Goal: Task Accomplishment & Management: Manage account settings

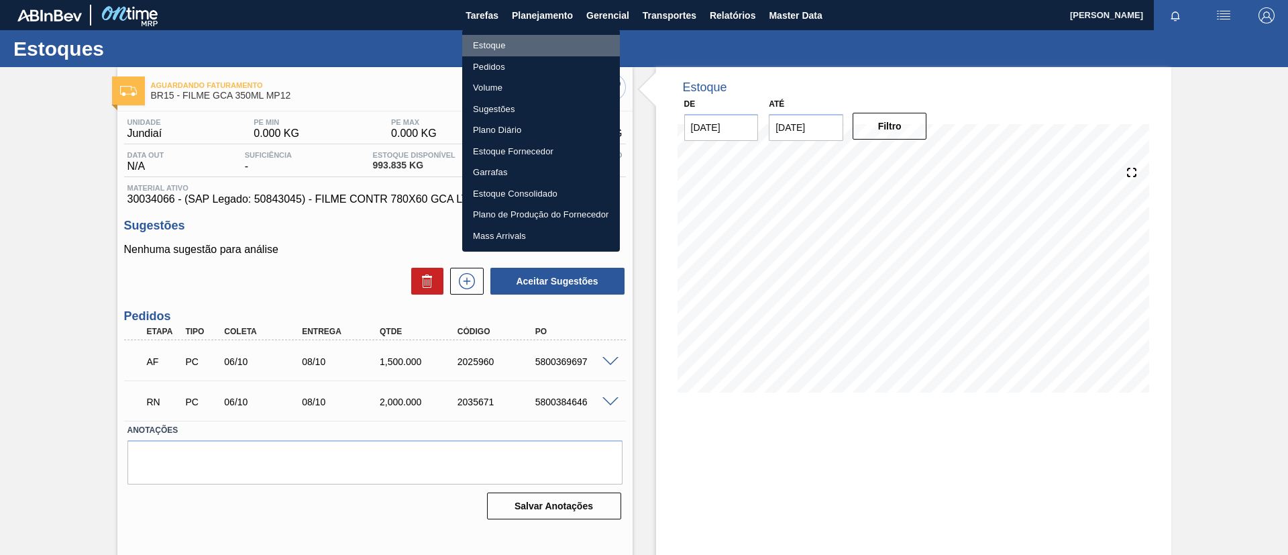
click at [544, 44] on li "Estoque" at bounding box center [541, 45] width 158 height 21
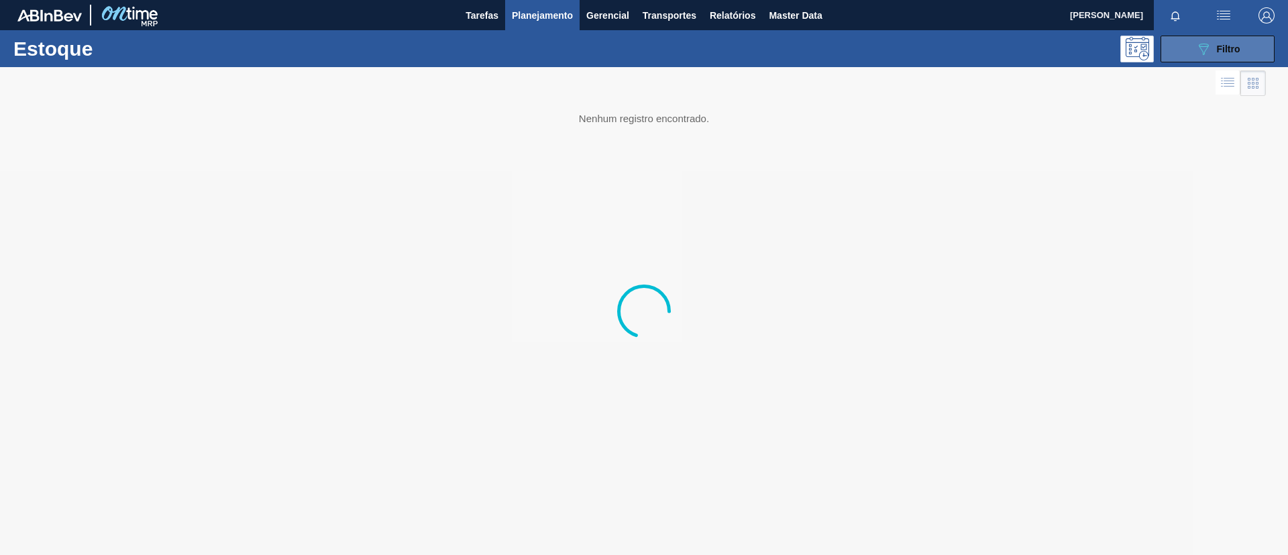
click at [1189, 48] on button "089F7B8B-B2A5-4AFE-B5C0-19BA573D28AC Filtro" at bounding box center [1218, 49] width 114 height 27
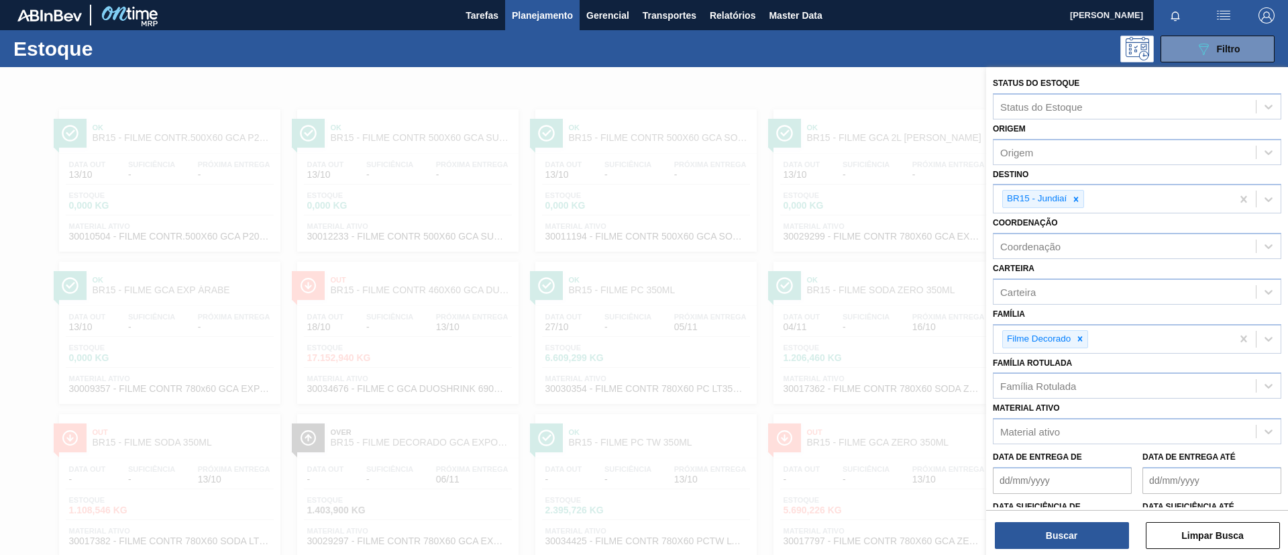
click at [1084, 339] on icon at bounding box center [1079, 338] width 9 height 9
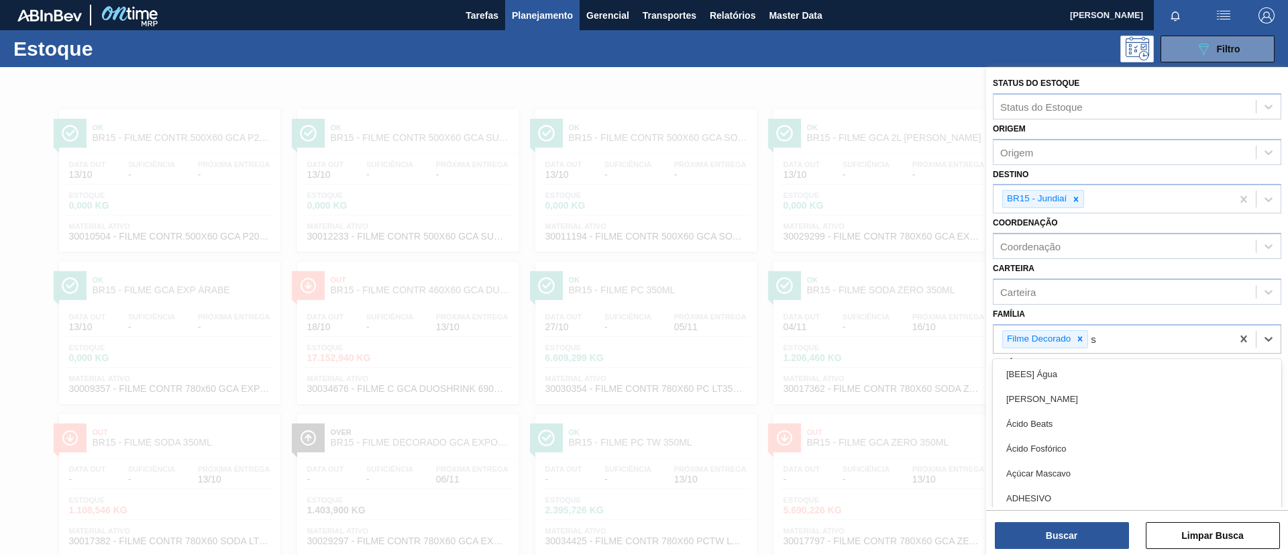
scroll to position [11, 0]
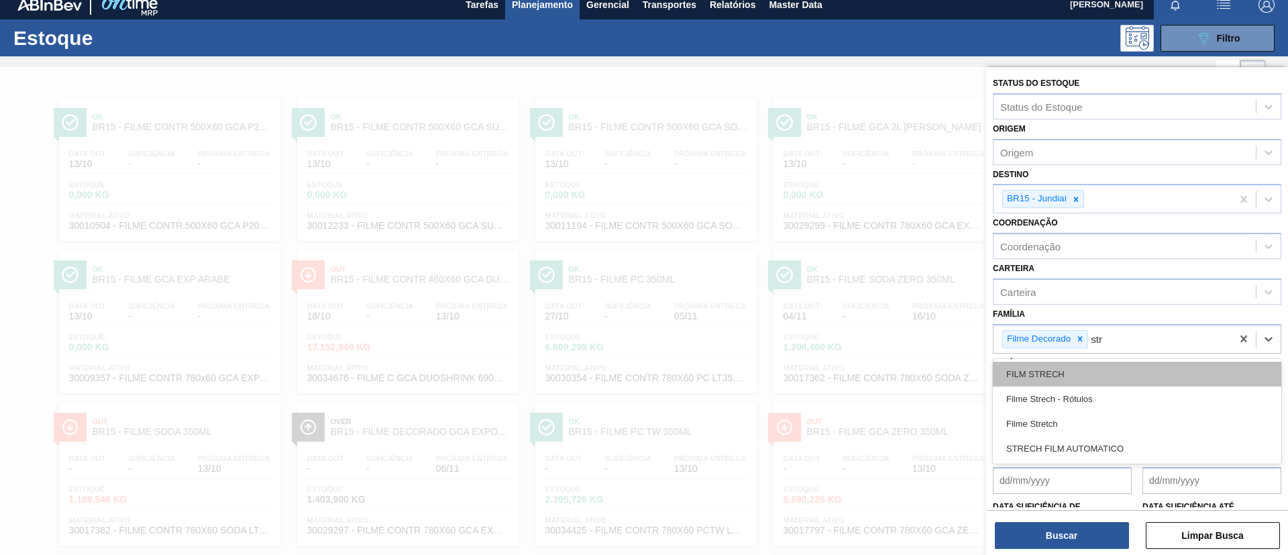
type input "stre"
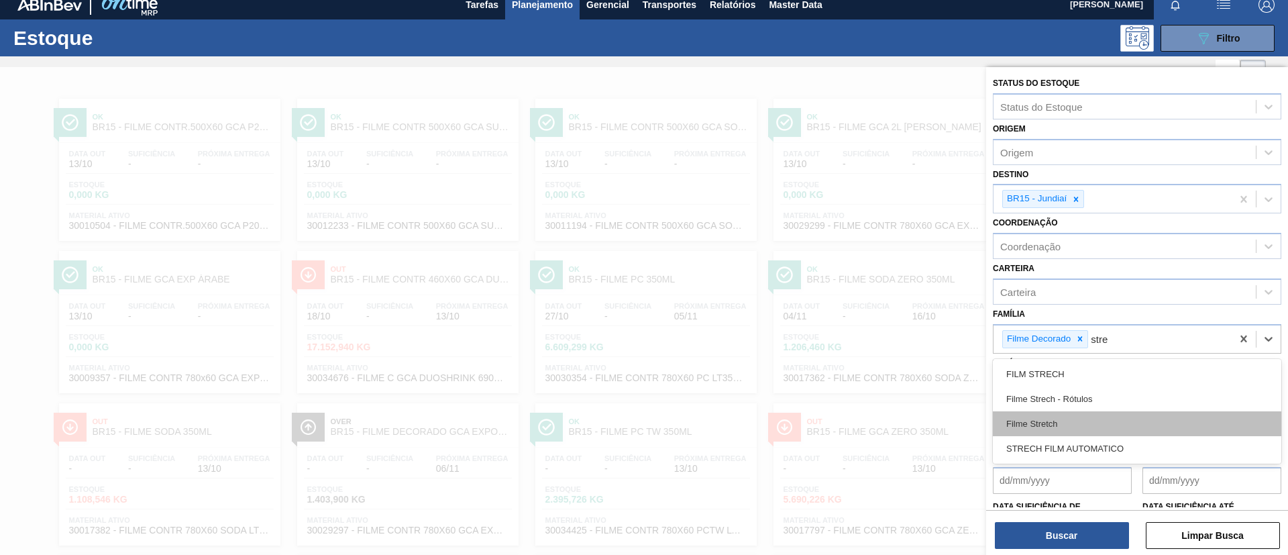
click at [1101, 419] on div "Filme Stretch" at bounding box center [1137, 423] width 288 height 25
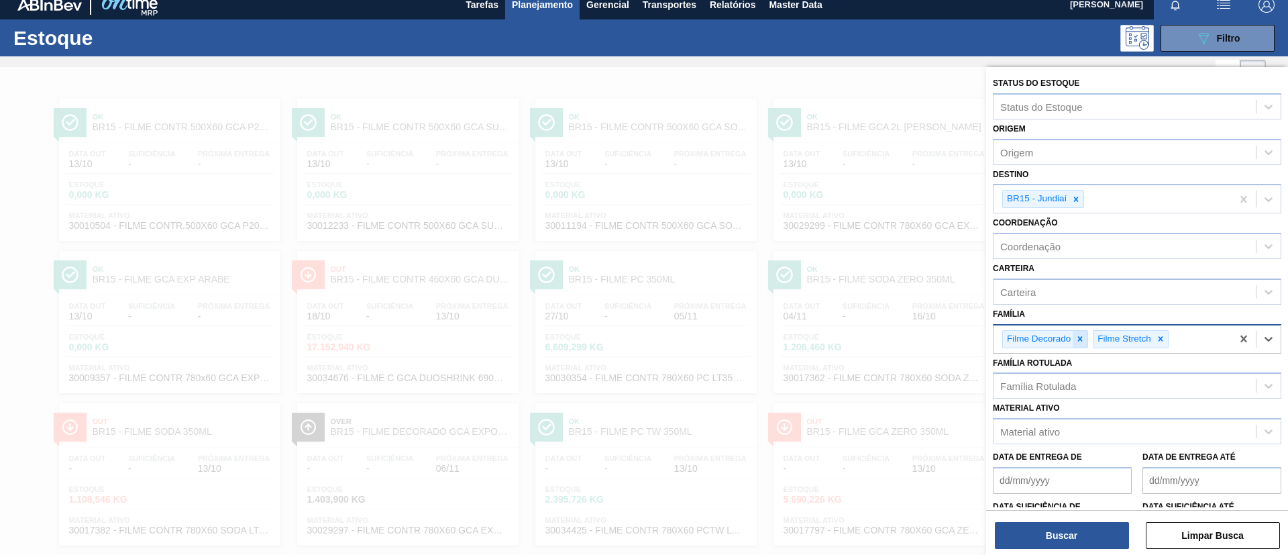
click at [1087, 340] on div at bounding box center [1080, 339] width 15 height 17
click at [1083, 205] on div at bounding box center [1076, 199] width 15 height 17
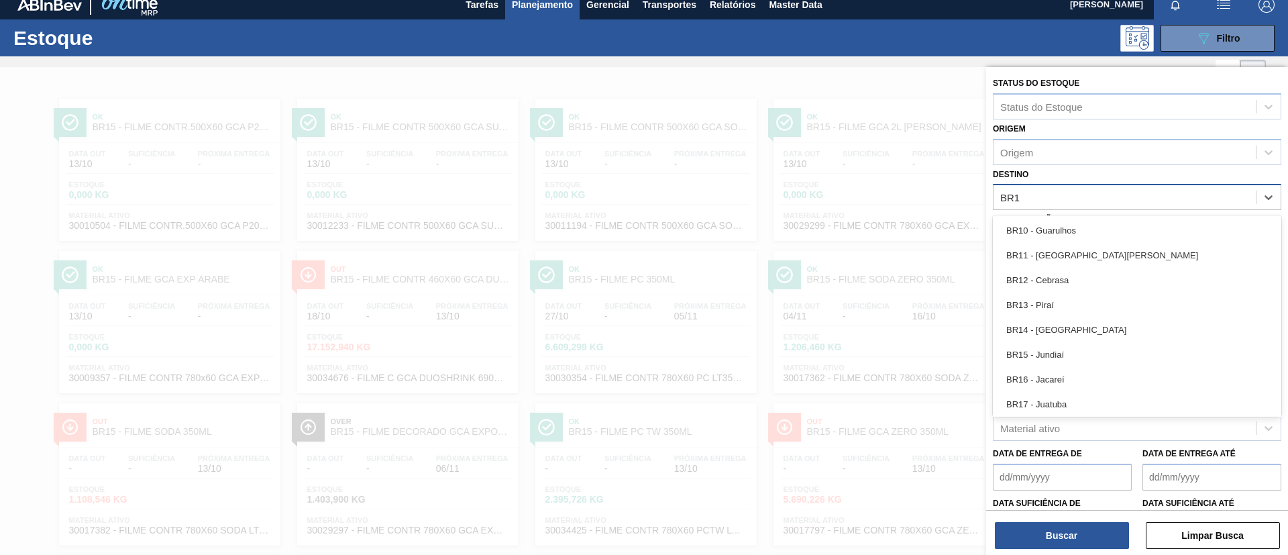
type input "BR18"
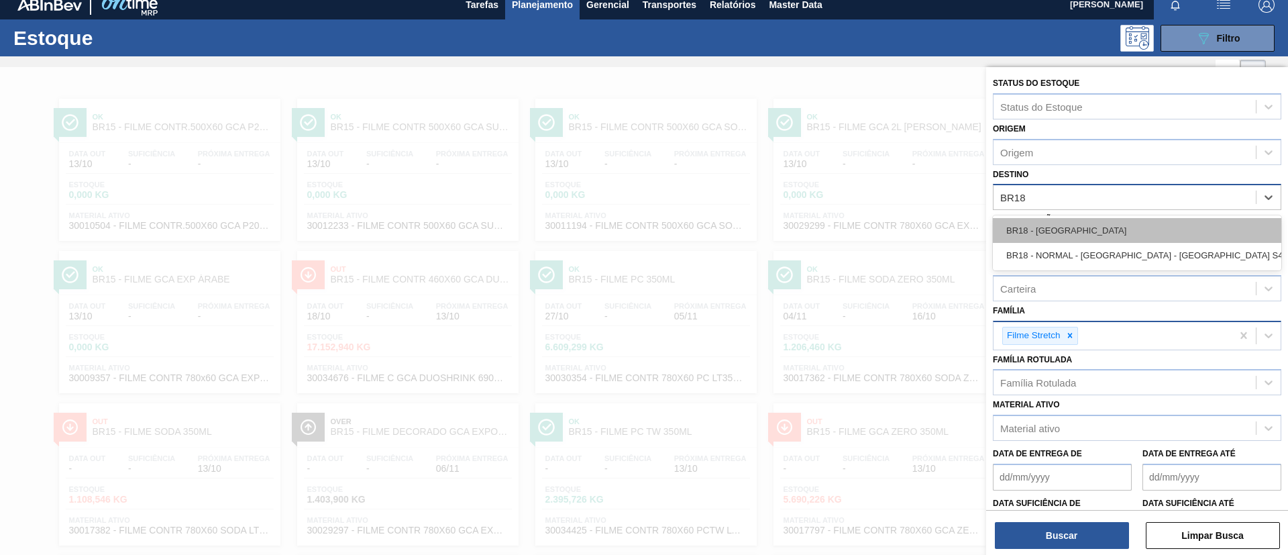
click at [1089, 226] on div "BR18 - Pernambuco" at bounding box center [1137, 230] width 288 height 25
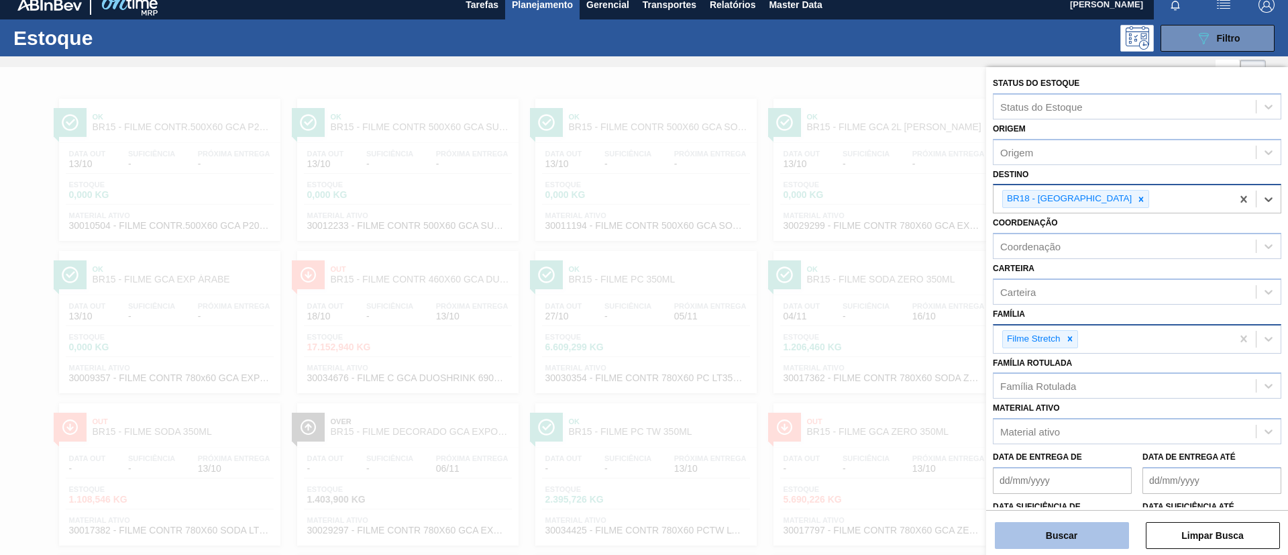
click at [1060, 522] on button "Buscar" at bounding box center [1062, 535] width 134 height 27
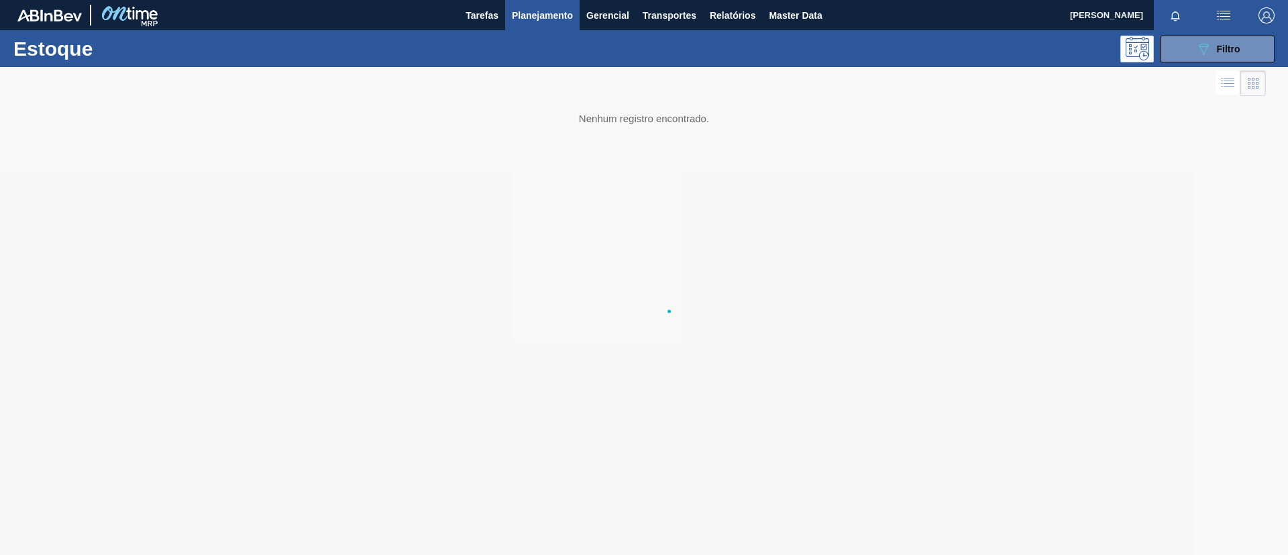
scroll to position [0, 0]
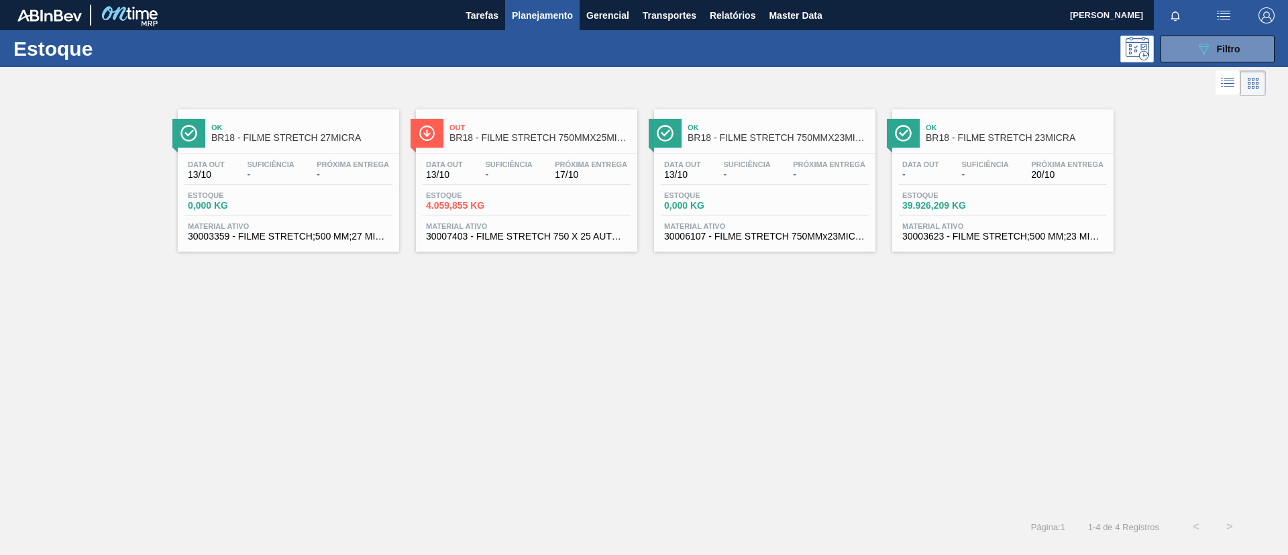
click at [618, 140] on span "BR18 - FILME STRETCH 750MMX25MICRA" at bounding box center [539, 138] width 181 height 10
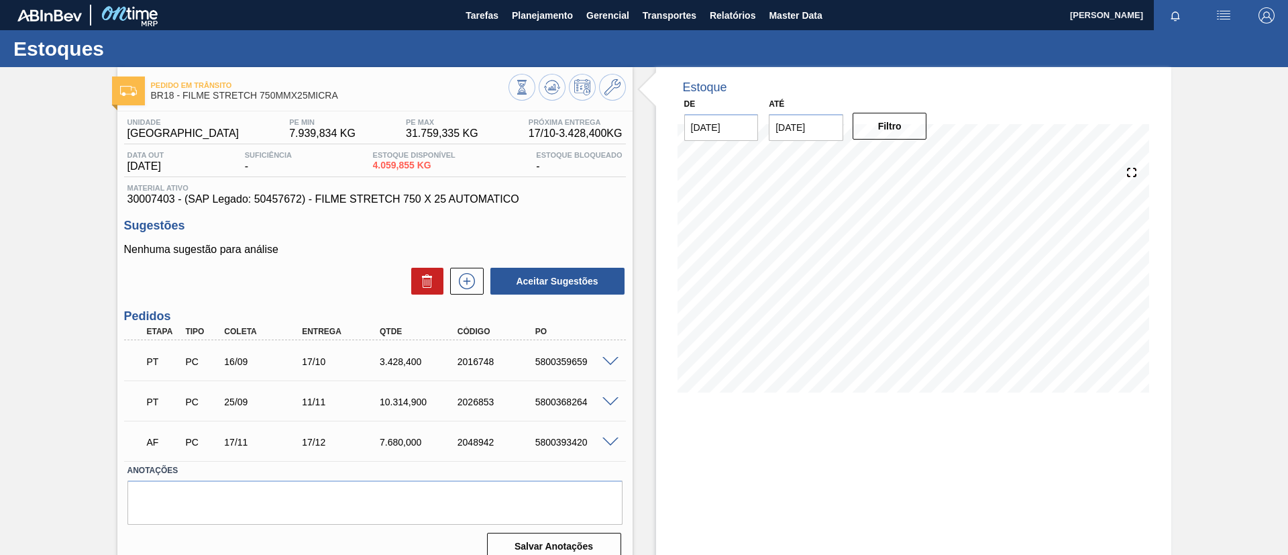
click at [611, 360] on span at bounding box center [610, 362] width 16 height 10
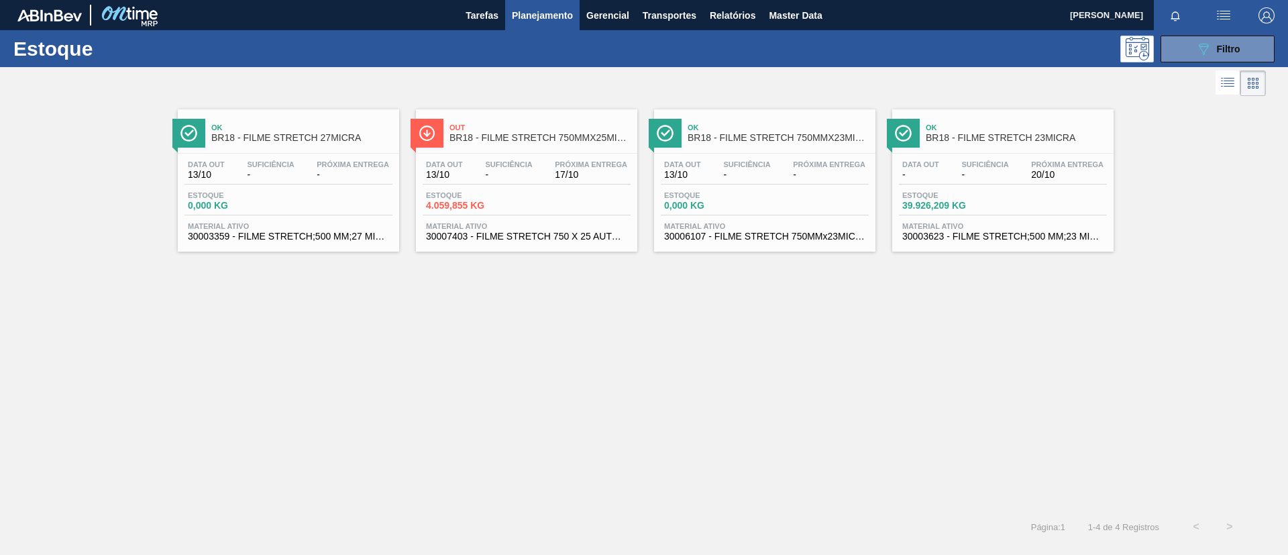
click at [811, 151] on div "Ok BR18 - FILME STRETCH 750MMX23MICRA Data out 13/10 Suficiência - Próxima Entr…" at bounding box center [764, 180] width 221 height 142
click at [589, 140] on span "BR18 - FILME STRETCH 750MMX25MICRA" at bounding box center [539, 138] width 181 height 10
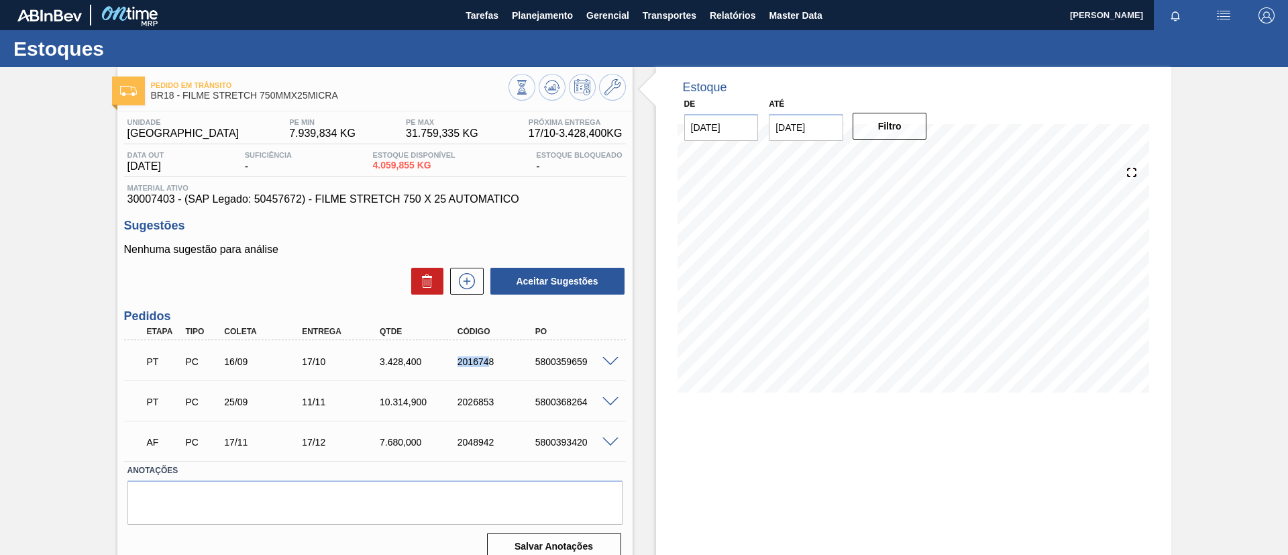
drag, startPoint x: 453, startPoint y: 360, endPoint x: 487, endPoint y: 362, distance: 33.6
click at [486, 362] on div "2016748" at bounding box center [497, 361] width 87 height 11
click at [498, 367] on div "PT PC 16/09 17/10 3.428,400 2016748 5800359659" at bounding box center [371, 360] width 466 height 27
drag, startPoint x: 451, startPoint y: 349, endPoint x: 494, endPoint y: 363, distance: 45.2
click at [494, 363] on div "PT PC 16/09 17/10 3.428,400 2016748 5800359659" at bounding box center [371, 360] width 466 height 27
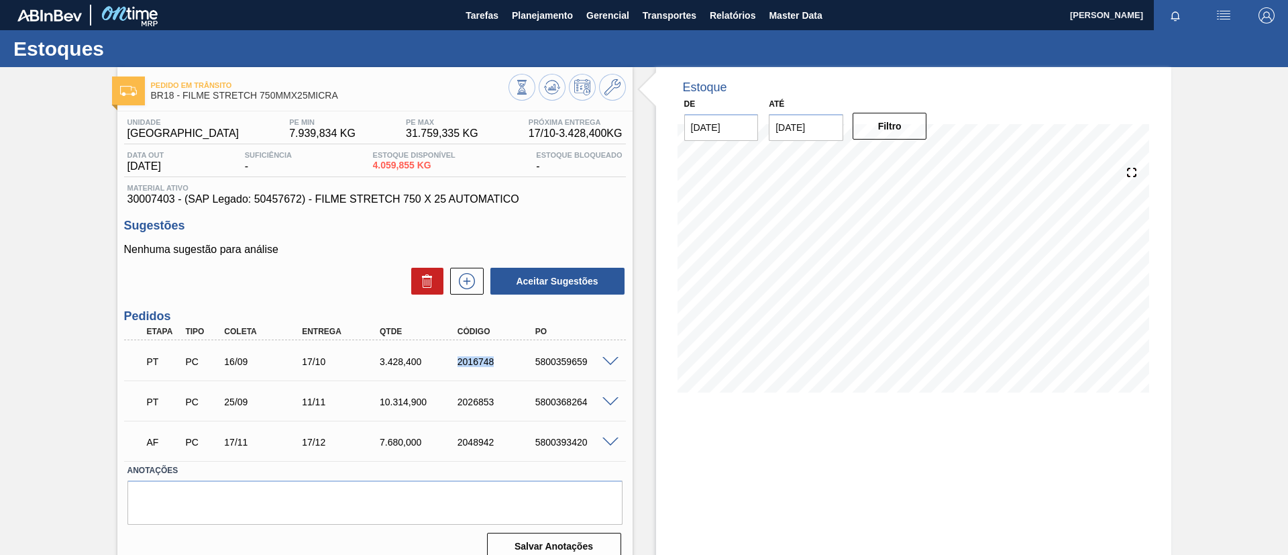
copy div "2016748"
click at [607, 366] on div "5800359659" at bounding box center [575, 361] width 87 height 11
click at [602, 368] on div "PT PC 16/09 17/10 3.428,400 2016748 5800359659" at bounding box center [371, 360] width 466 height 27
click at [605, 365] on div "5800359659" at bounding box center [575, 361] width 87 height 11
click at [617, 358] on div at bounding box center [612, 361] width 27 height 10
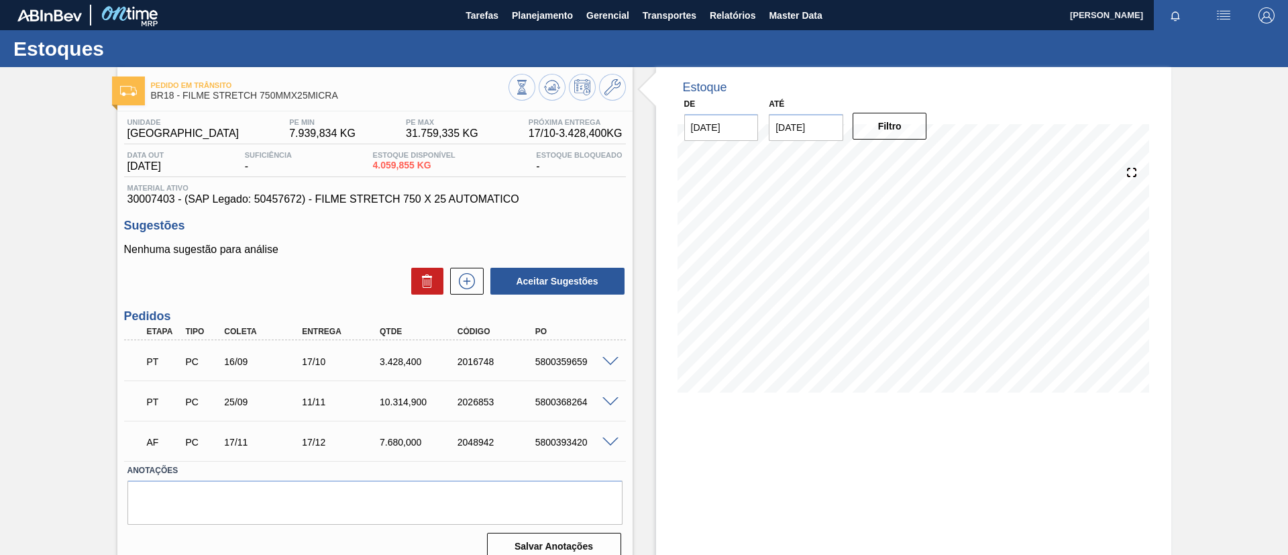
click at [613, 357] on span at bounding box center [610, 362] width 16 height 10
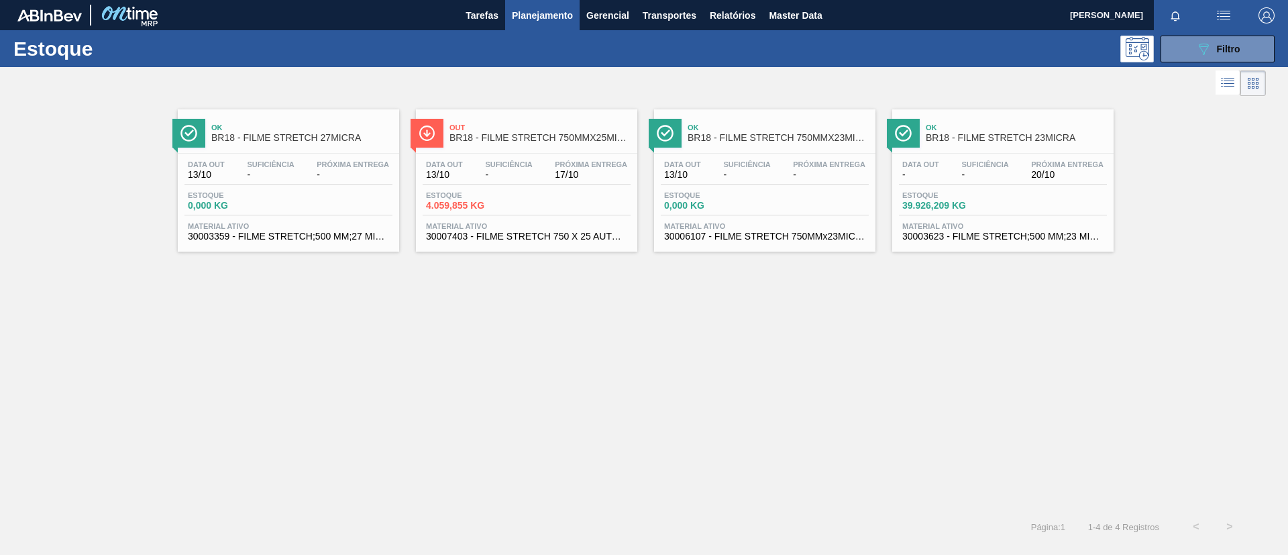
click at [1199, 34] on div "Estoque 089F7B8B-B2A5-4AFE-B5C0-19BA573D28AC Filtro" at bounding box center [644, 48] width 1288 height 37
click at [1193, 44] on button "089F7B8B-B2A5-4AFE-B5C0-19BA573D28AC Filtro" at bounding box center [1218, 49] width 114 height 27
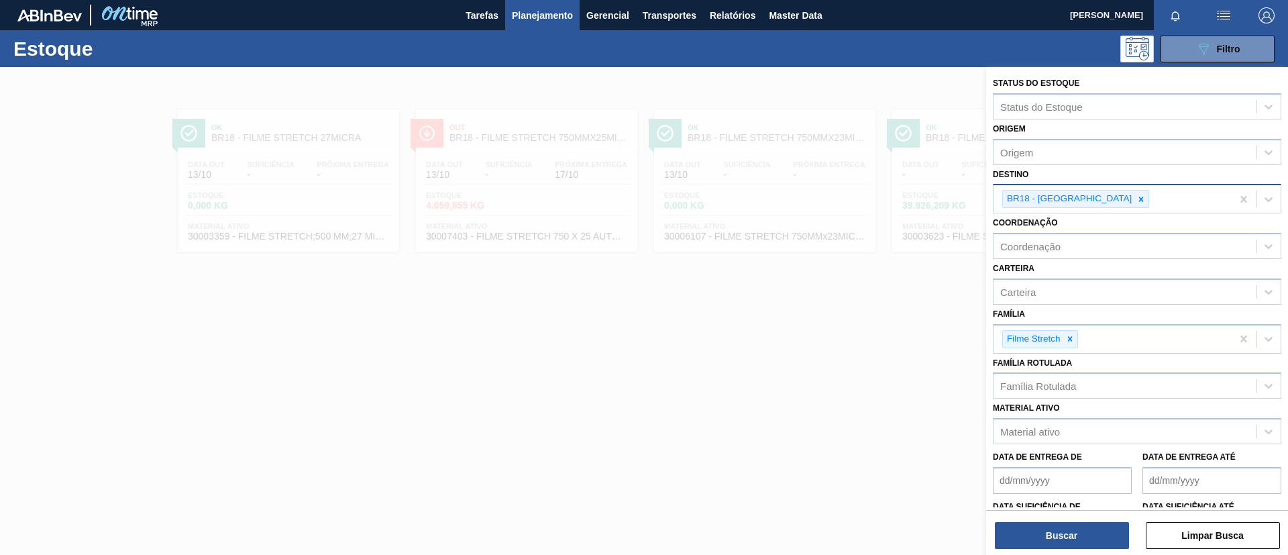
click at [1134, 194] on div at bounding box center [1141, 199] width 15 height 17
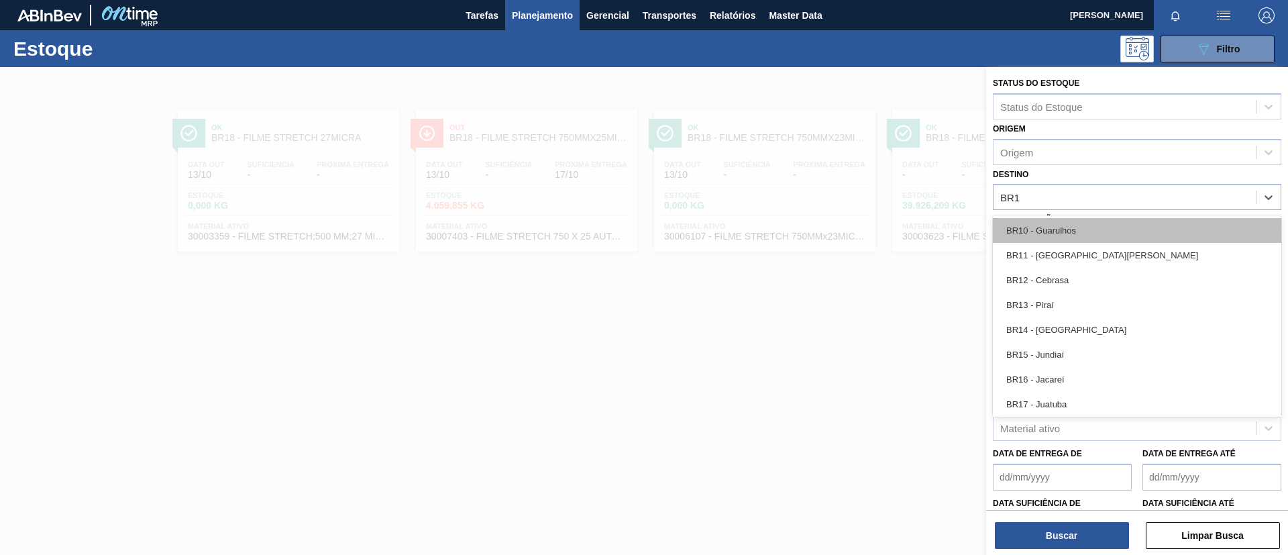
type input "BR11"
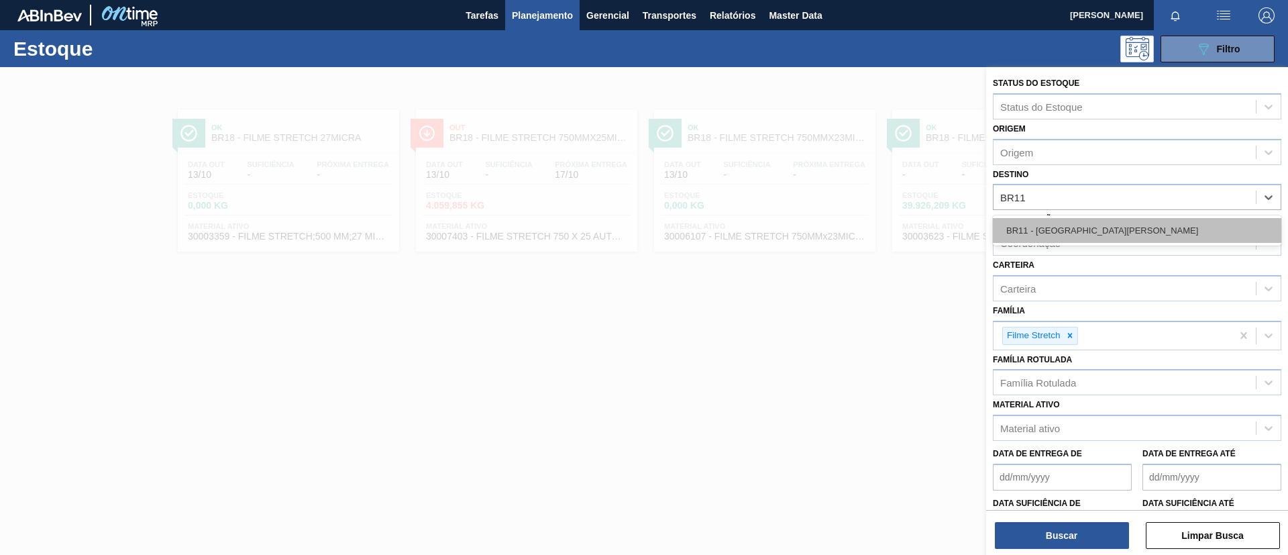
click at [1102, 224] on div "BR11 - São Luís" at bounding box center [1137, 230] width 288 height 25
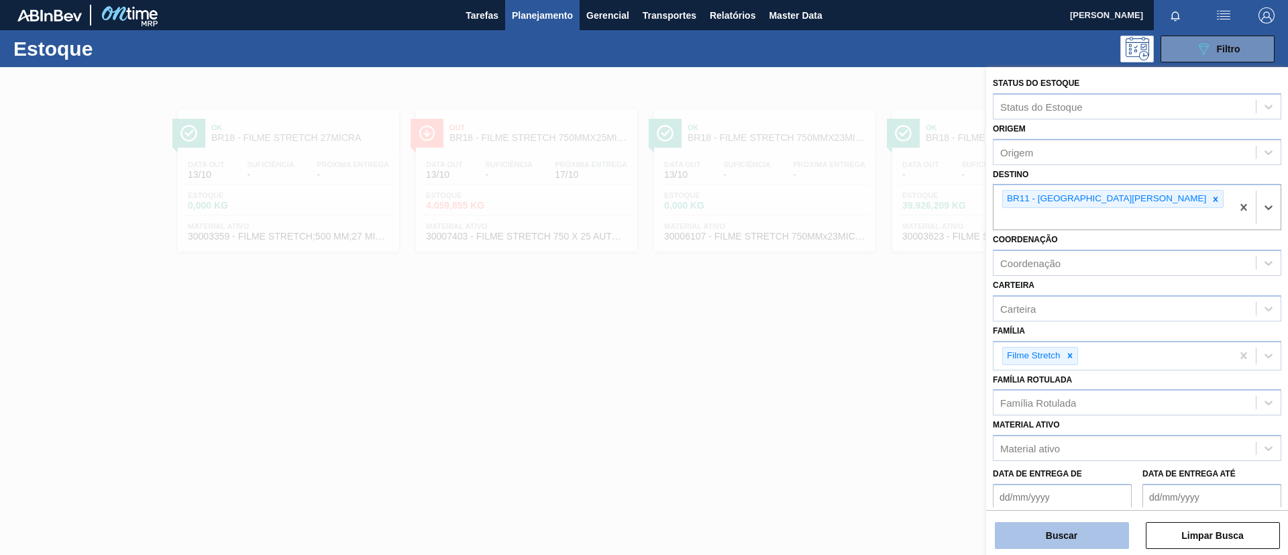
click at [1072, 530] on button "Buscar" at bounding box center [1062, 535] width 134 height 27
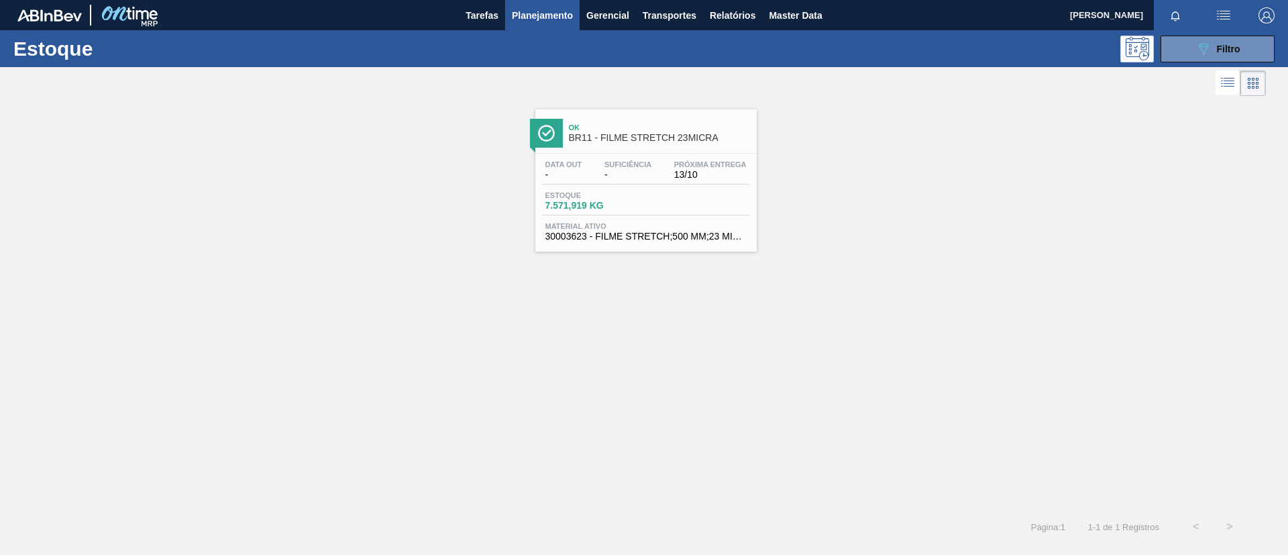
click at [569, 180] on div "Data out - Suficiência - Próxima Entrega 13/10" at bounding box center [646, 172] width 208 height 24
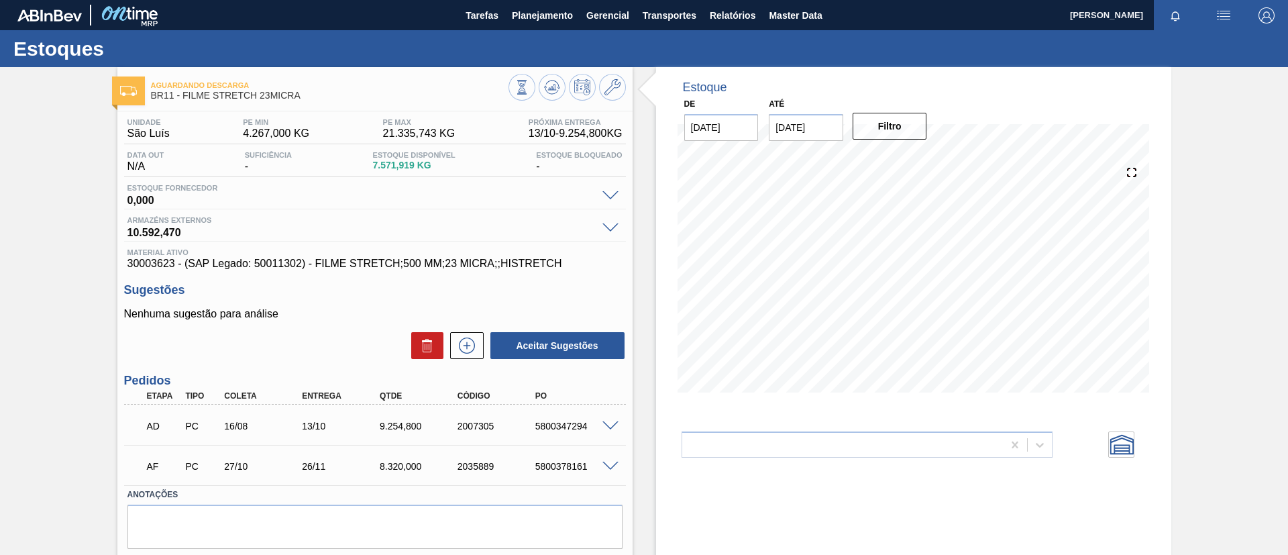
click at [609, 417] on div "AD PC 16/08 13/10 9.254,800 2007305 5800347294" at bounding box center [375, 425] width 502 height 34
click at [610, 425] on span at bounding box center [610, 426] width 16 height 10
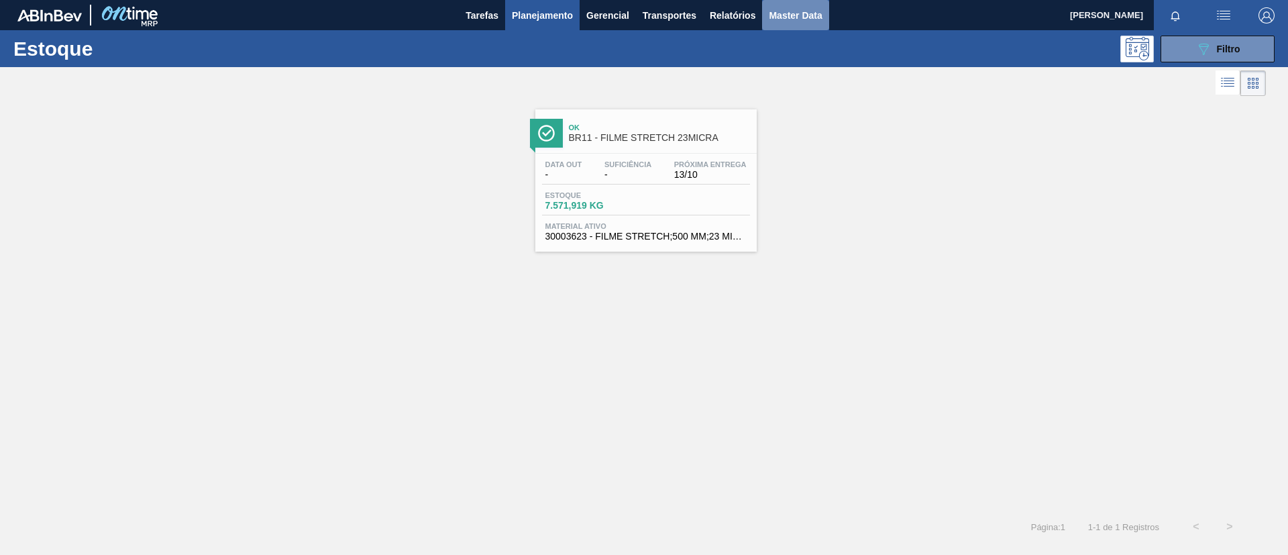
click at [795, 16] on span "Master Data" at bounding box center [795, 15] width 53 height 16
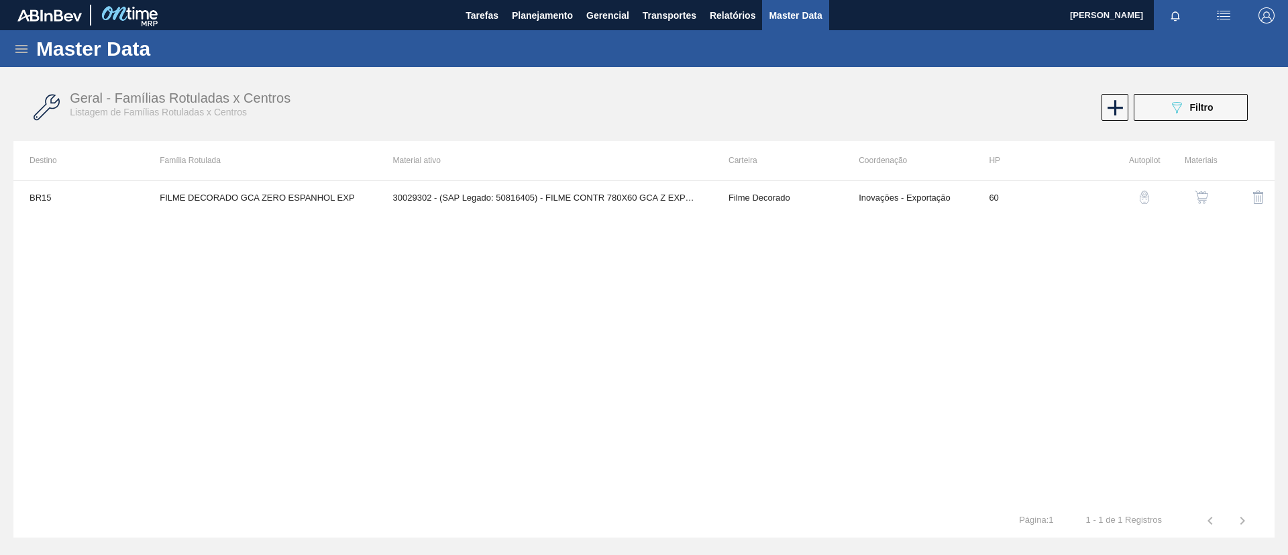
drag, startPoint x: 25, startPoint y: 54, endPoint x: 45, endPoint y: 122, distance: 70.5
click at [25, 54] on icon at bounding box center [21, 49] width 16 height 16
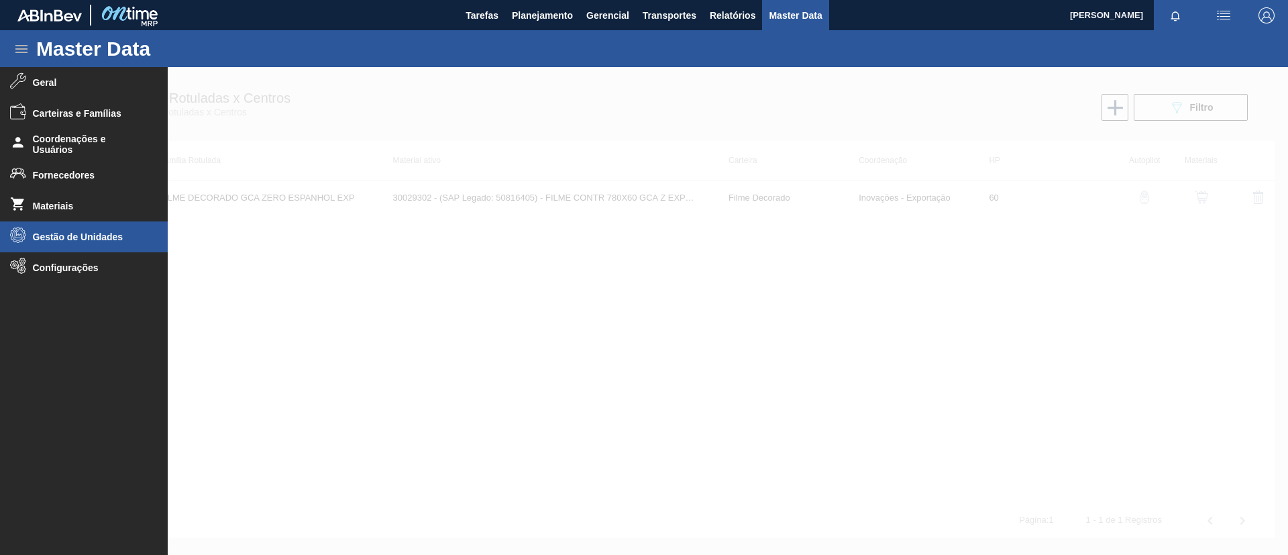
click at [93, 223] on li "Gestão de Unidades" at bounding box center [84, 236] width 168 height 31
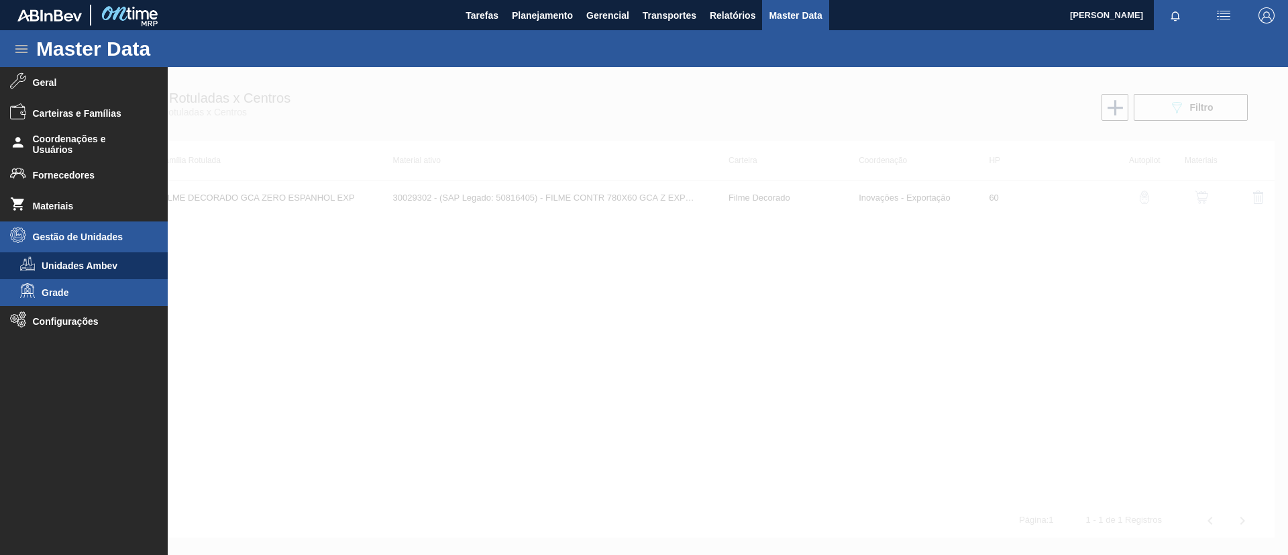
click at [101, 285] on li "Grade" at bounding box center [84, 292] width 168 height 27
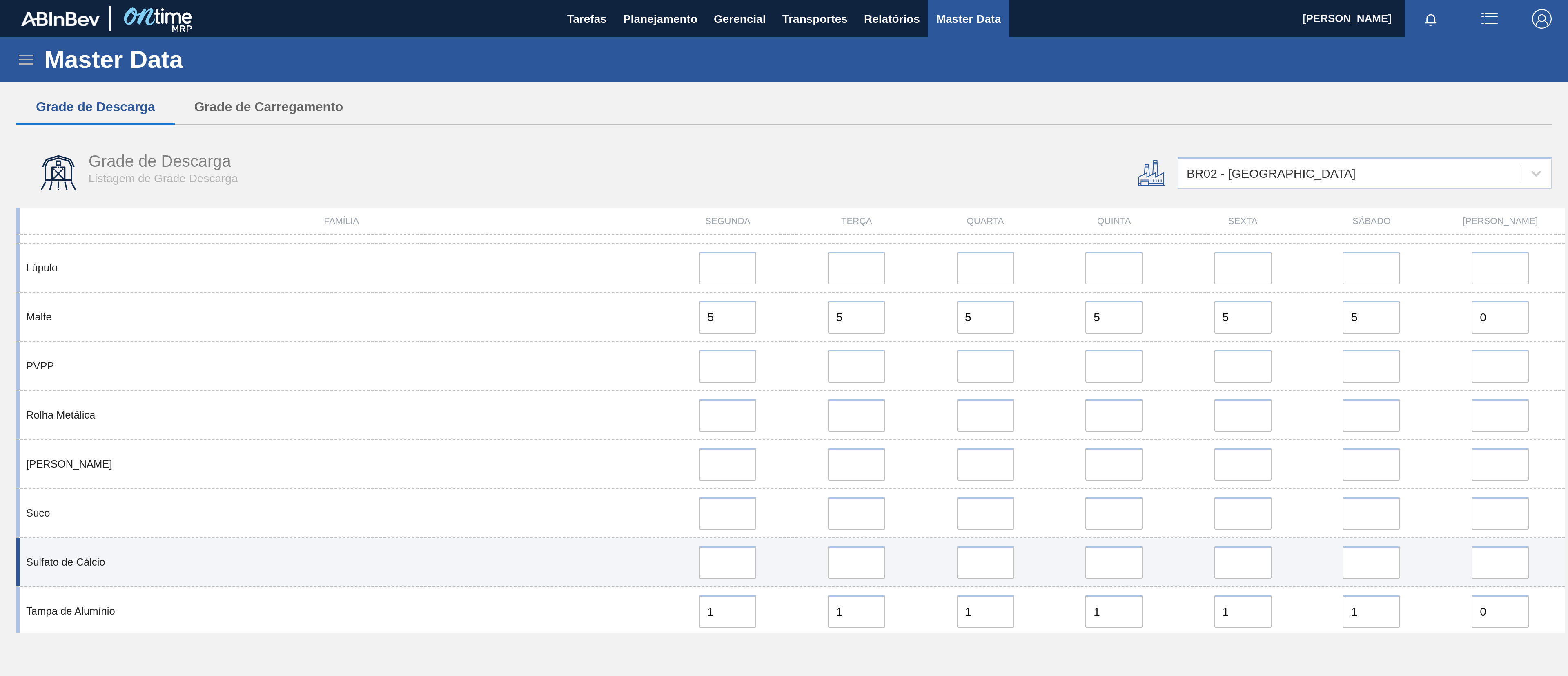
scroll to position [635, 0]
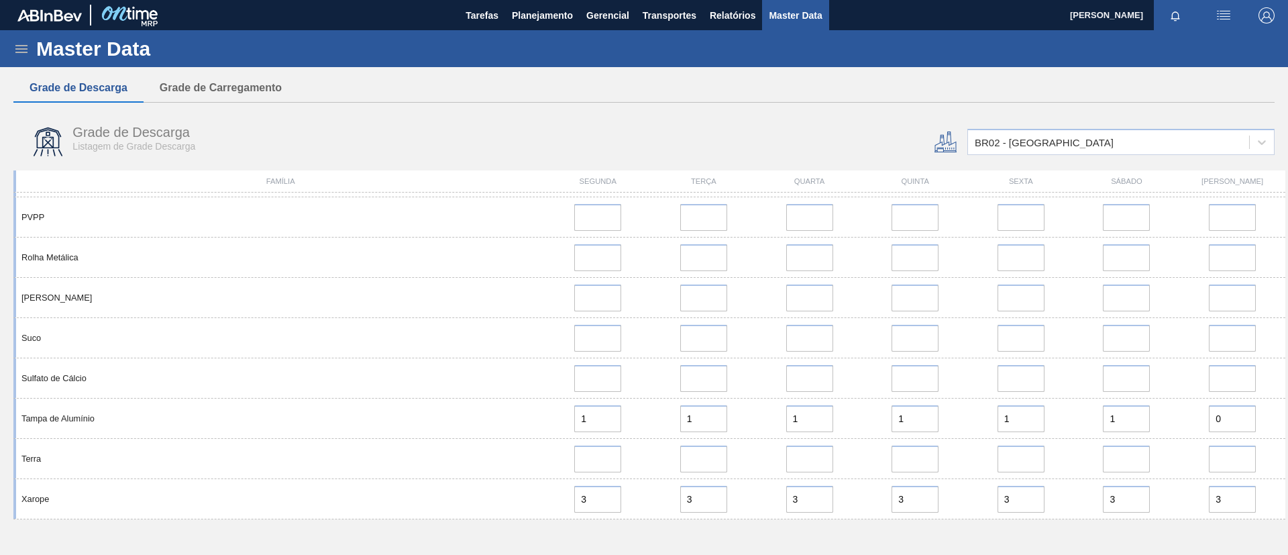
click at [1259, 537] on div "Grade de Descarga Grade de Carregamento Grade de Descarga Listagem de Grade Des…" at bounding box center [643, 306] width 1261 height 464
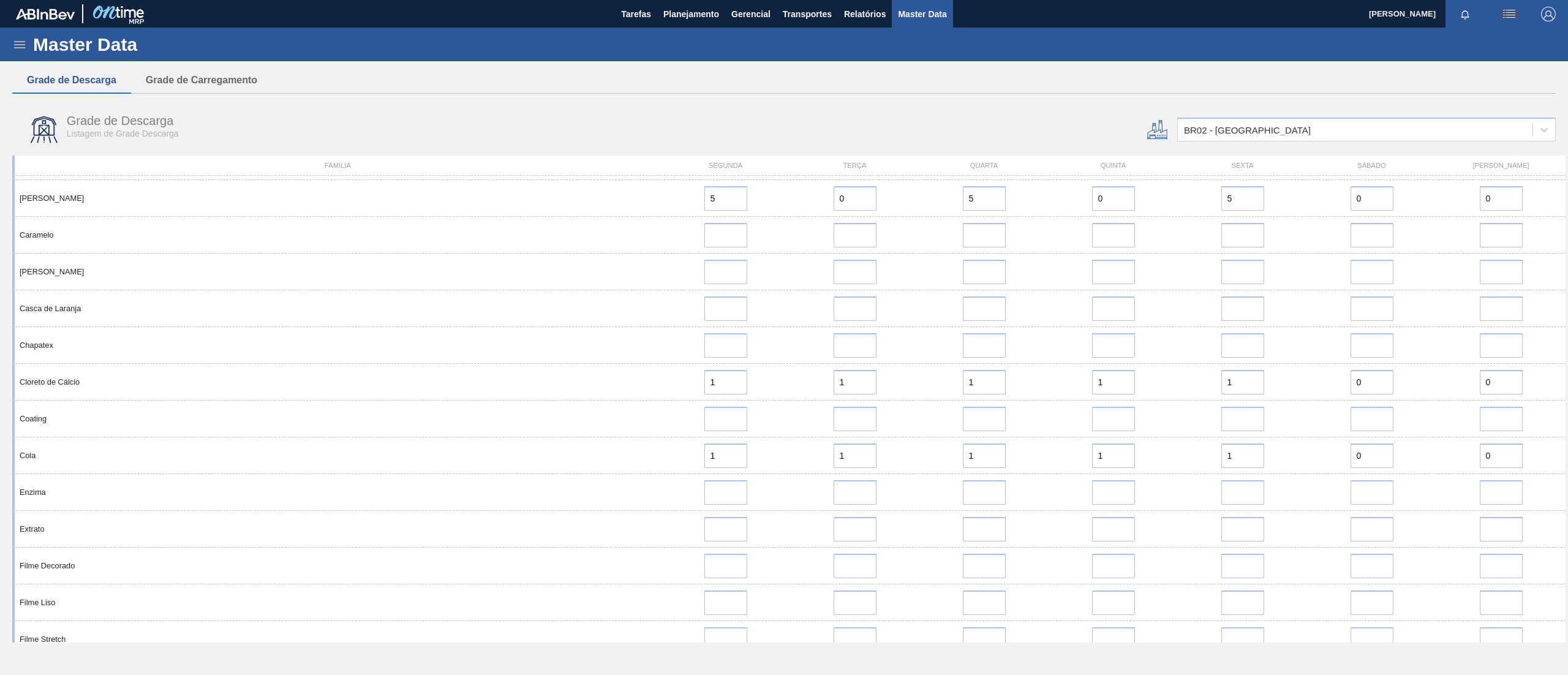
scroll to position [0, 0]
click at [1153, 132] on icon at bounding box center [1157, 130] width 20 height 20
click at [1153, 129] on icon at bounding box center [1157, 130] width 20 height 20
click at [1175, 140] on div "BR02 - Sergipe" at bounding box center [1366, 130] width 379 height 24
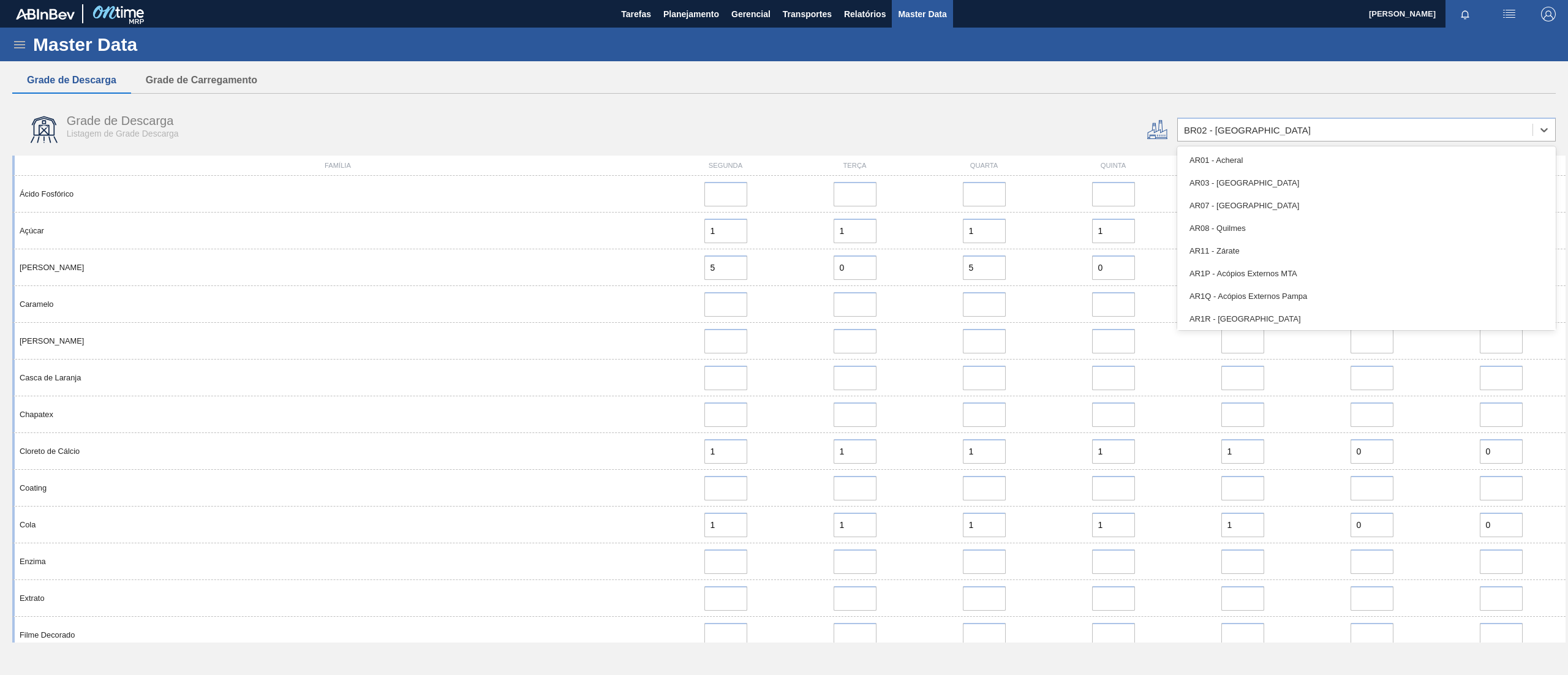
click at [971, 115] on div "Grade de Descarga Listagem de Grade Descarga" at bounding box center [525, 130] width 1026 height 46
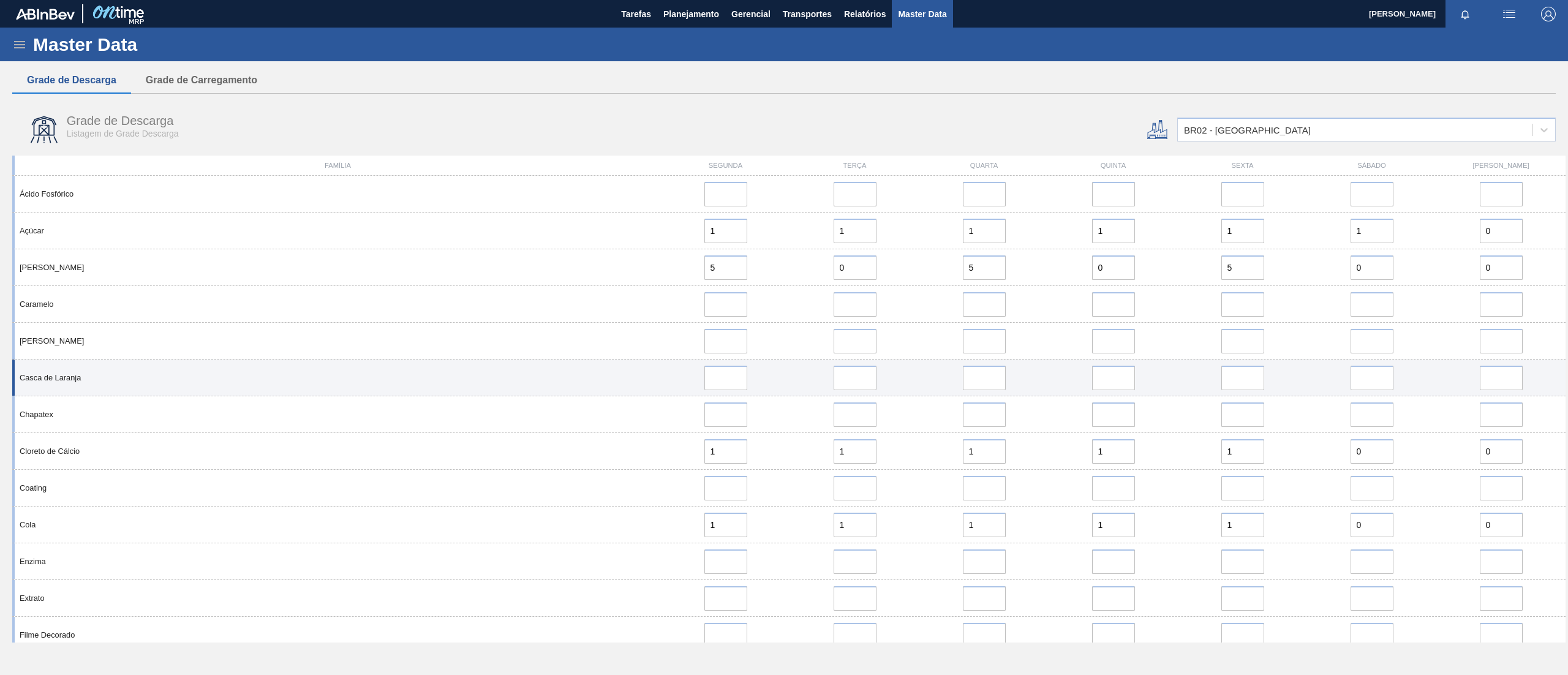
scroll to position [245, 0]
click at [720, 373] on div "Filme Decorado" at bounding box center [788, 390] width 1553 height 37
click at [731, 390] on input at bounding box center [725, 390] width 43 height 25
type input "2"
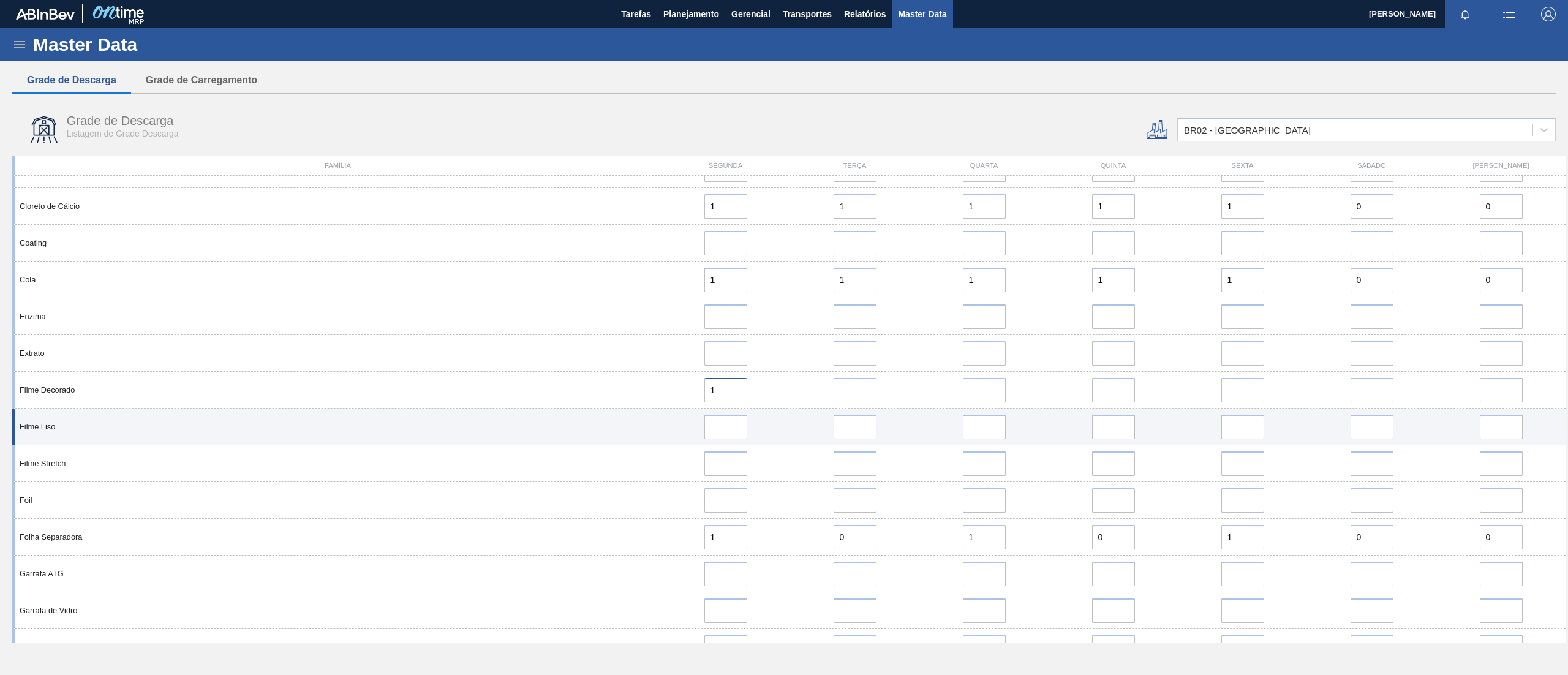
type input "1"
click at [732, 424] on input at bounding box center [725, 427] width 43 height 25
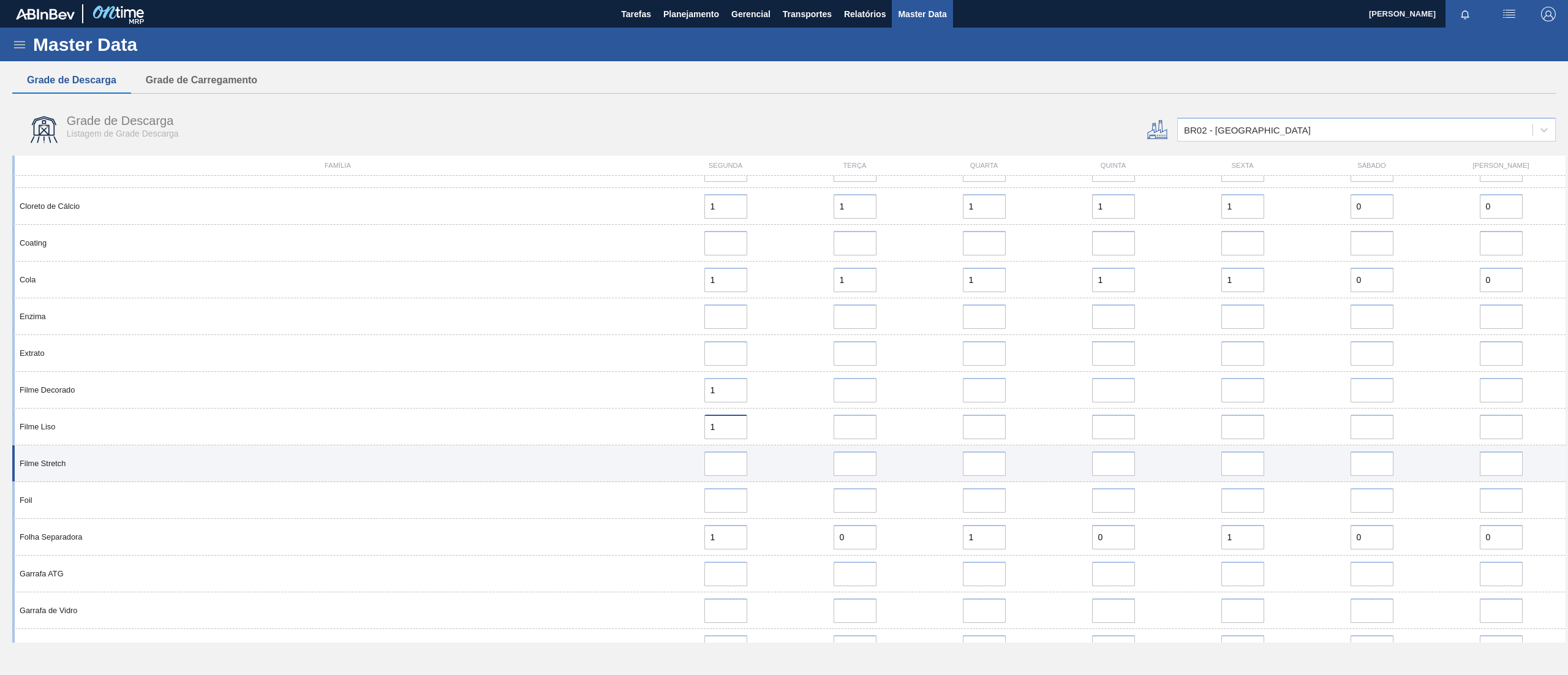
type input "1"
click at [733, 464] on input at bounding box center [725, 463] width 43 height 25
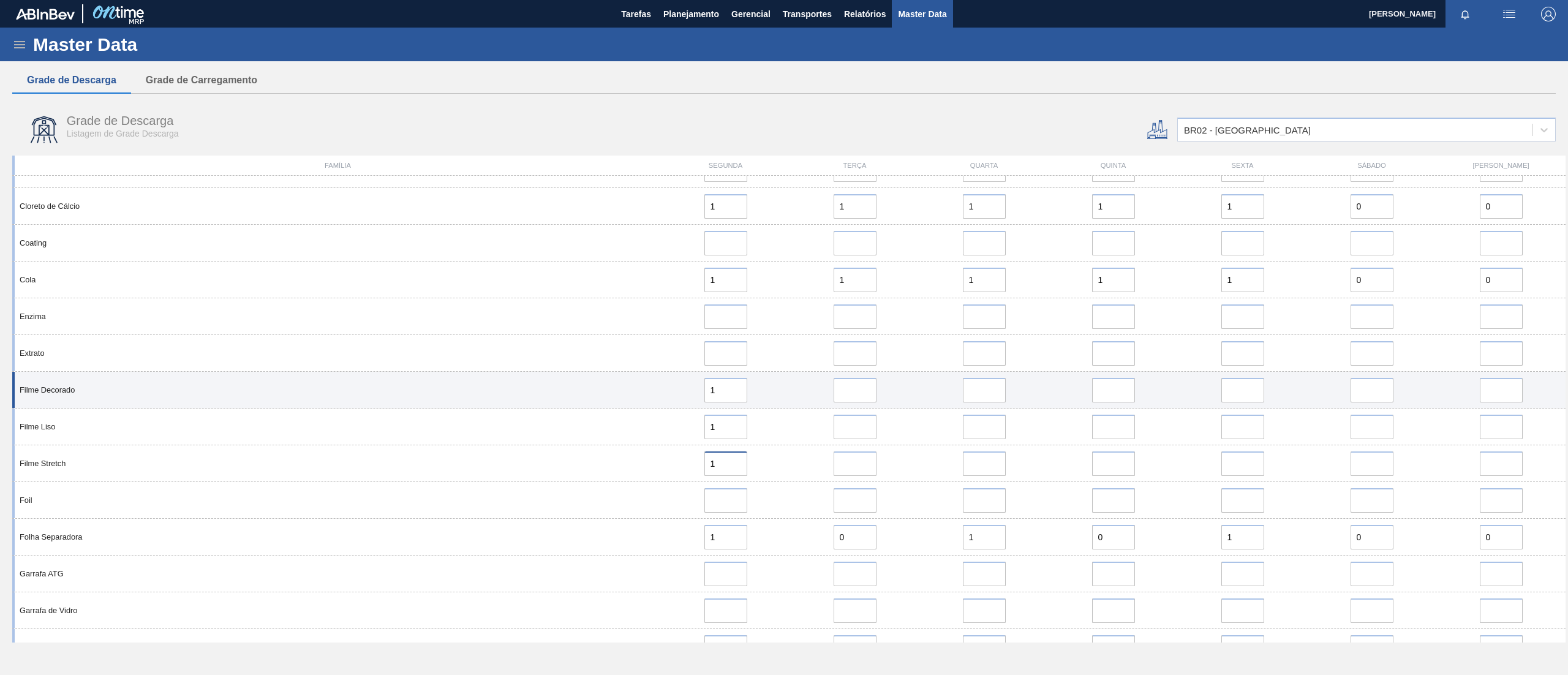
type input "1"
click at [851, 401] on input "error" at bounding box center [855, 390] width 43 height 25
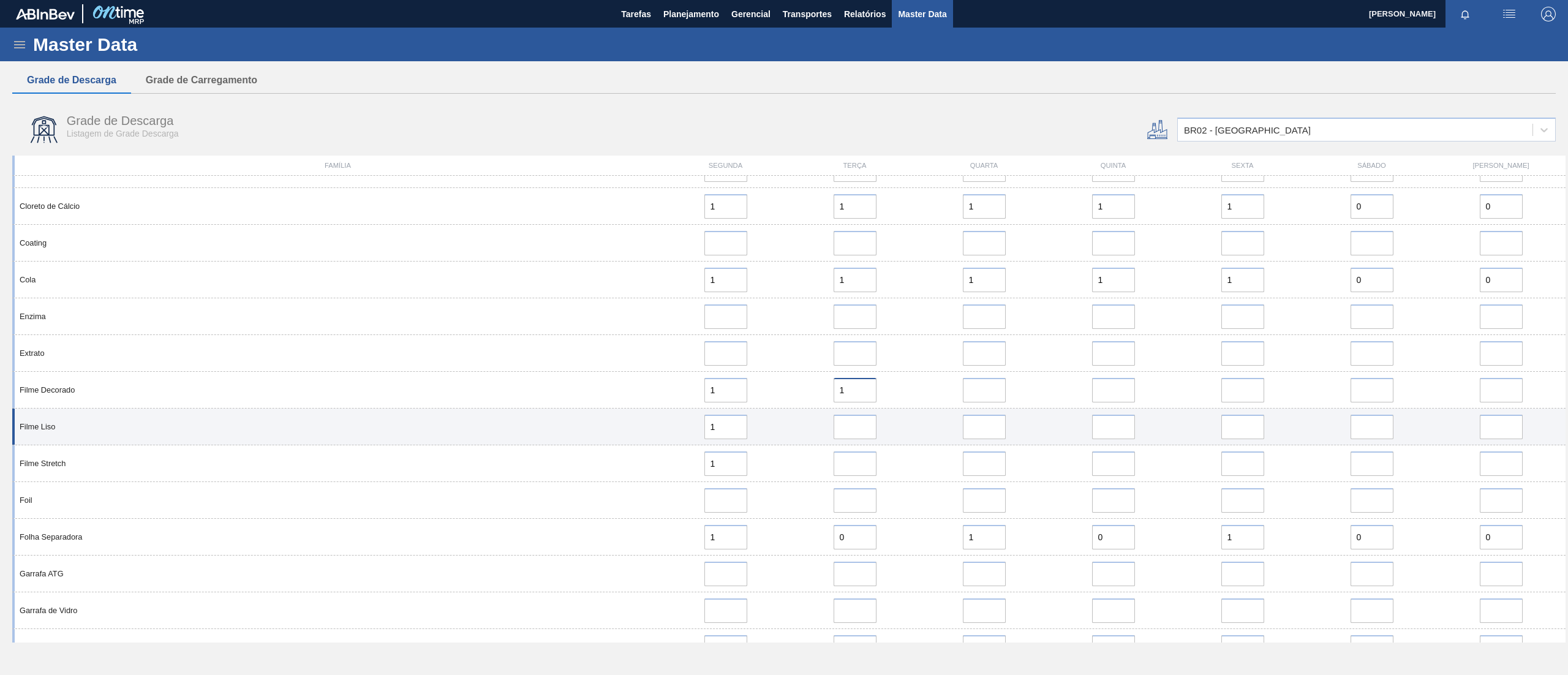
type input "1"
click at [858, 438] on input "error" at bounding box center [855, 427] width 43 height 25
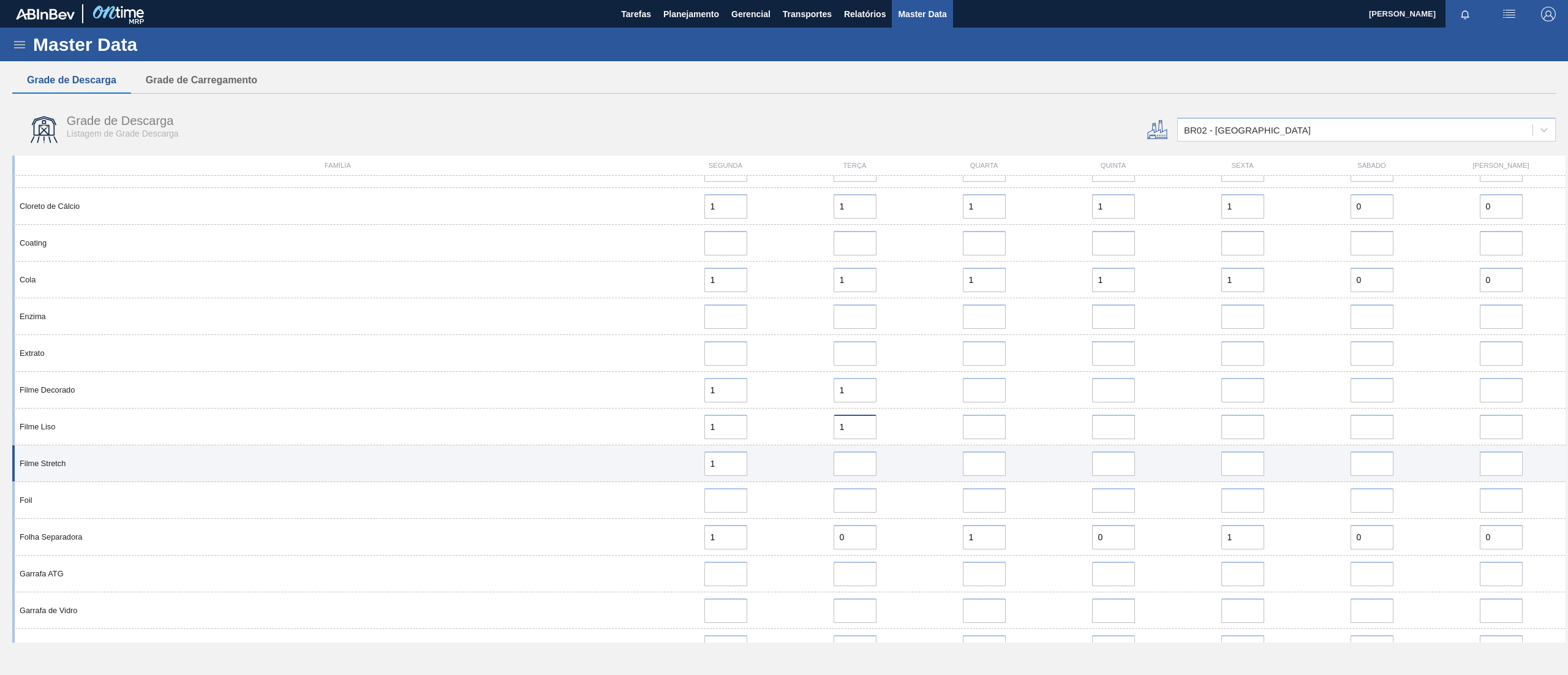
type input "1"
click at [861, 462] on input "error" at bounding box center [855, 463] width 43 height 25
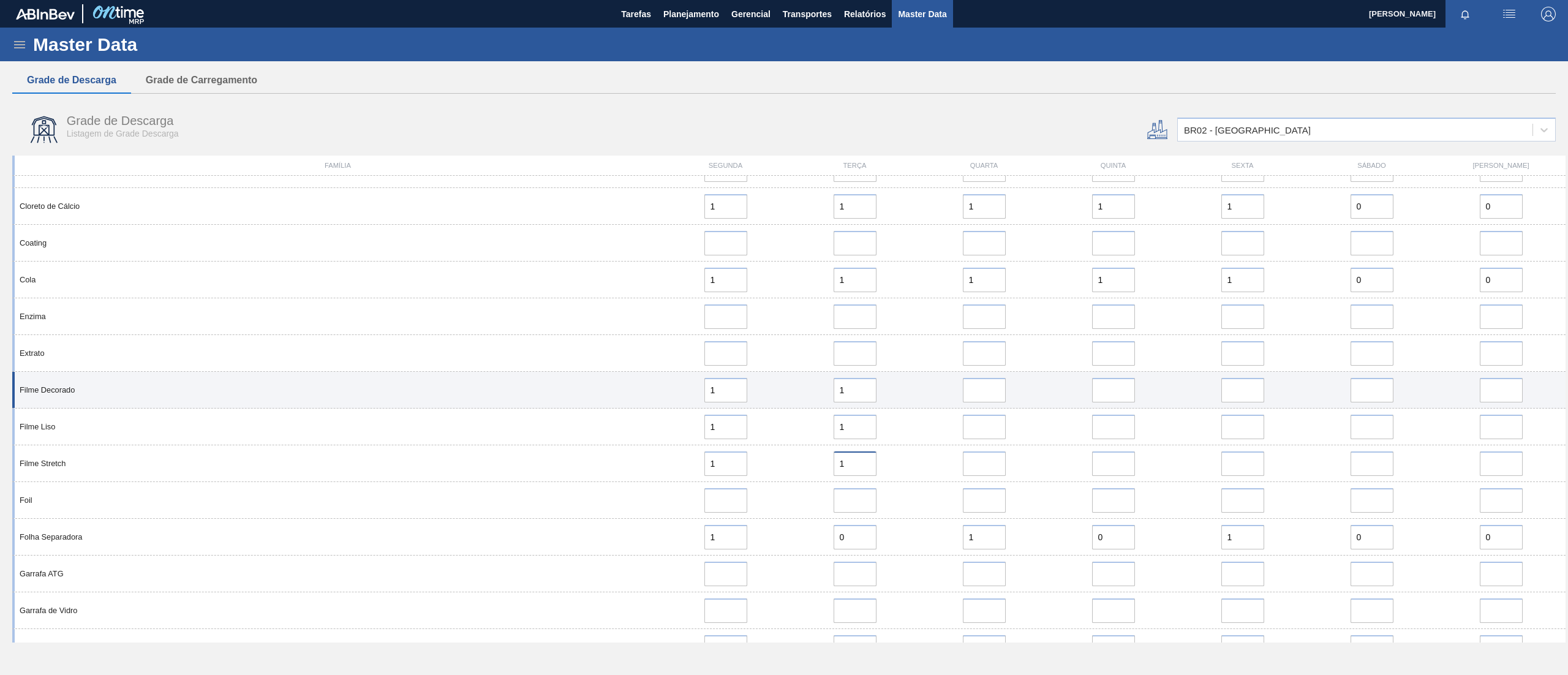
type input "1"
click at [988, 396] on input "error" at bounding box center [984, 390] width 43 height 25
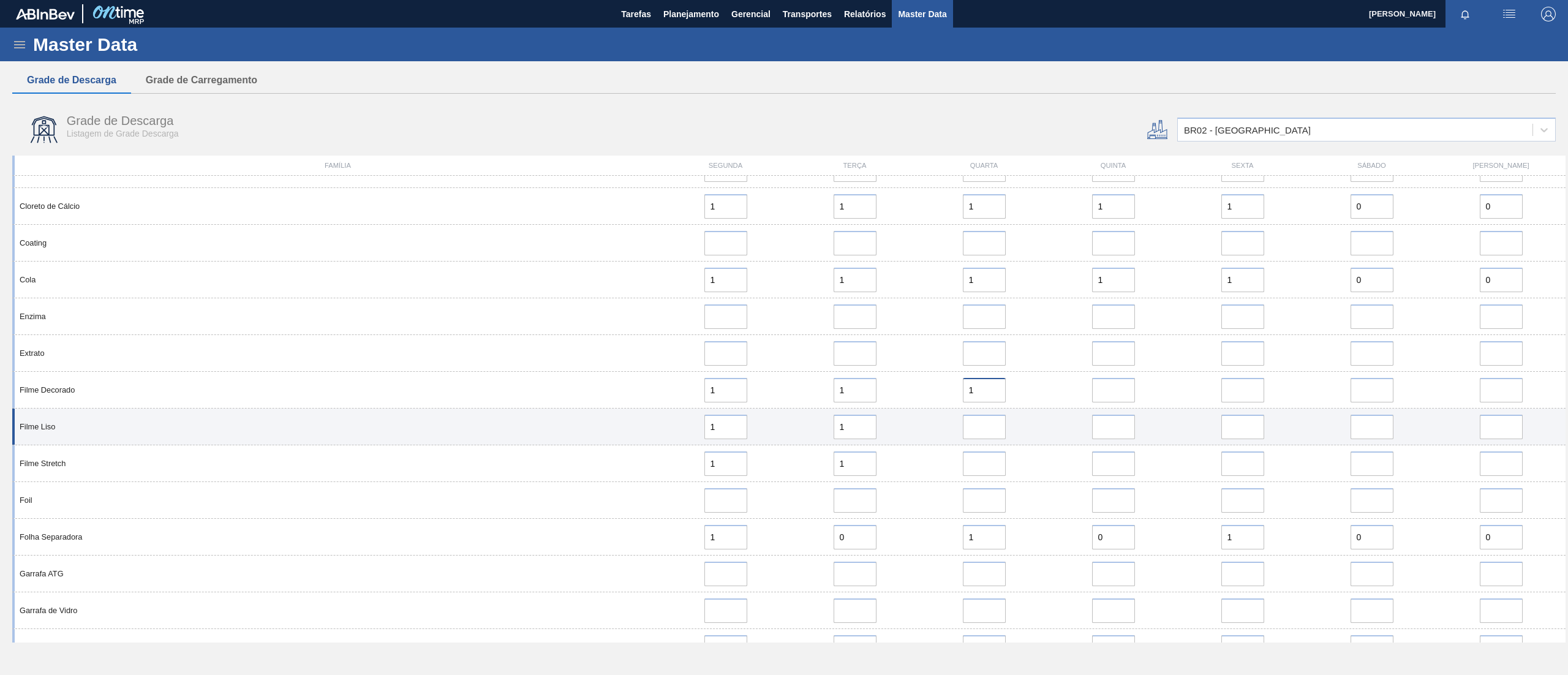
type input "1"
click at [991, 412] on div "Filme Liso 1 1" at bounding box center [788, 427] width 1553 height 37
click at [986, 431] on input "error" at bounding box center [984, 427] width 43 height 25
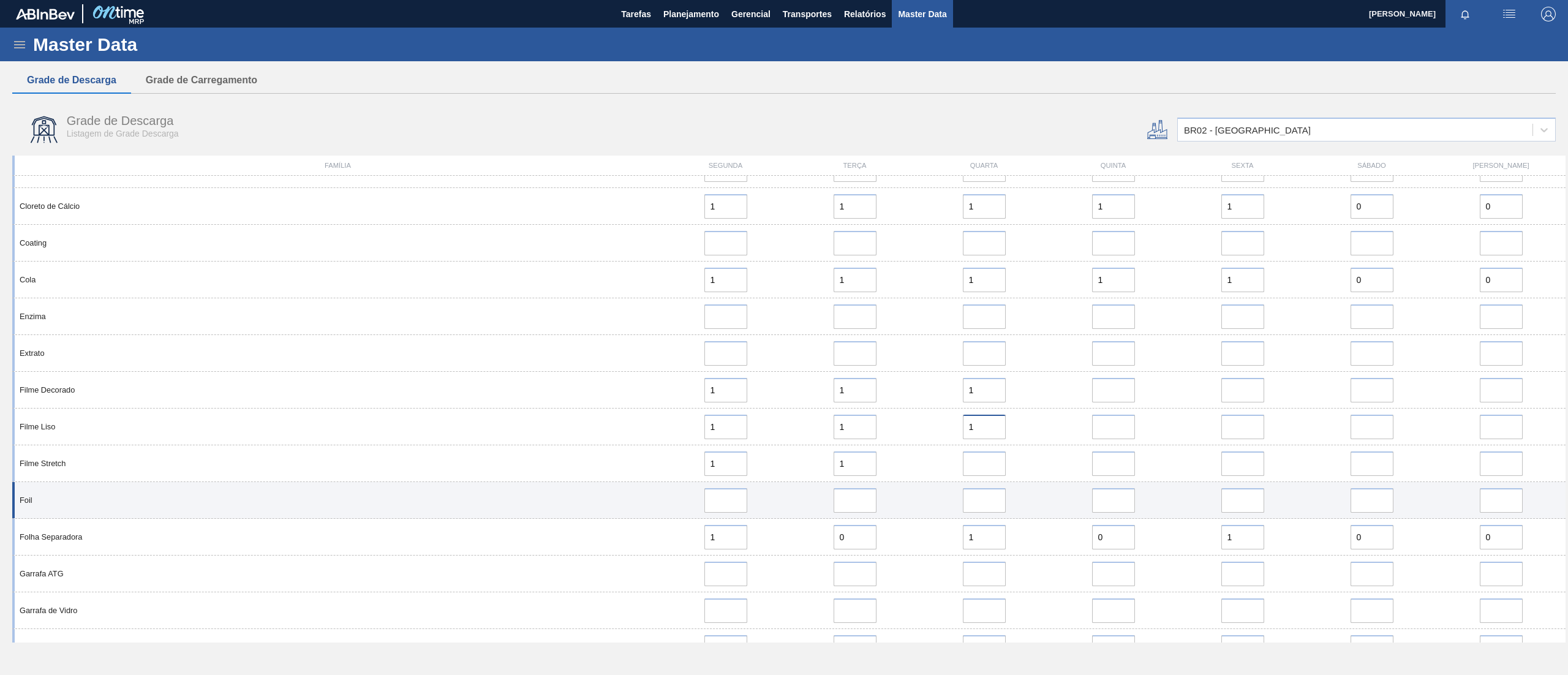
type input "1"
click at [991, 485] on div "Foil" at bounding box center [788, 501] width 1553 height 37
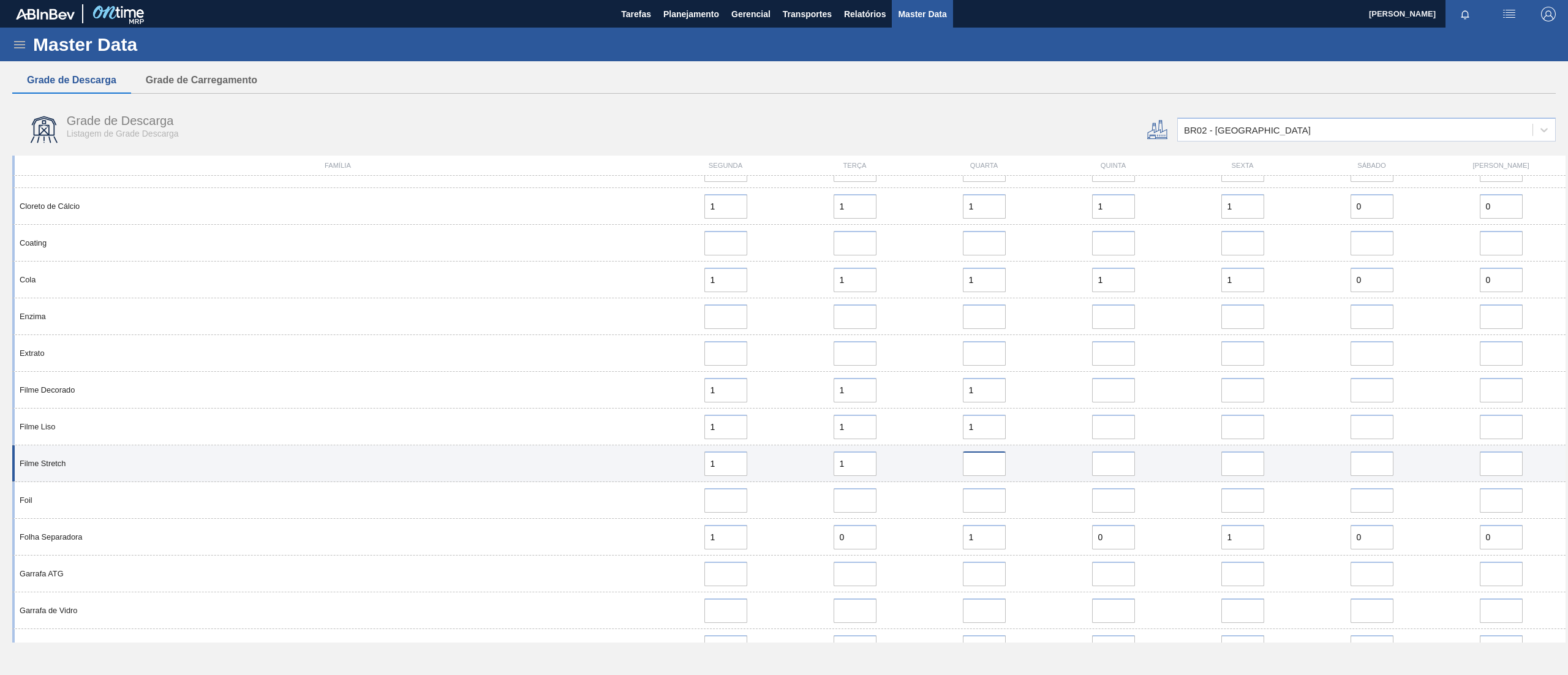
click at [984, 462] on input "error" at bounding box center [984, 463] width 43 height 25
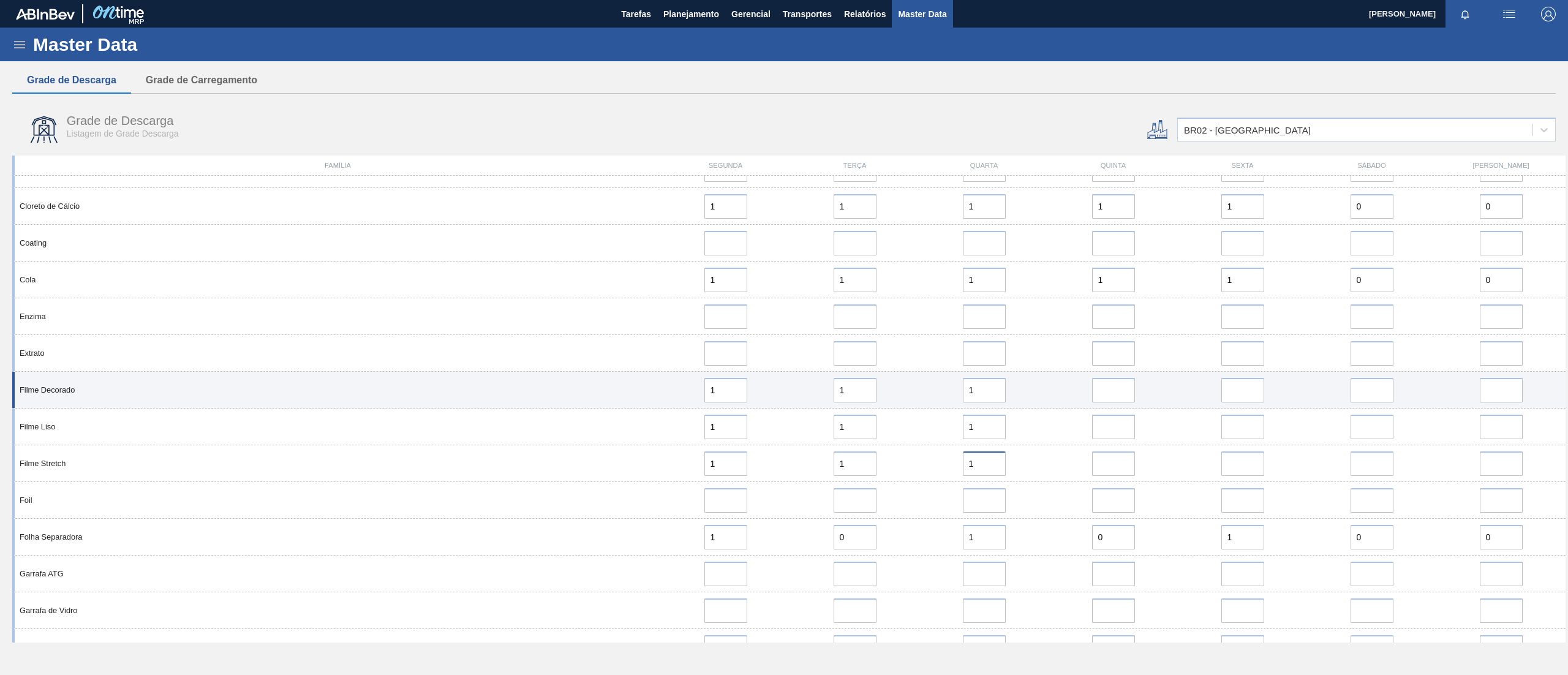
type input "1"
click at [1125, 397] on input "error" at bounding box center [1113, 390] width 43 height 25
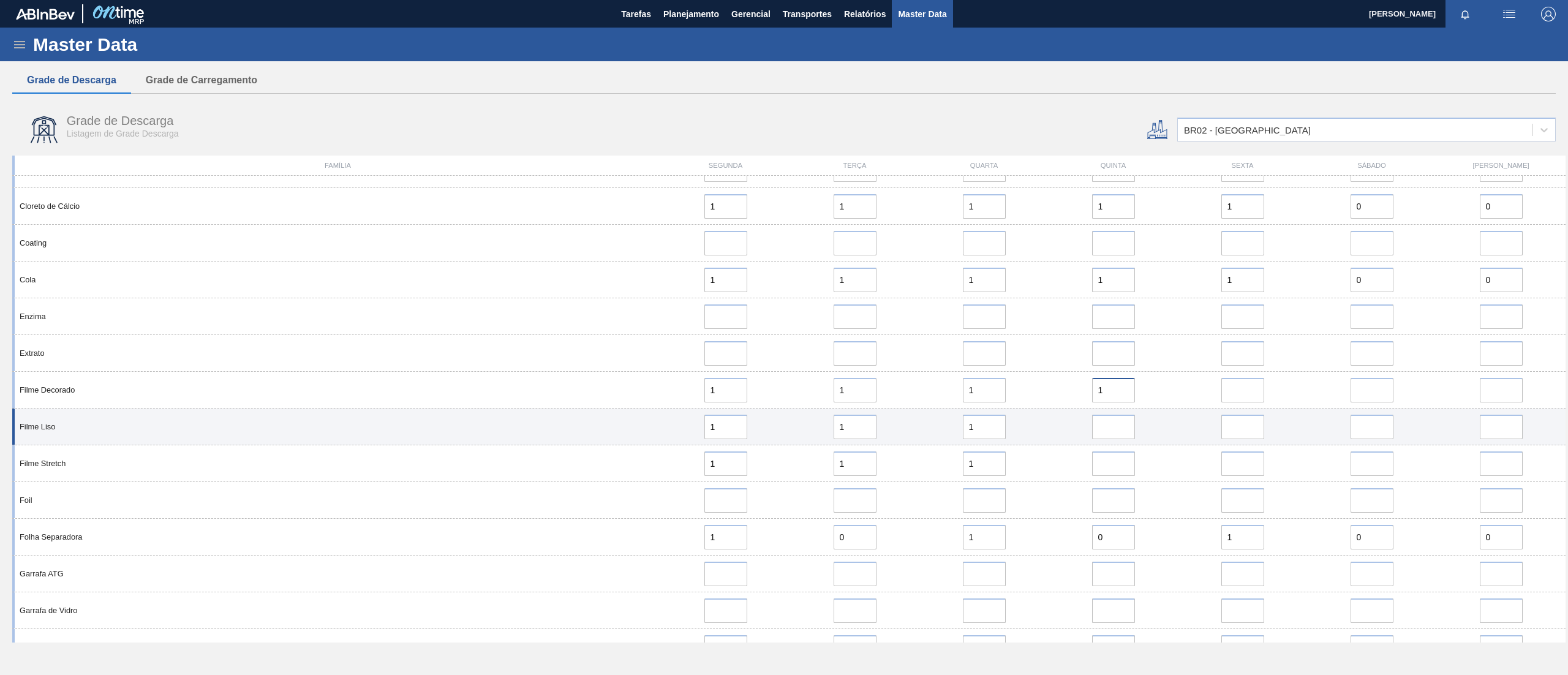
type input "1"
click at [1121, 421] on input "error" at bounding box center [1113, 427] width 43 height 25
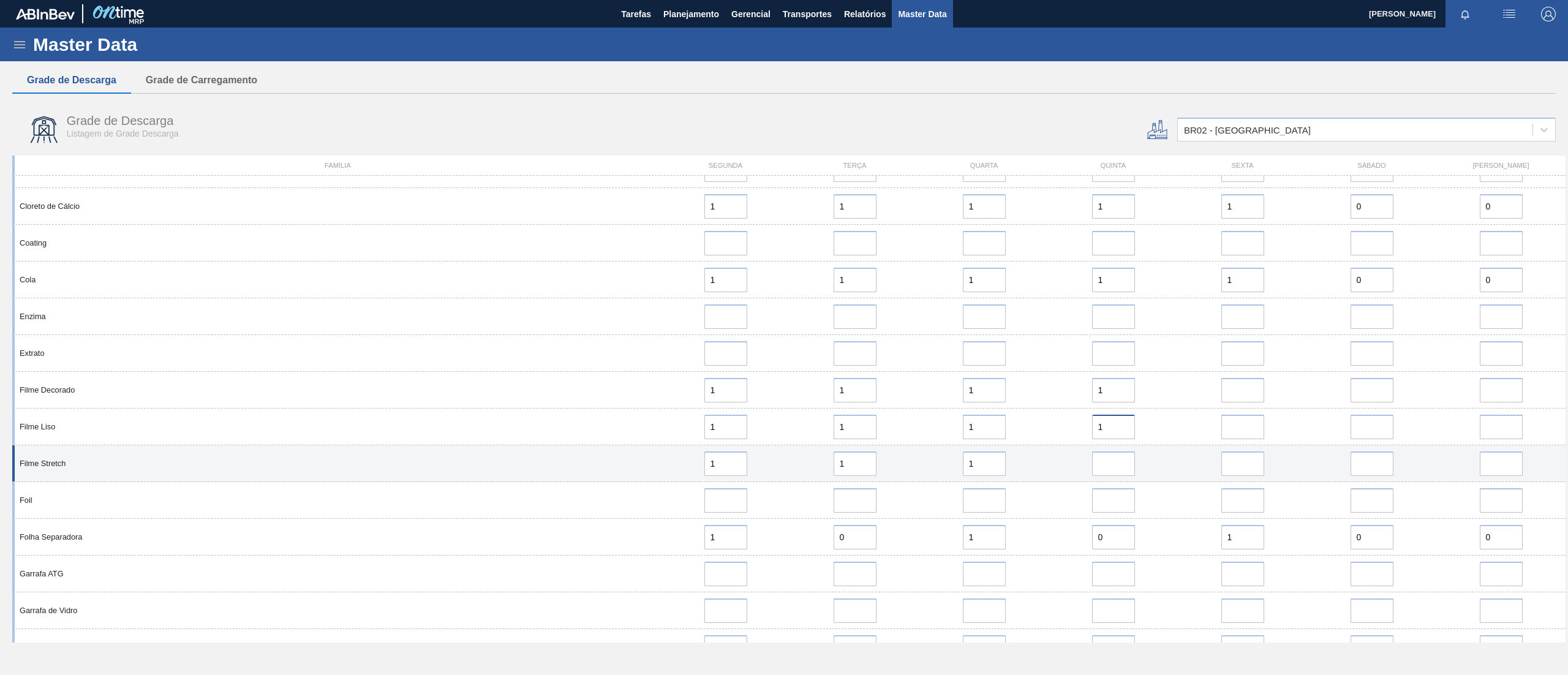
type input "1"
click at [1109, 469] on input "error" at bounding box center [1113, 463] width 43 height 25
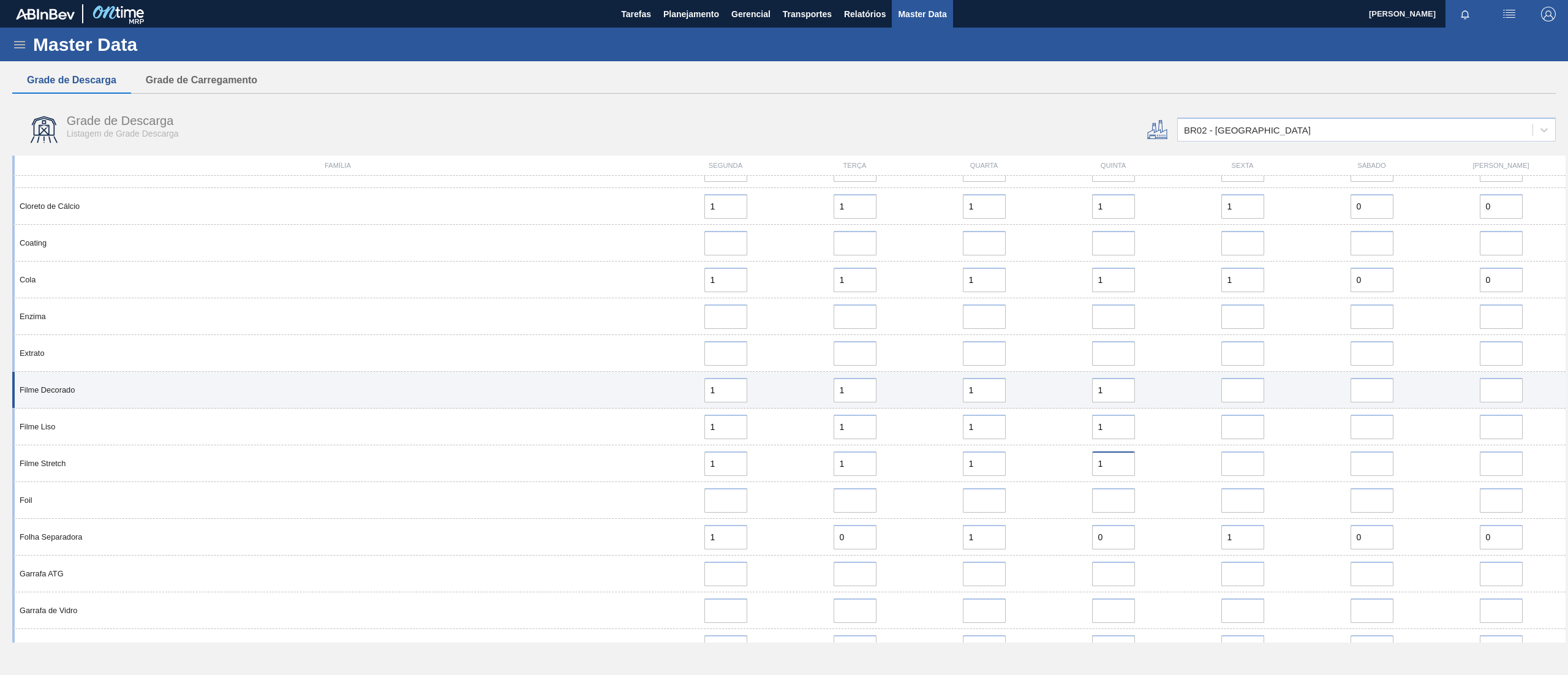
type input "1"
click at [1175, 392] on input "error" at bounding box center [1243, 390] width 43 height 25
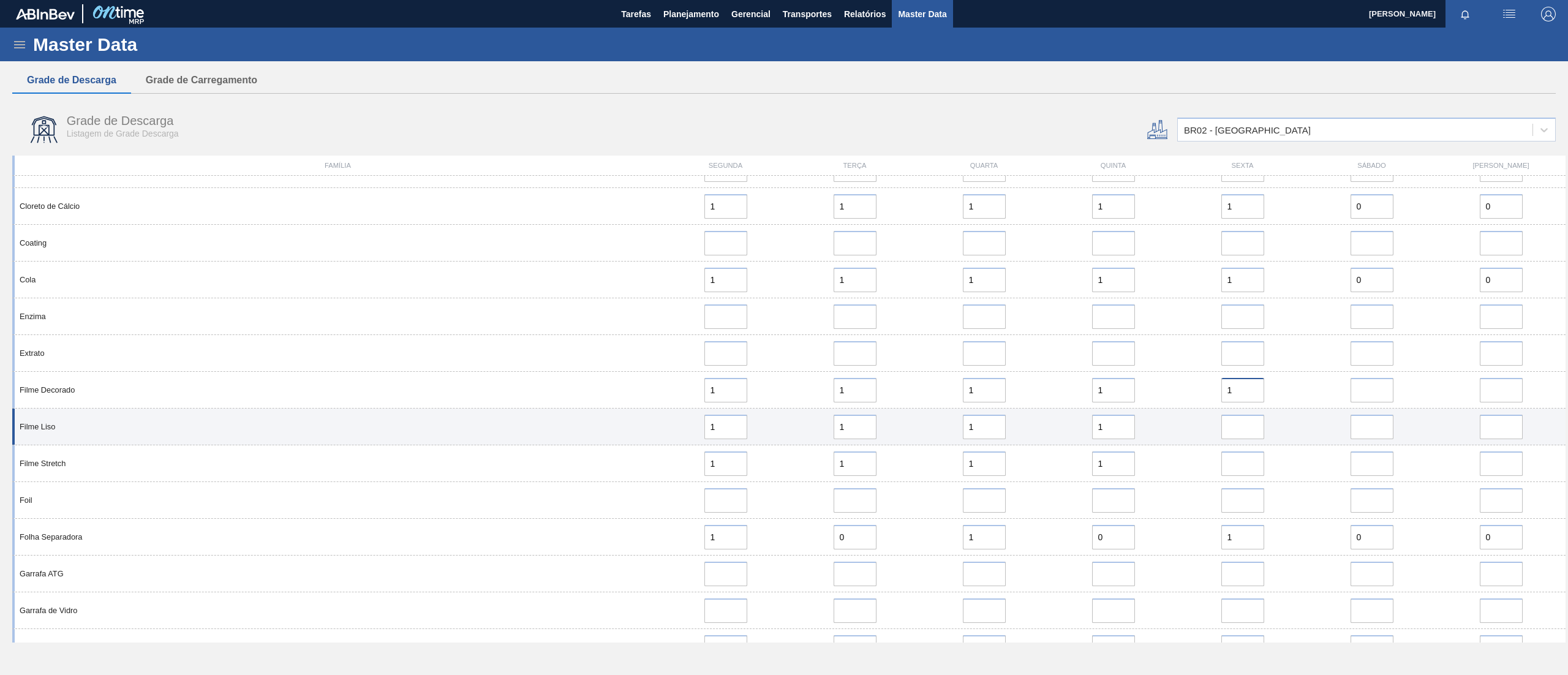
type input "1"
click at [1175, 429] on input "error" at bounding box center [1243, 427] width 43 height 25
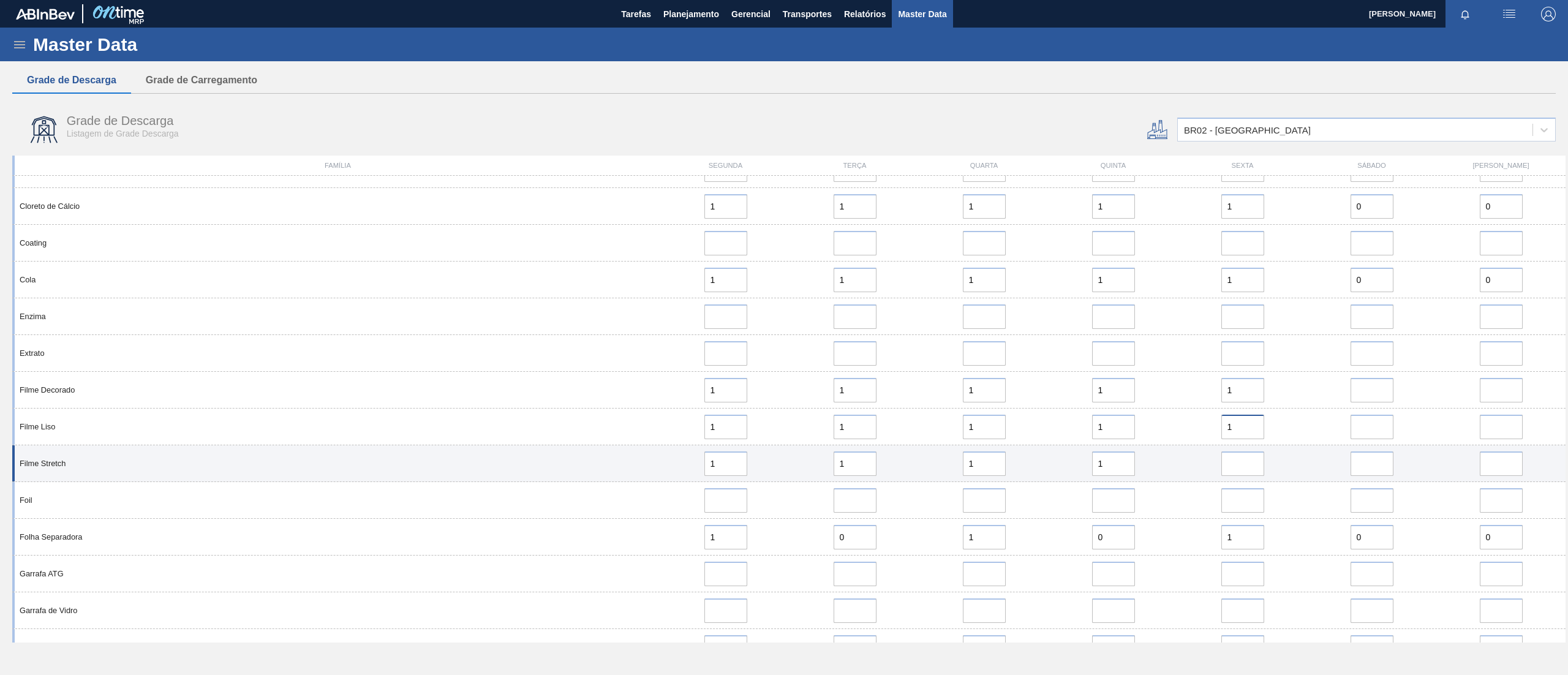
type input "1"
click at [1175, 472] on input "error" at bounding box center [1243, 463] width 43 height 25
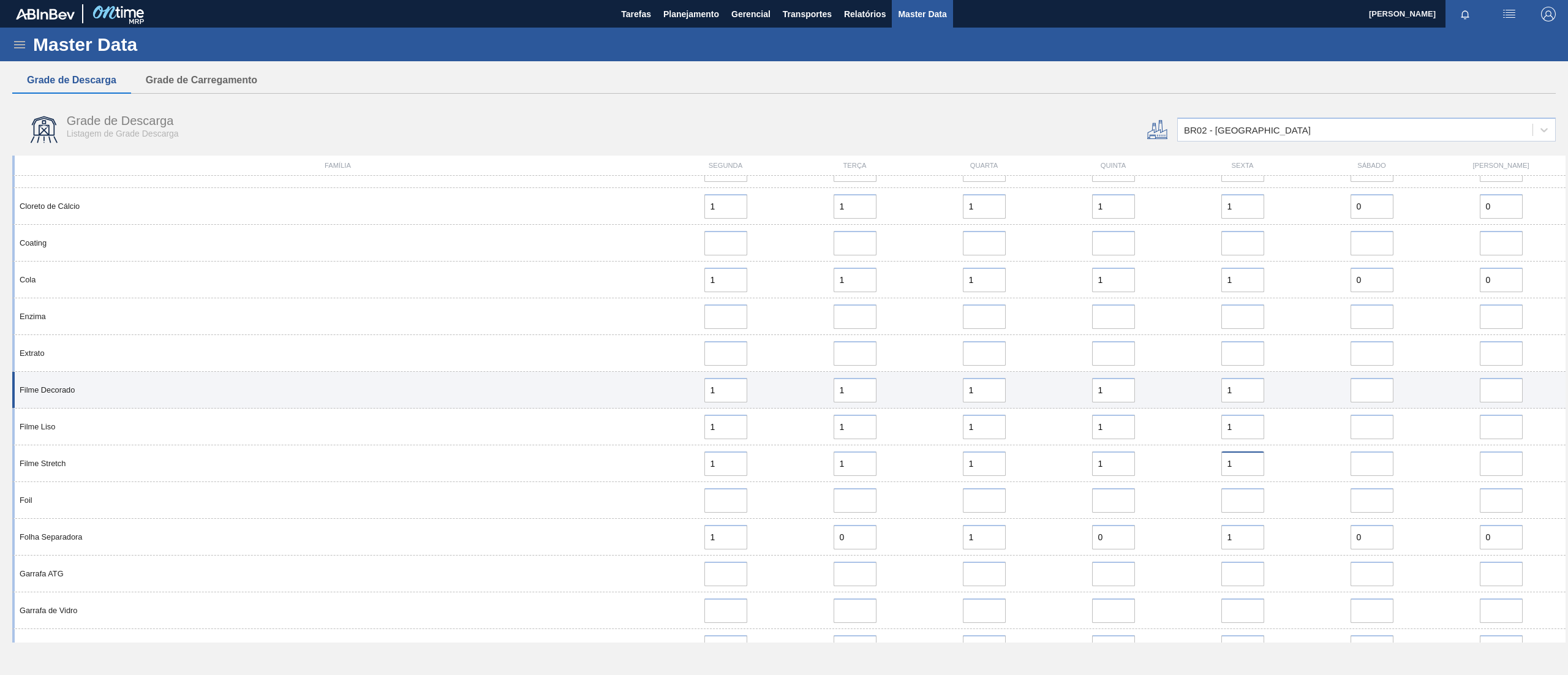
type input "1"
click at [1175, 390] on input "error" at bounding box center [1372, 390] width 43 height 25
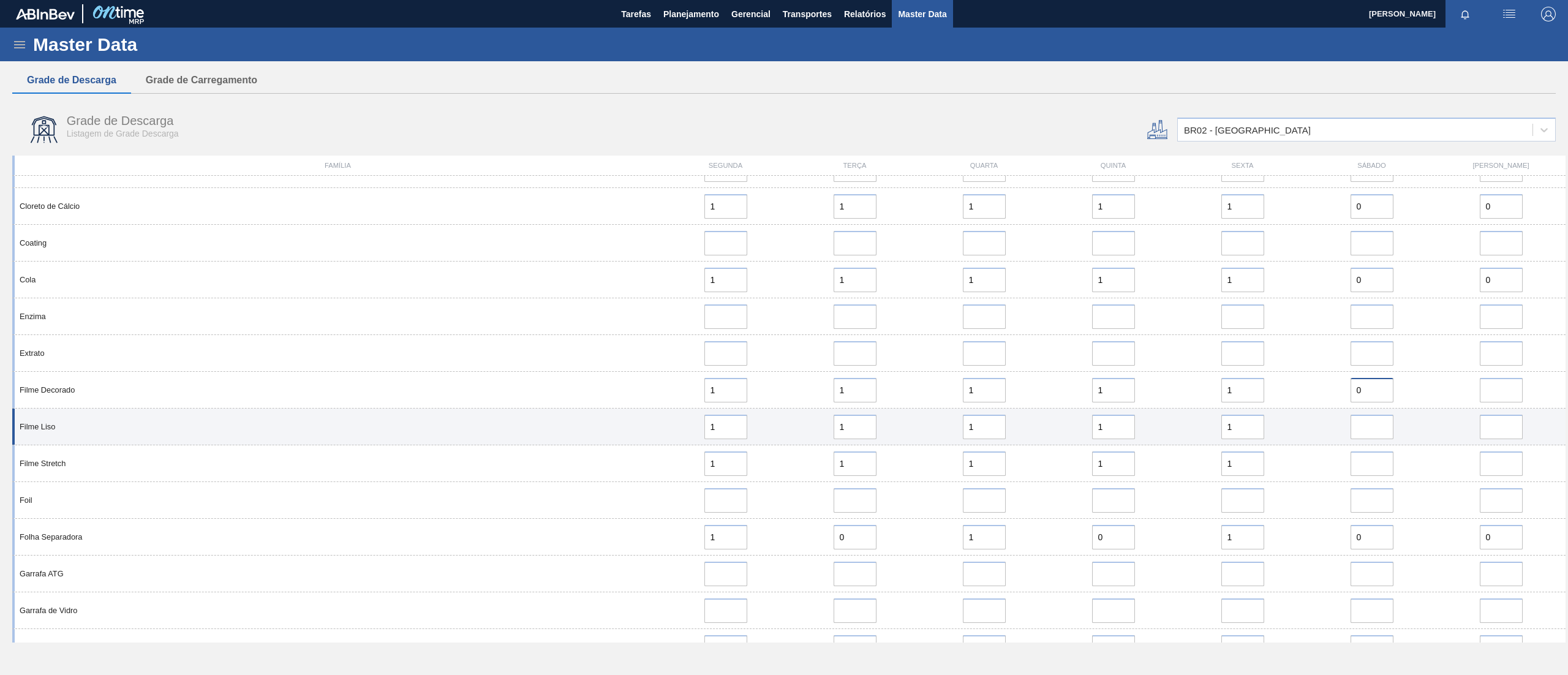
type input "0"
click at [1175, 424] on input "error" at bounding box center [1372, 427] width 43 height 25
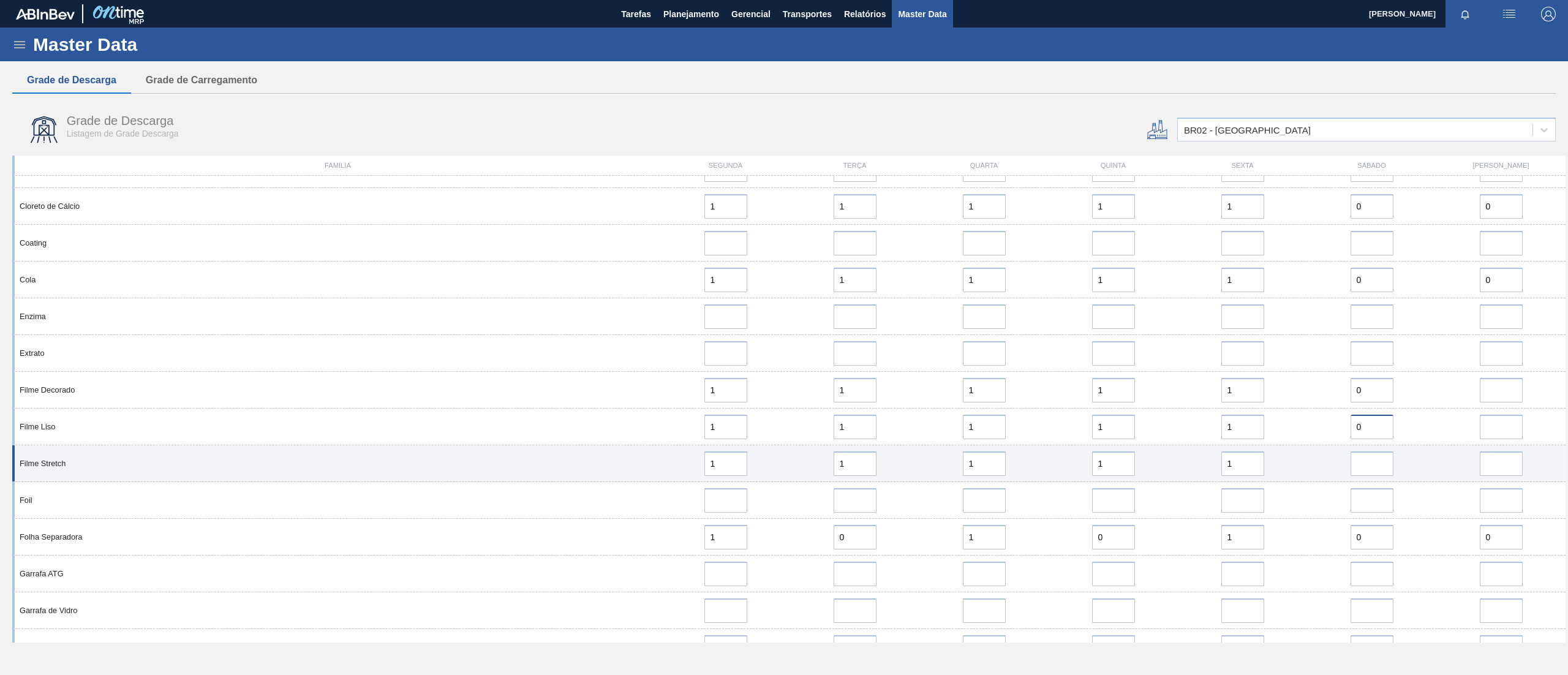
type input "0"
click at [1175, 456] on input "error" at bounding box center [1372, 463] width 43 height 25
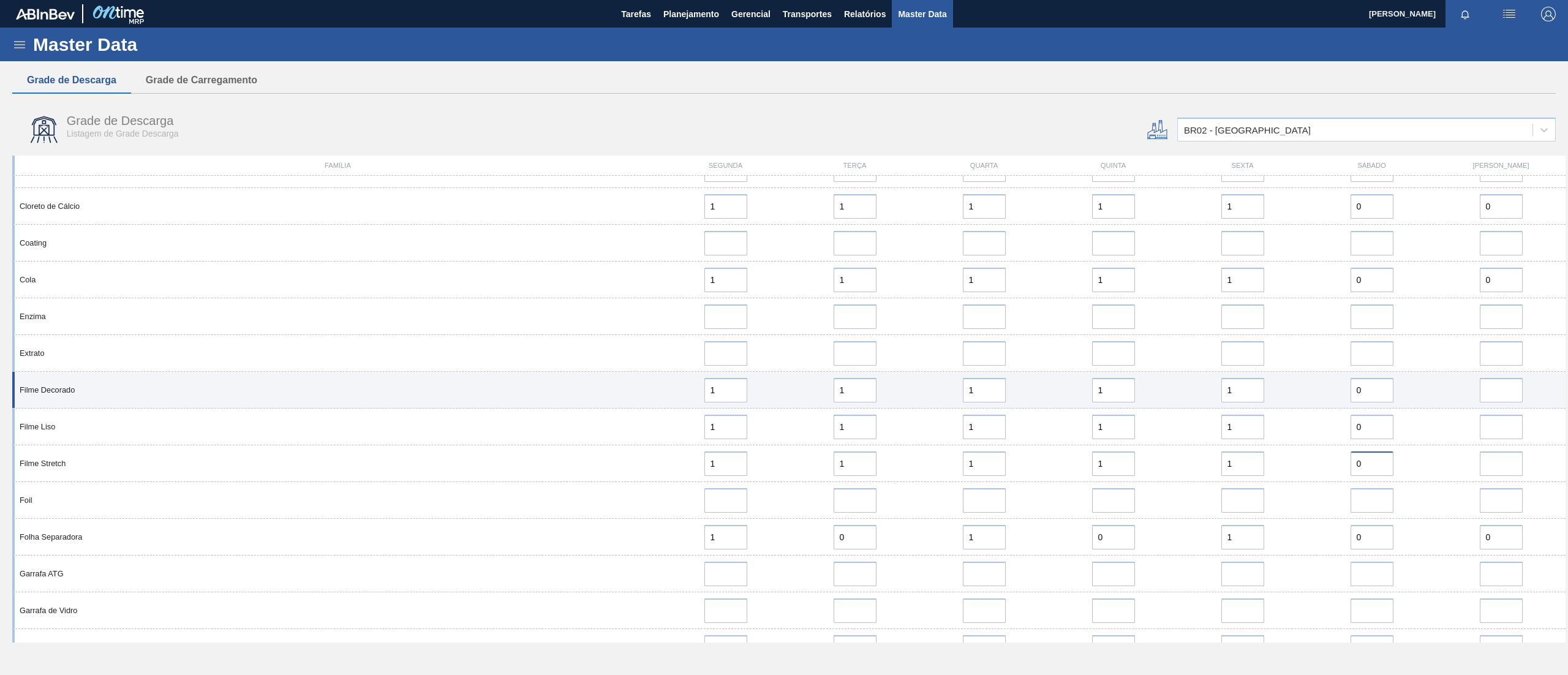
type input "0"
click at [1175, 394] on div at bounding box center [1501, 390] width 130 height 25
click at [1175, 392] on div at bounding box center [1500, 390] width 120 height 25
click at [1175, 390] on input "error" at bounding box center [1501, 390] width 43 height 25
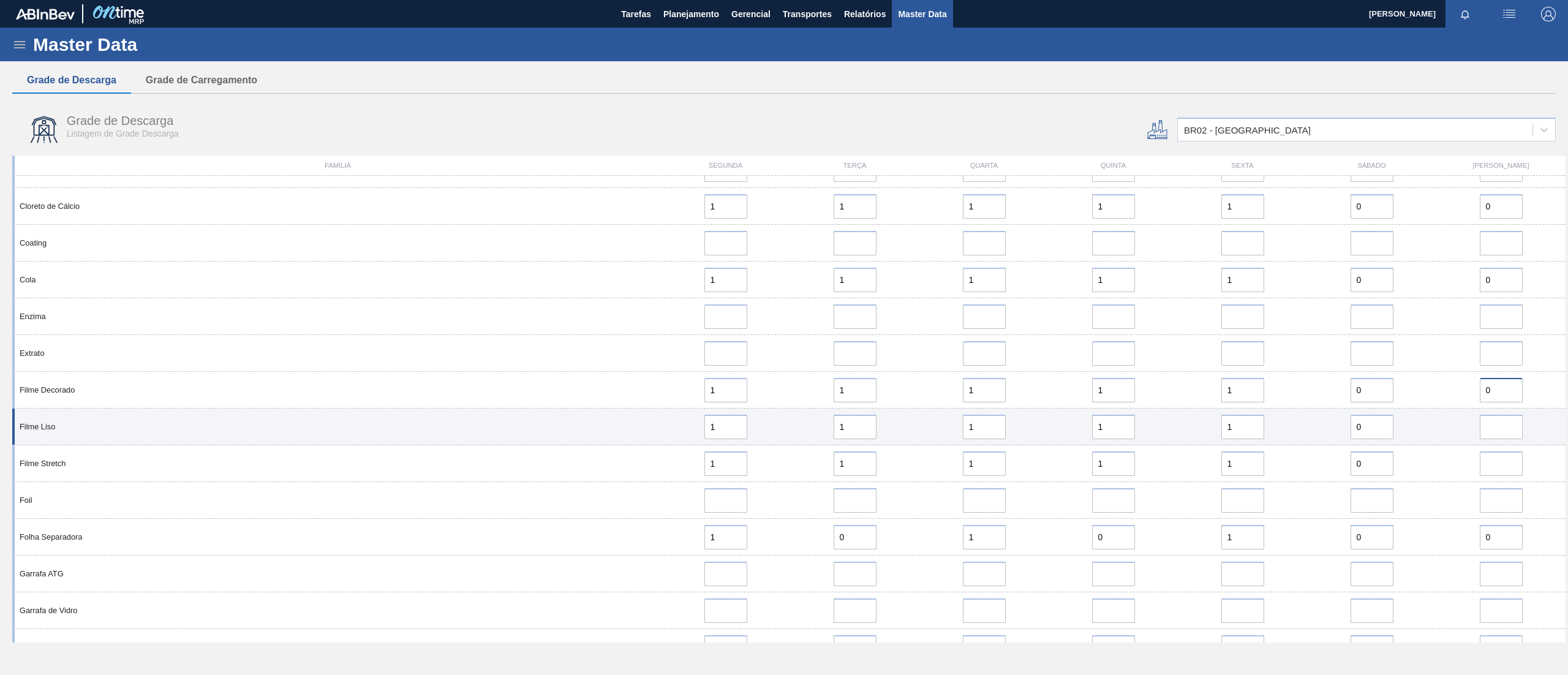
type input "0"
click at [1175, 434] on input "error" at bounding box center [1501, 427] width 43 height 25
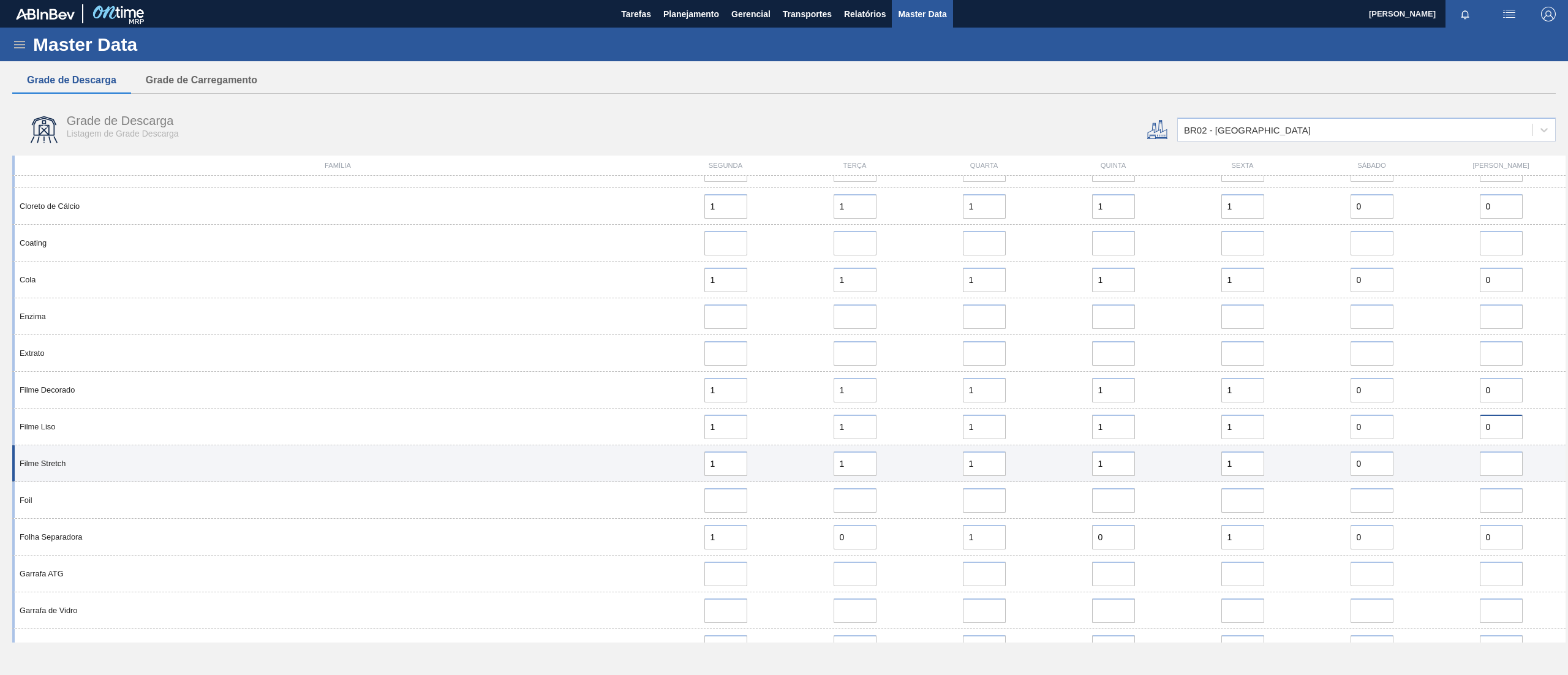
type input "0"
click at [1175, 460] on input "error" at bounding box center [1501, 463] width 43 height 25
type input "0"
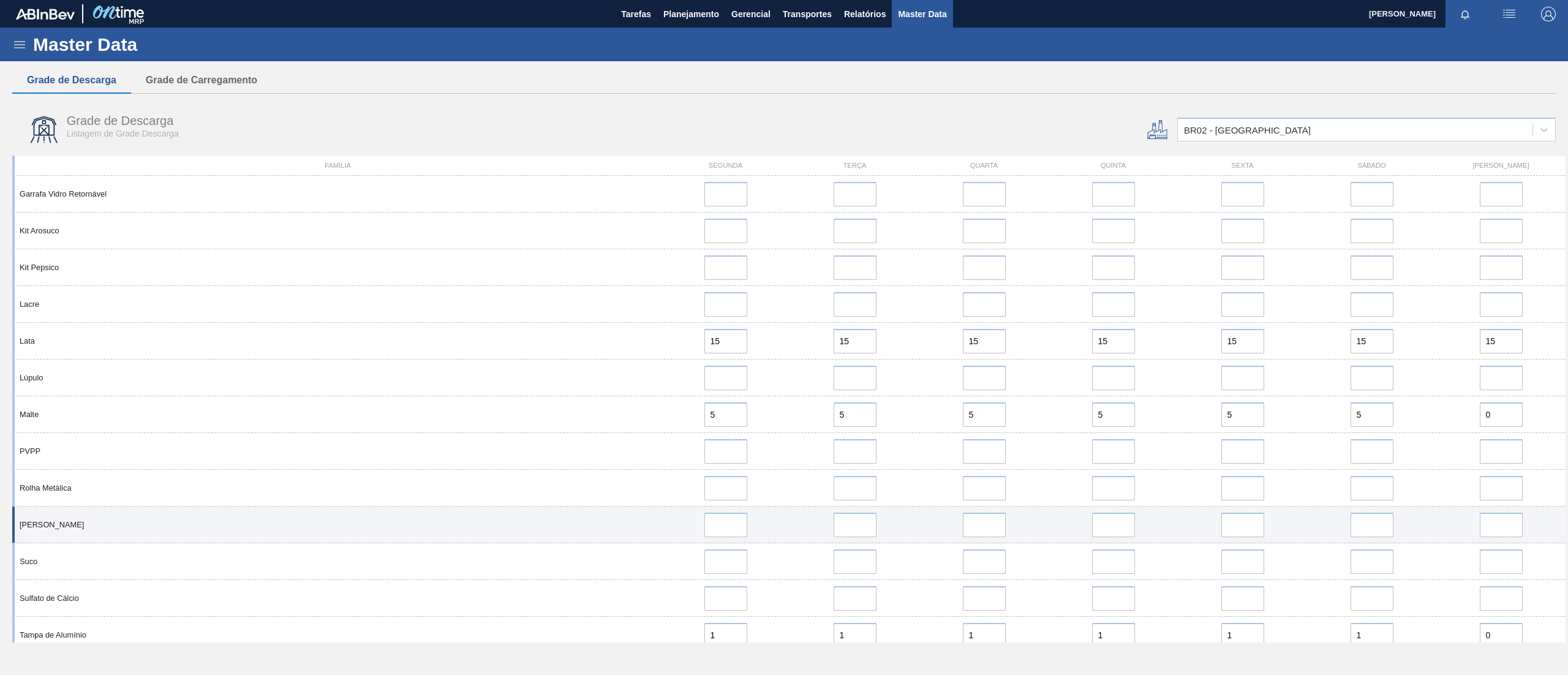
scroll to position [783, 0]
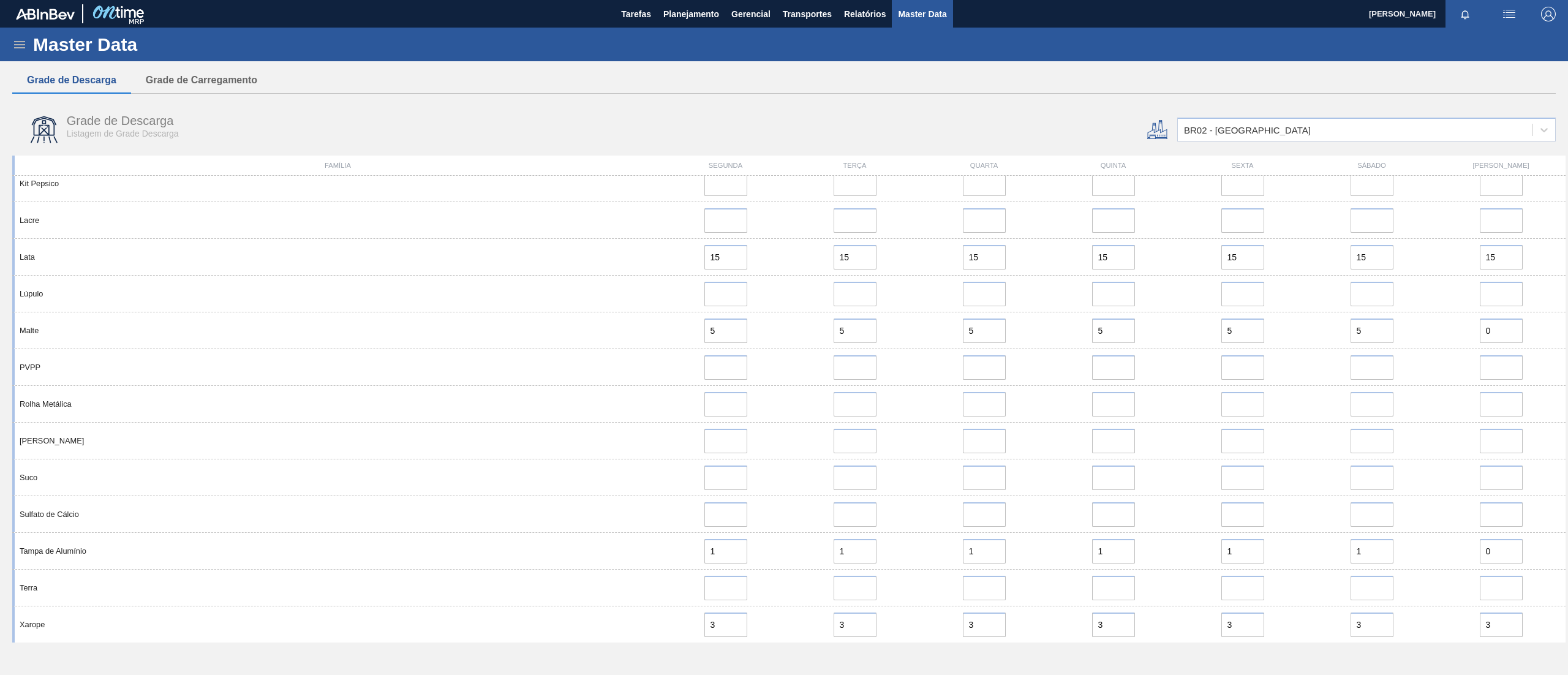
click at [1175, 506] on div "Master Data Geral Carteiras e Famílias Coordenações e Usuários Fornecedores Mat…" at bounding box center [784, 351] width 1568 height 648
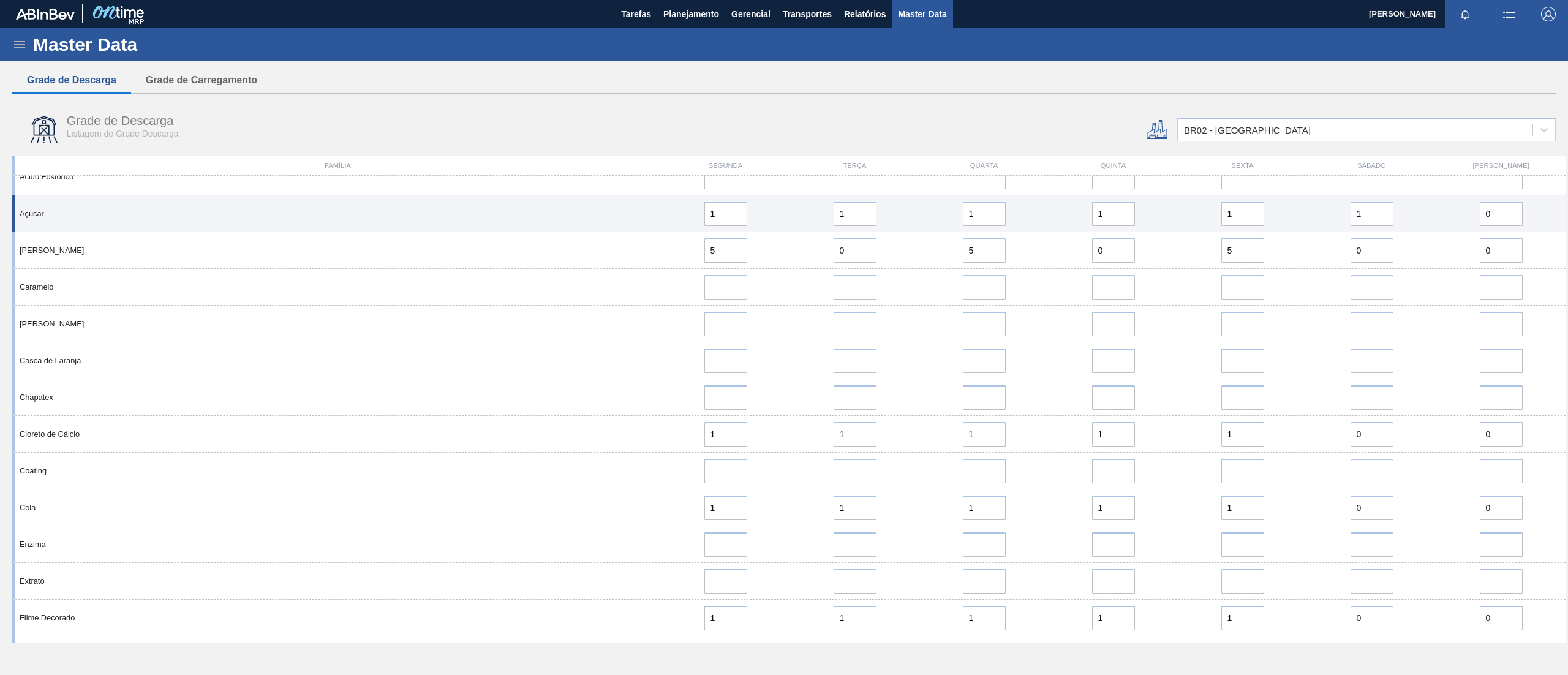
scroll to position [0, 0]
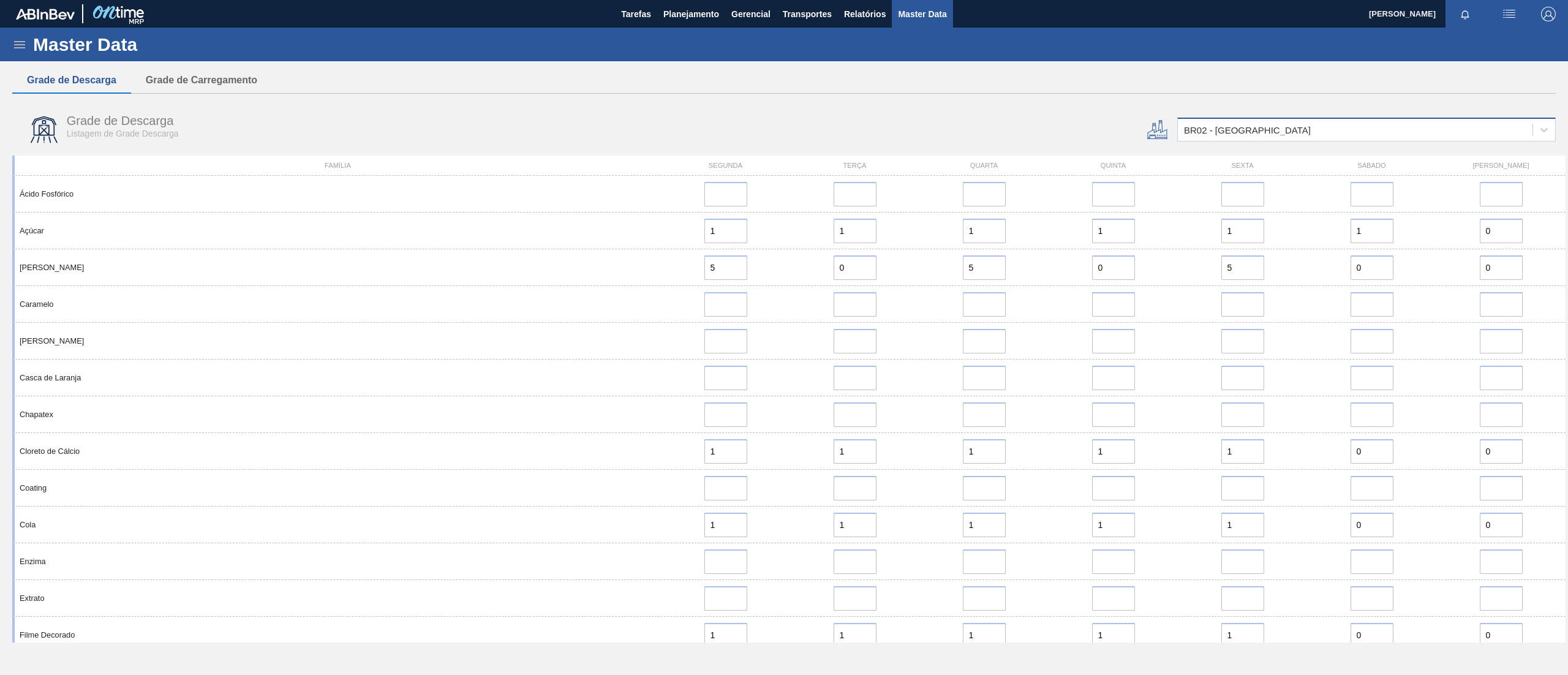
click at [1175, 137] on div "BR02 - Sergipe" at bounding box center [1355, 130] width 354 height 17
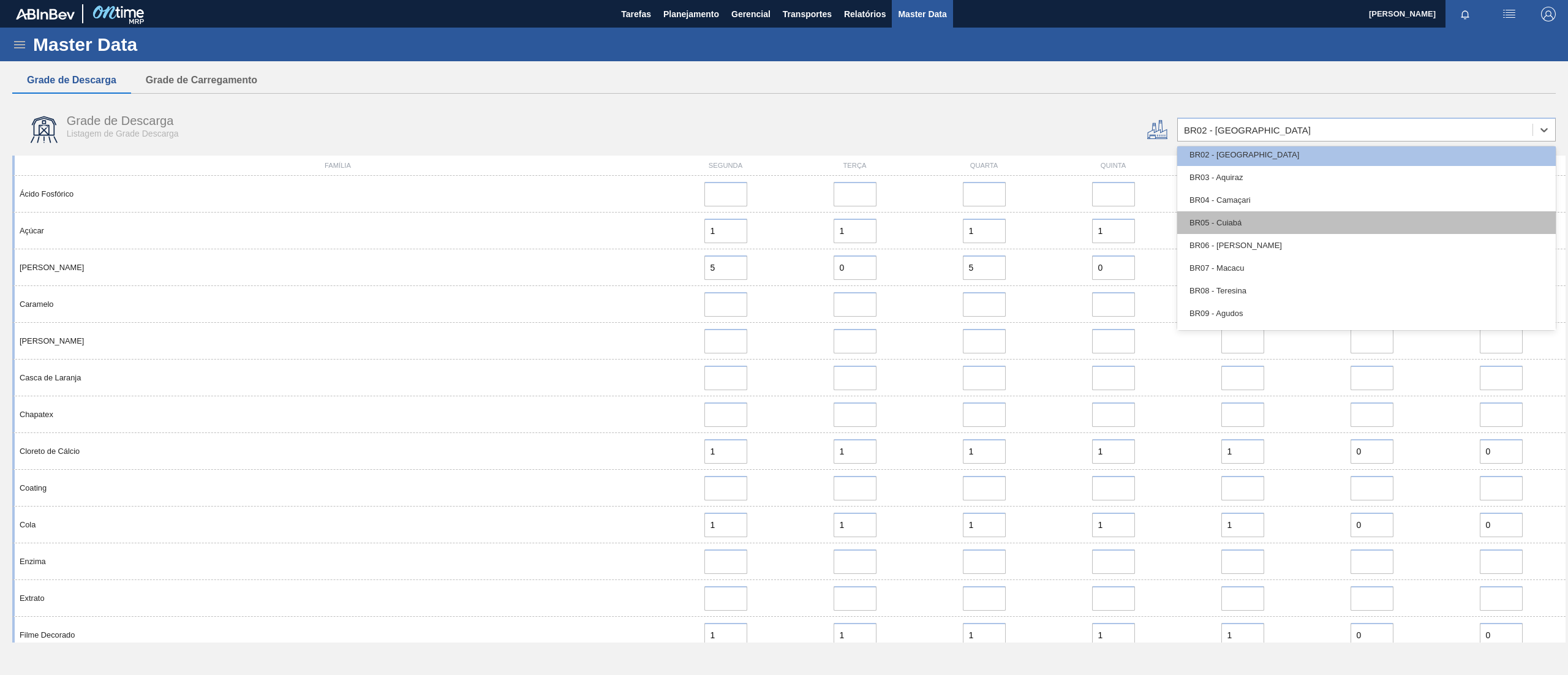
scroll to position [490, 0]
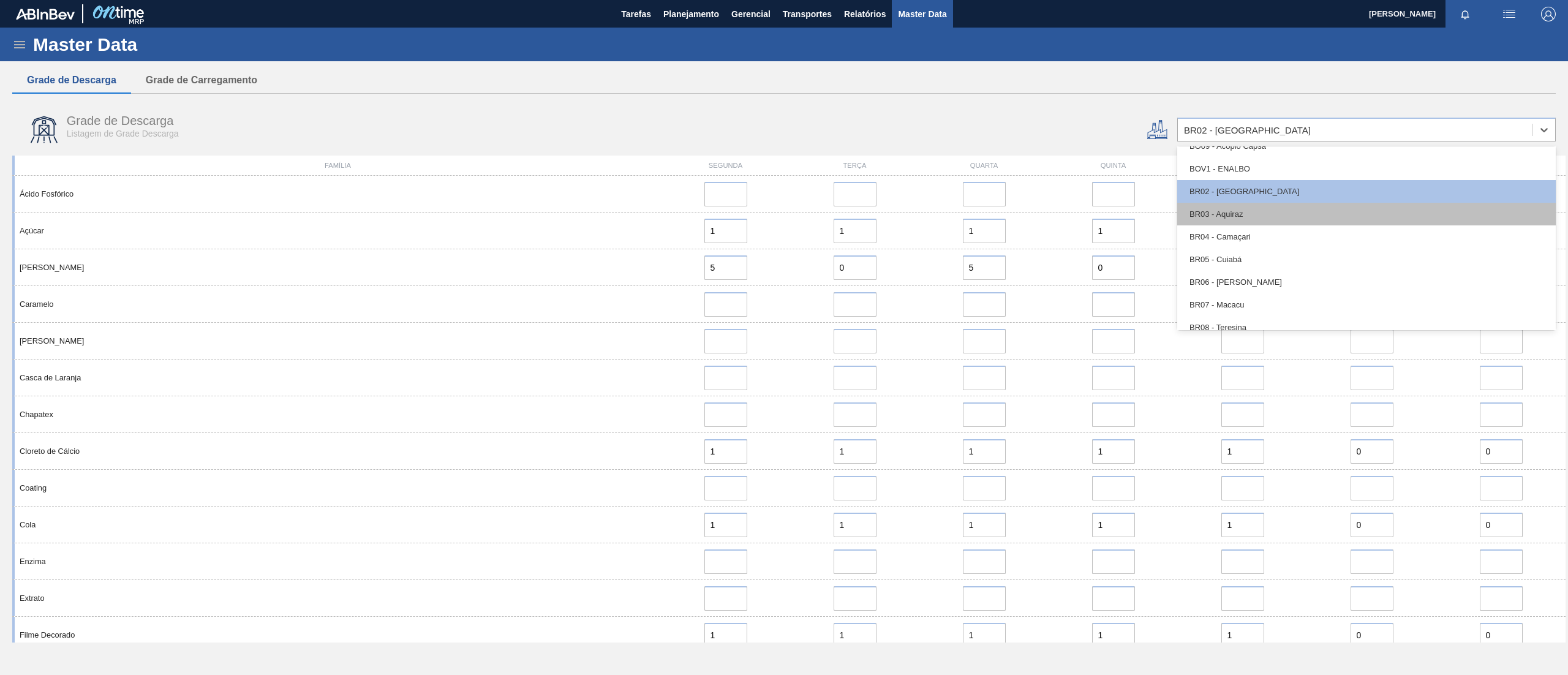
click at [1175, 205] on div "BR03 - Aquiraz" at bounding box center [1366, 214] width 379 height 23
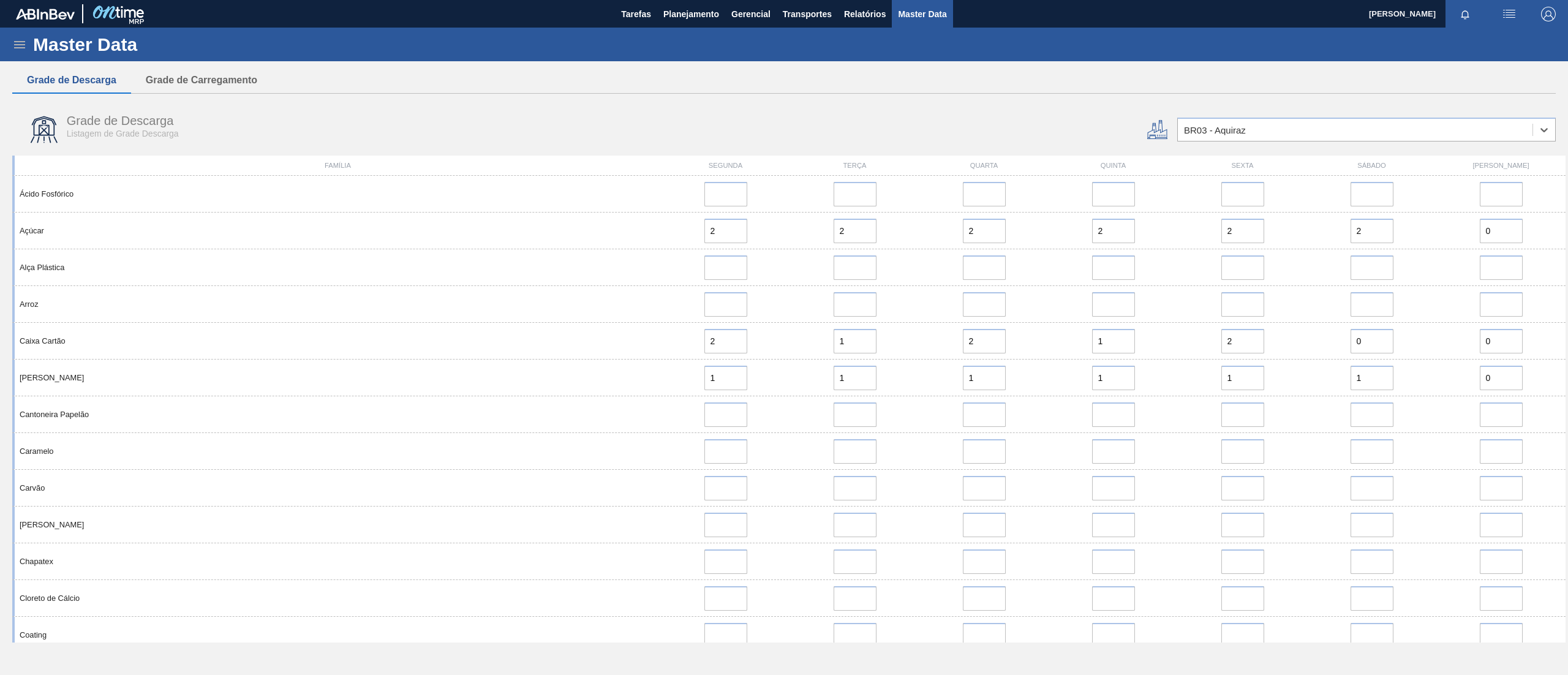
click at [1175, 107] on div "Grade de Descarga Listagem de Grade Descarga option BR03 - Aquiraz, selected. S…" at bounding box center [784, 128] width 1553 height 49
click at [1175, 124] on div "BR03 - Aquiraz" at bounding box center [1355, 130] width 354 height 17
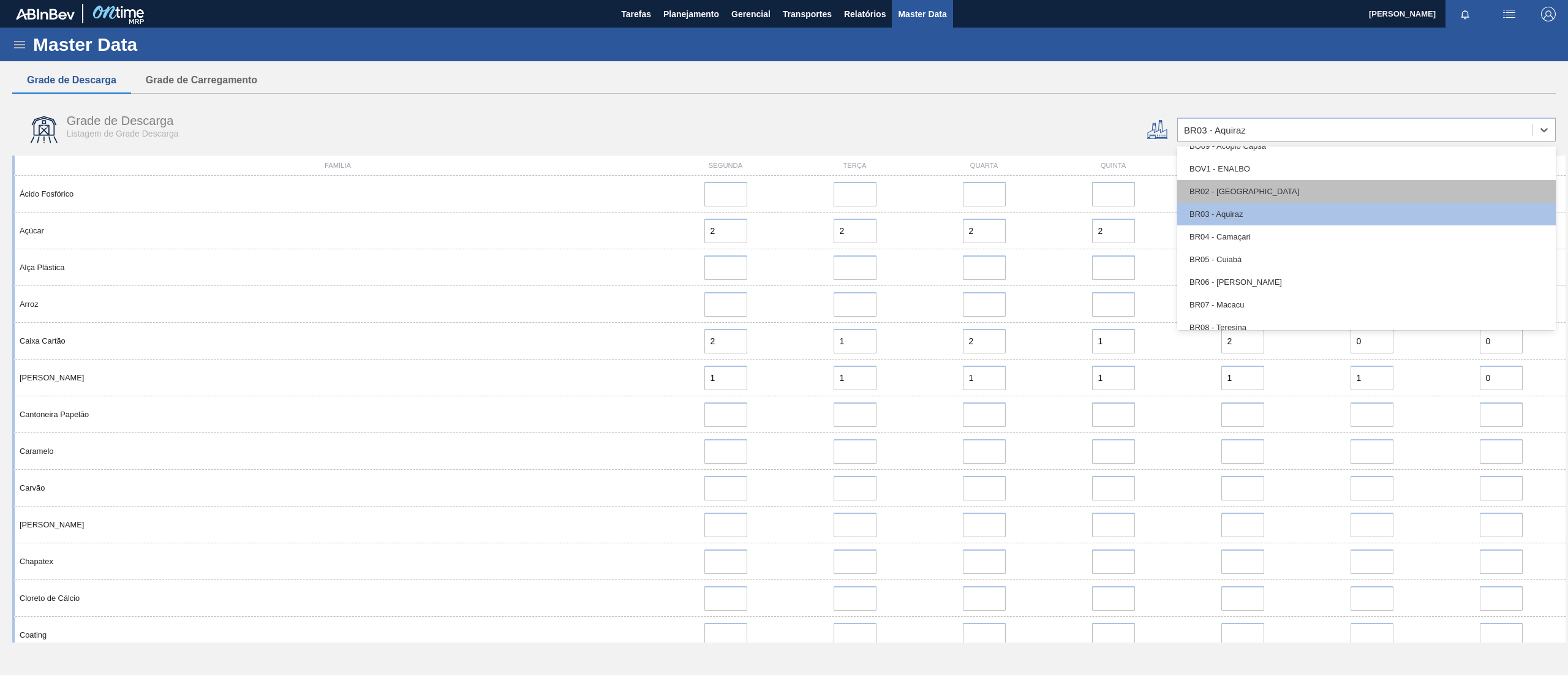
click at [1175, 190] on div "BR02 - Sergipe" at bounding box center [1366, 191] width 379 height 23
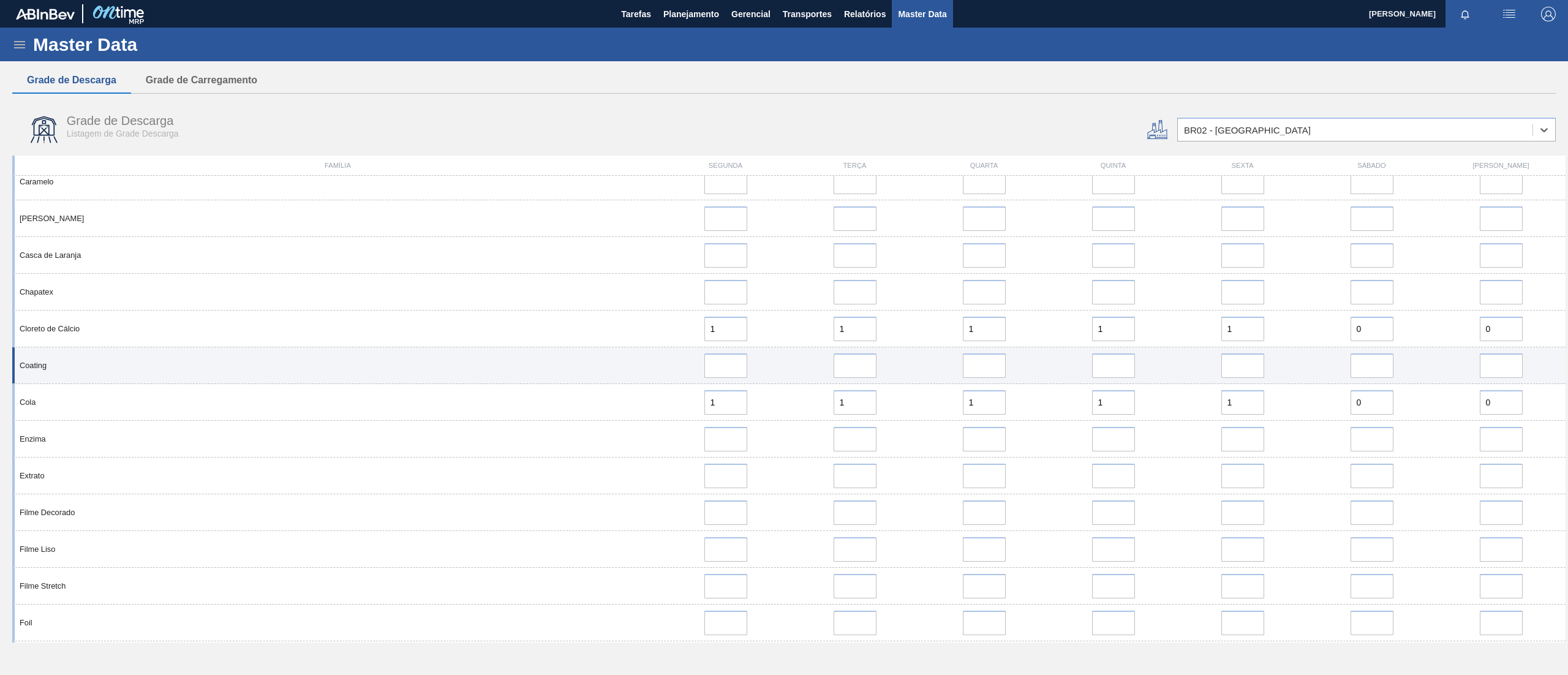
scroll to position [245, 0]
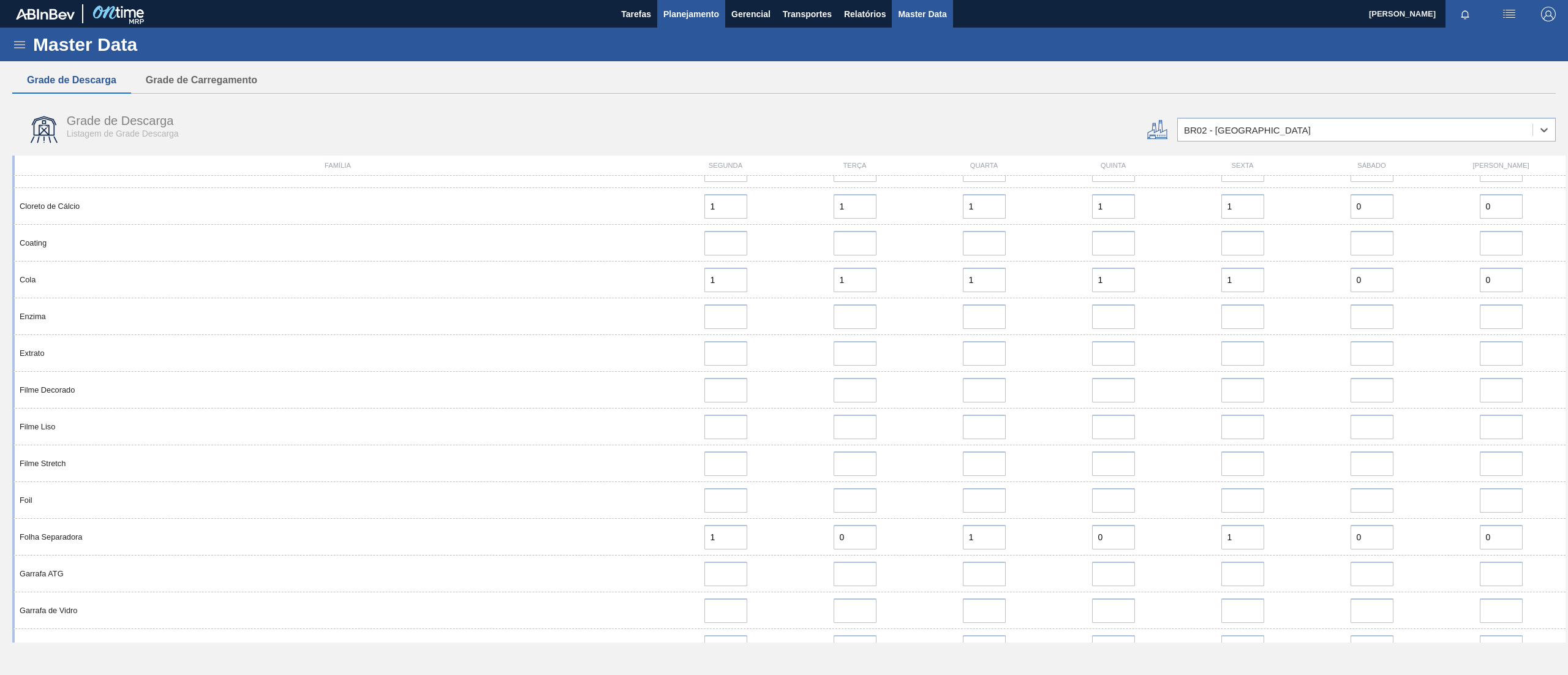
click at [701, 26] on button "Planejamento" at bounding box center [691, 14] width 68 height 27
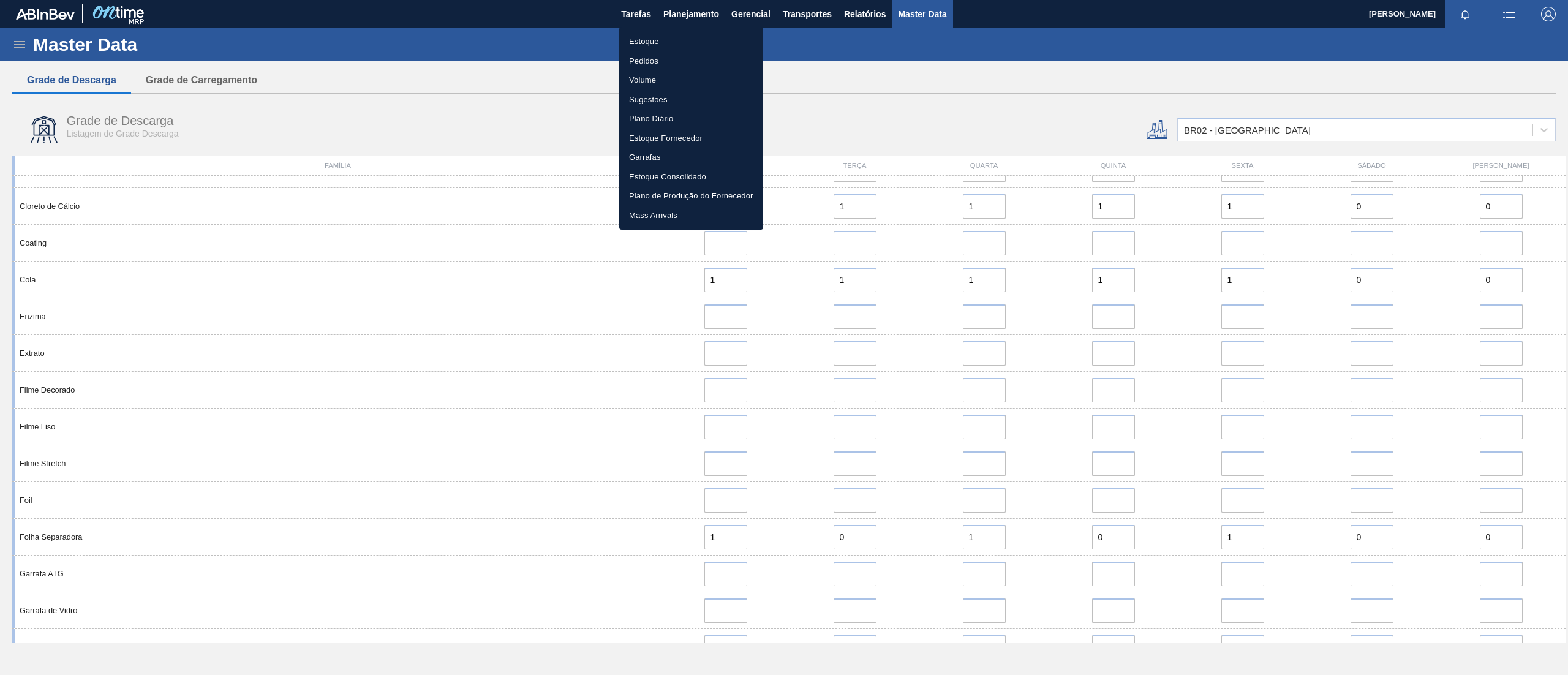
click at [879, 112] on div at bounding box center [784, 337] width 1568 height 675
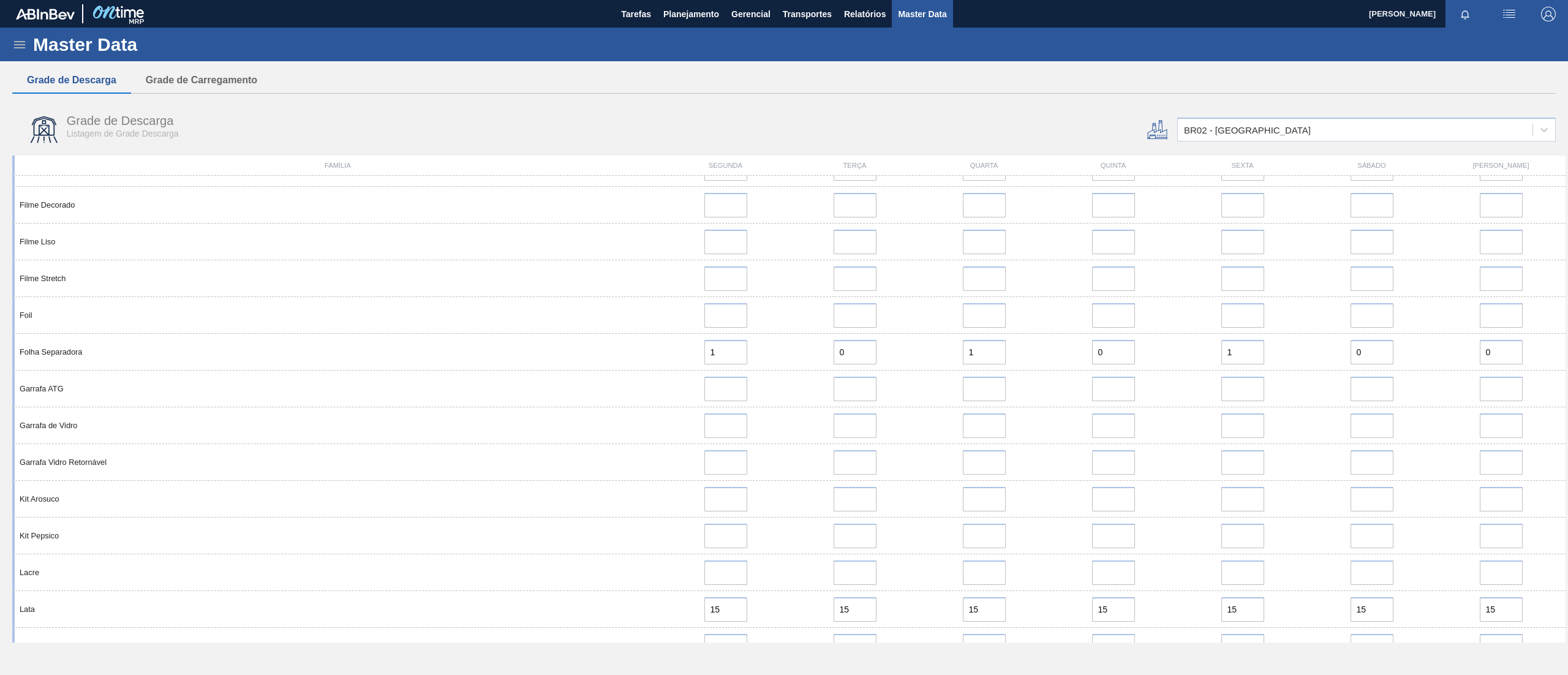
scroll to position [783, 0]
click at [918, 16] on span "Master Data" at bounding box center [921, 14] width 48 height 15
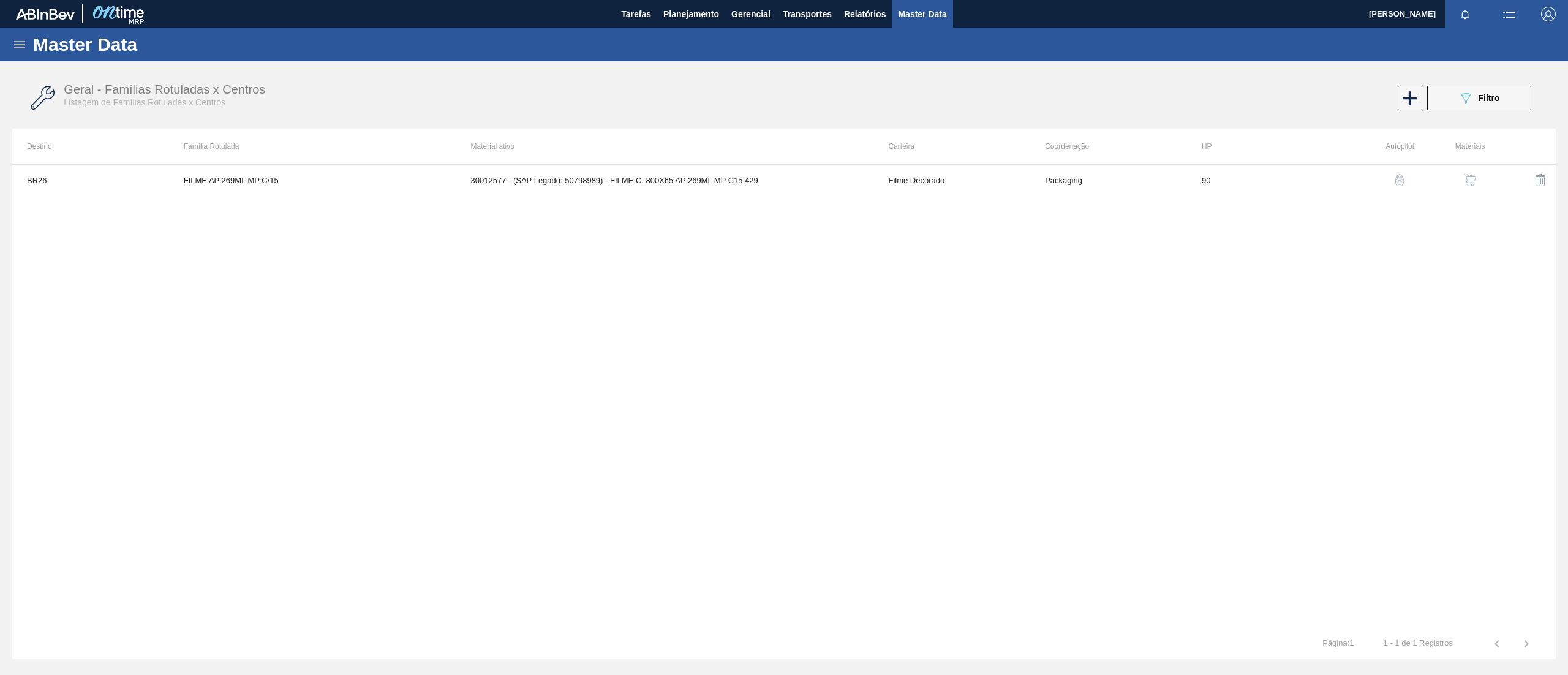
click at [13, 55] on div "Master Data" at bounding box center [784, 44] width 1568 height 34
click at [17, 55] on div "Master Data" at bounding box center [784, 44] width 1568 height 34
click at [17, 51] on div "Master Data" at bounding box center [784, 44] width 1568 height 34
click at [26, 40] on icon at bounding box center [19, 45] width 15 height 15
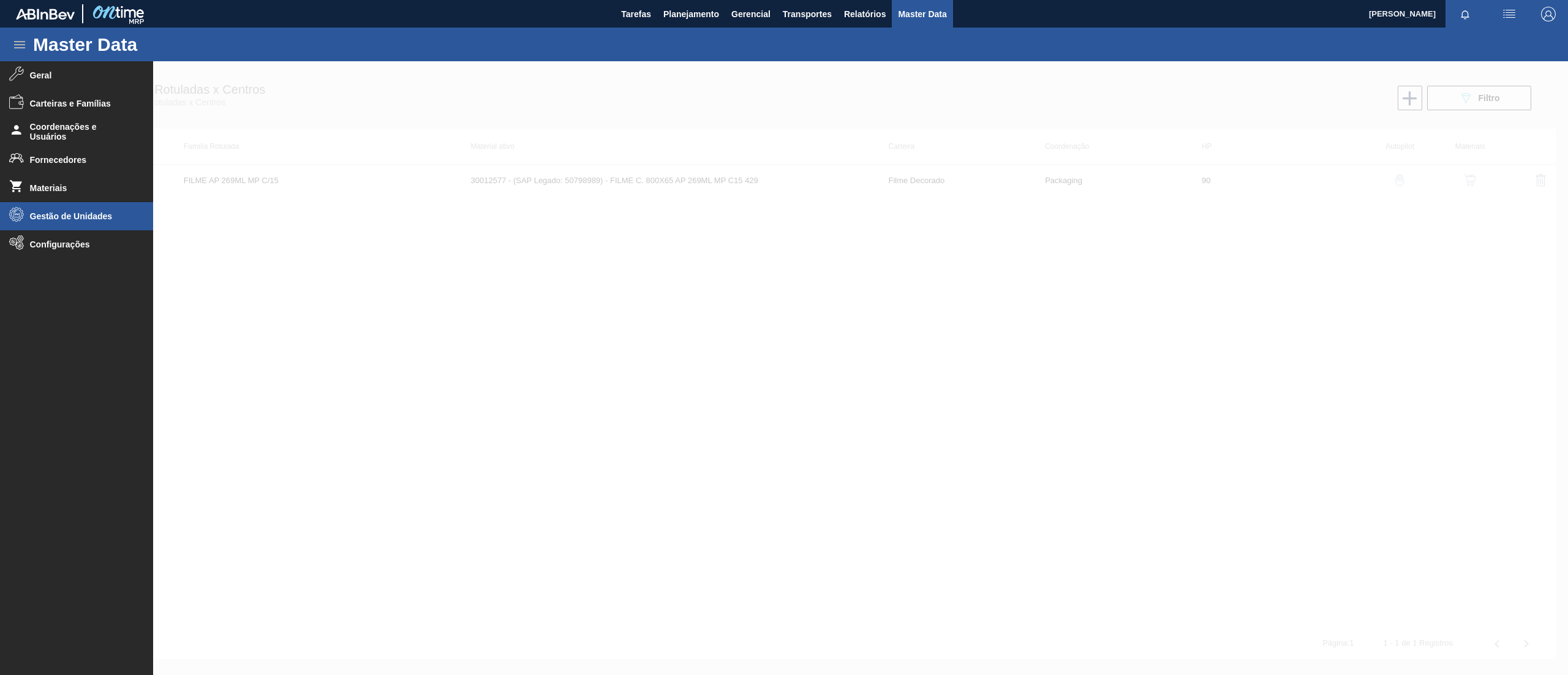
click at [99, 220] on span "Gestão de Unidades" at bounding box center [80, 216] width 101 height 10
drag, startPoint x: 626, startPoint y: 47, endPoint x: 630, endPoint y: 58, distance: 11.7
click at [626, 48] on div "Master Data" at bounding box center [784, 44] width 1568 height 34
click at [521, 146] on div at bounding box center [784, 368] width 1568 height 614
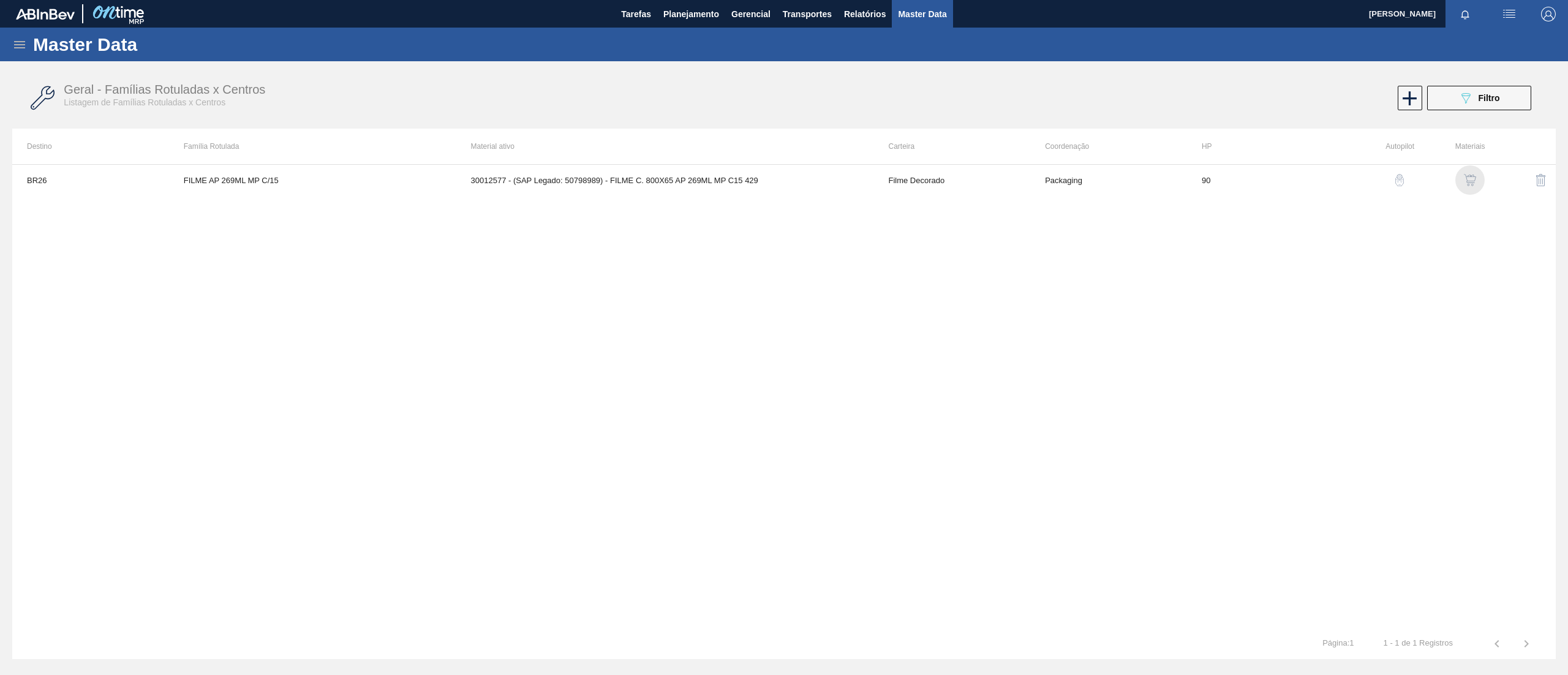
click at [1175, 185] on img "button" at bounding box center [1469, 180] width 12 height 12
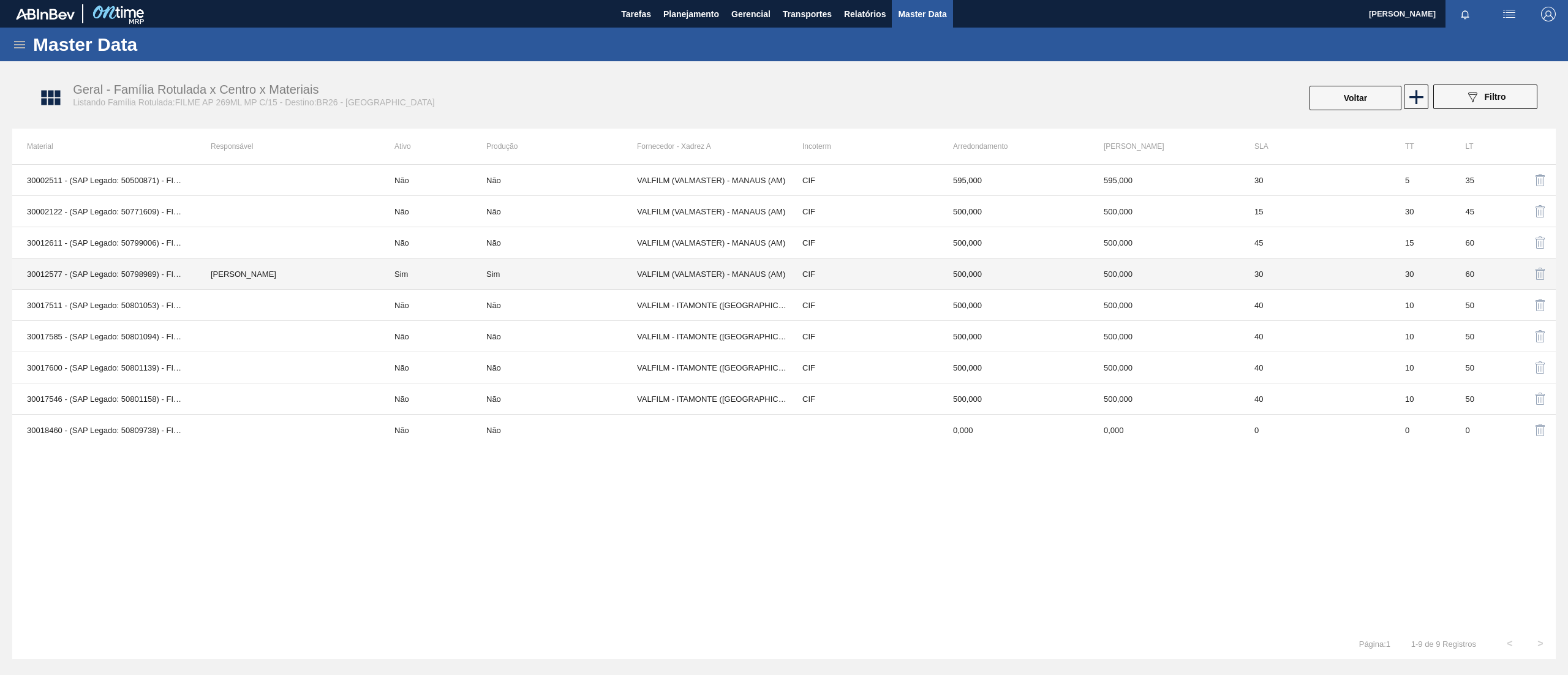
click at [288, 279] on td "[PERSON_NAME]" at bounding box center [288, 274] width 184 height 31
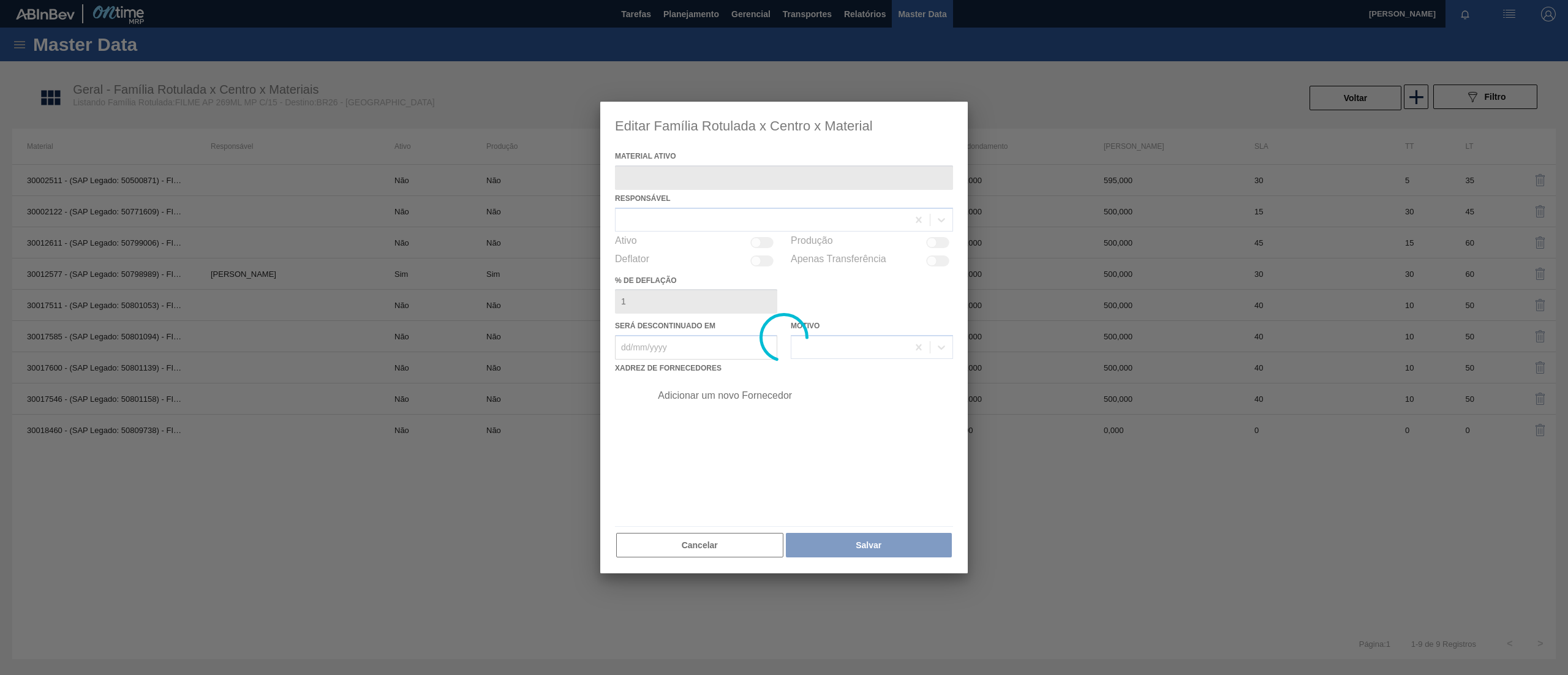
type ativo "30012577 - (SAP Legado: 50798989) - FILME C. 800X65 AP 269ML MP C15 429"
checkbox input "true"
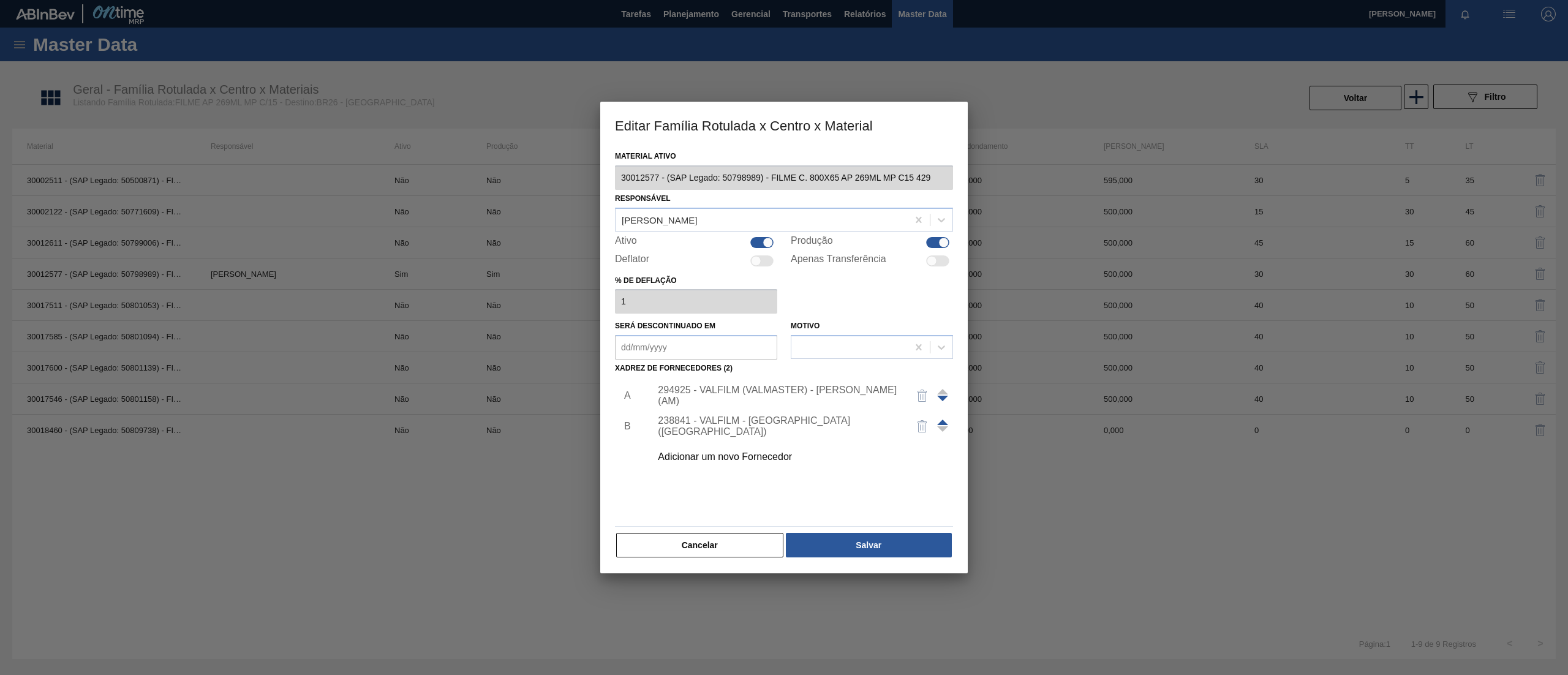
click at [748, 399] on div "294925 - VALFILM (VALMASTER) - MANAUS (AM)" at bounding box center [777, 396] width 240 height 22
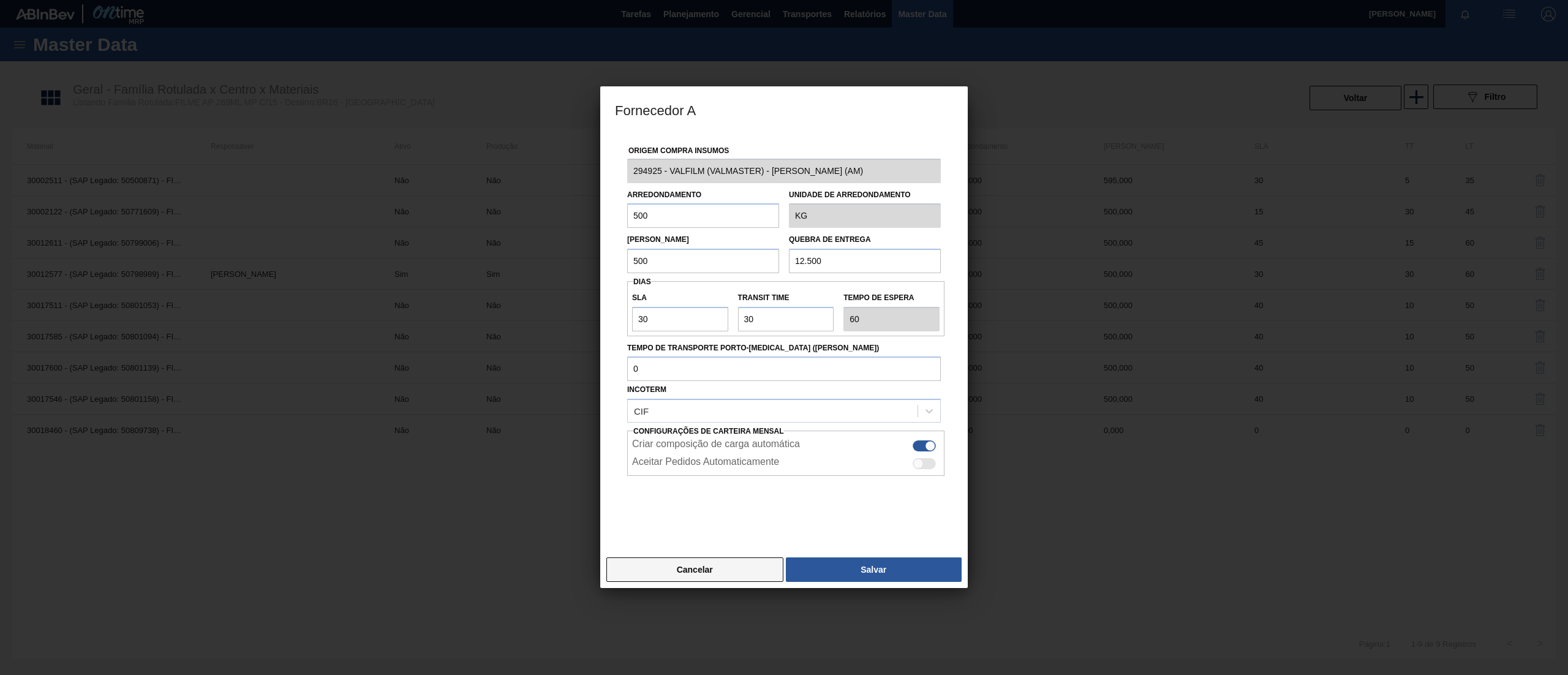
click at [723, 506] on button "Cancelar" at bounding box center [695, 569] width 177 height 25
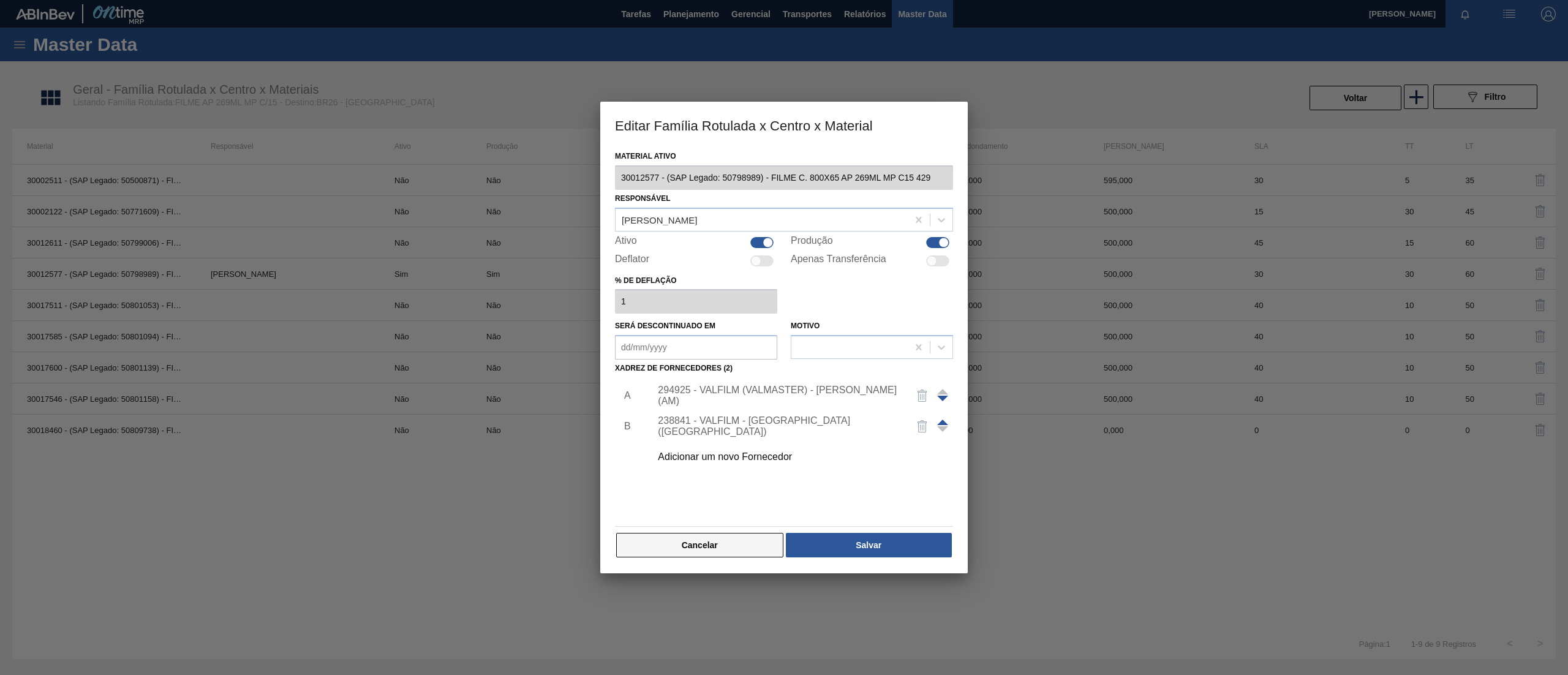
click at [716, 506] on button "Cancelar" at bounding box center [700, 545] width 167 height 25
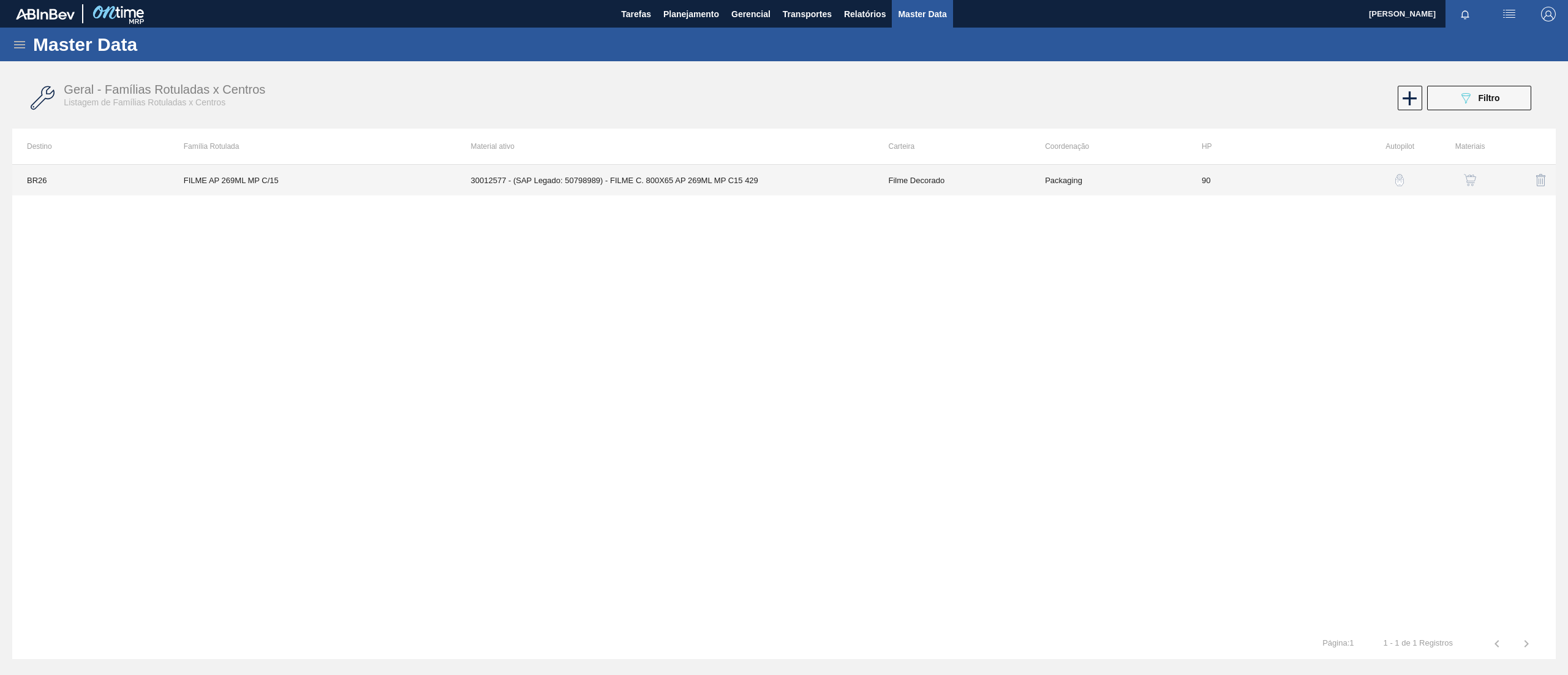
click at [327, 180] on td "FILME AP 269ML MP C/15" at bounding box center [312, 180] width 288 height 31
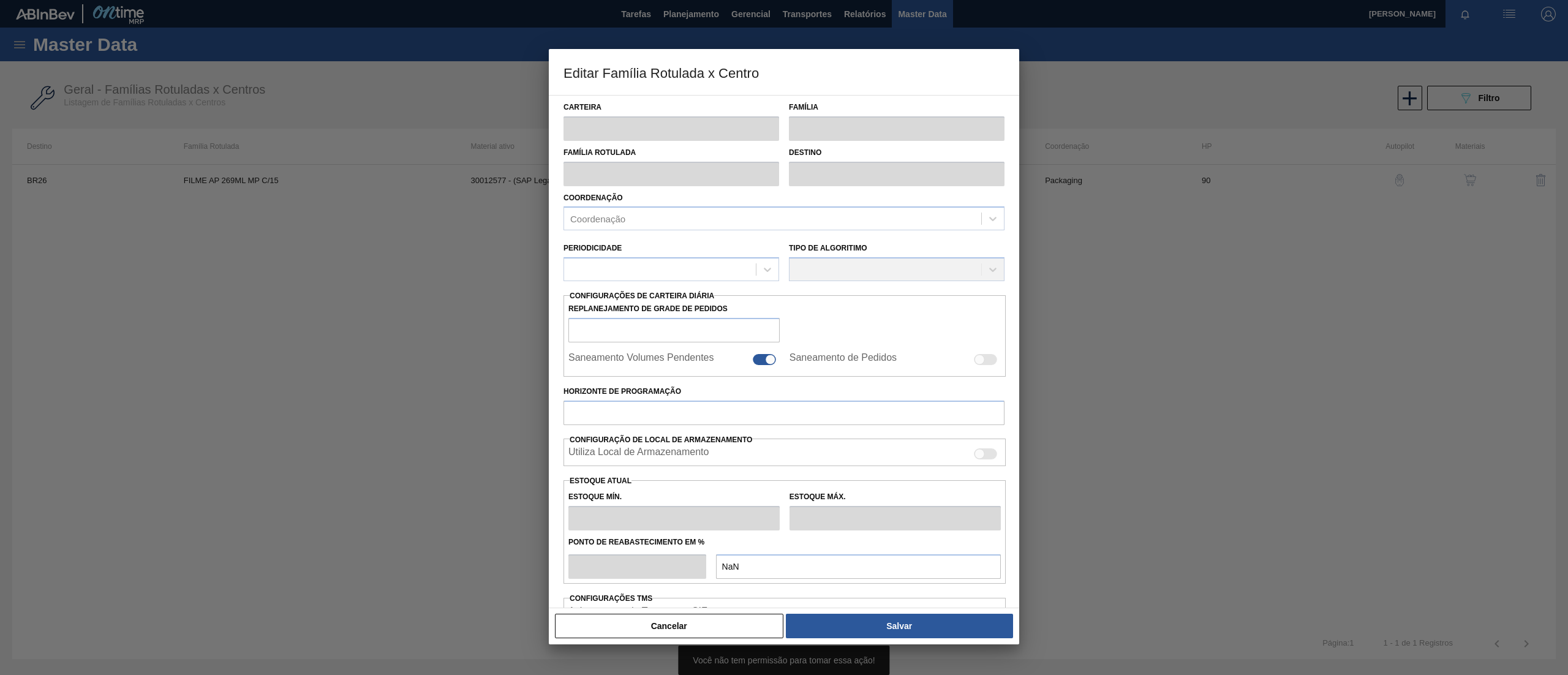
type input "Filme Decorado"
type input "FILME AP 269ML MP C/15"
type input "BR26 - [GEOGRAPHIC_DATA]"
type input "90"
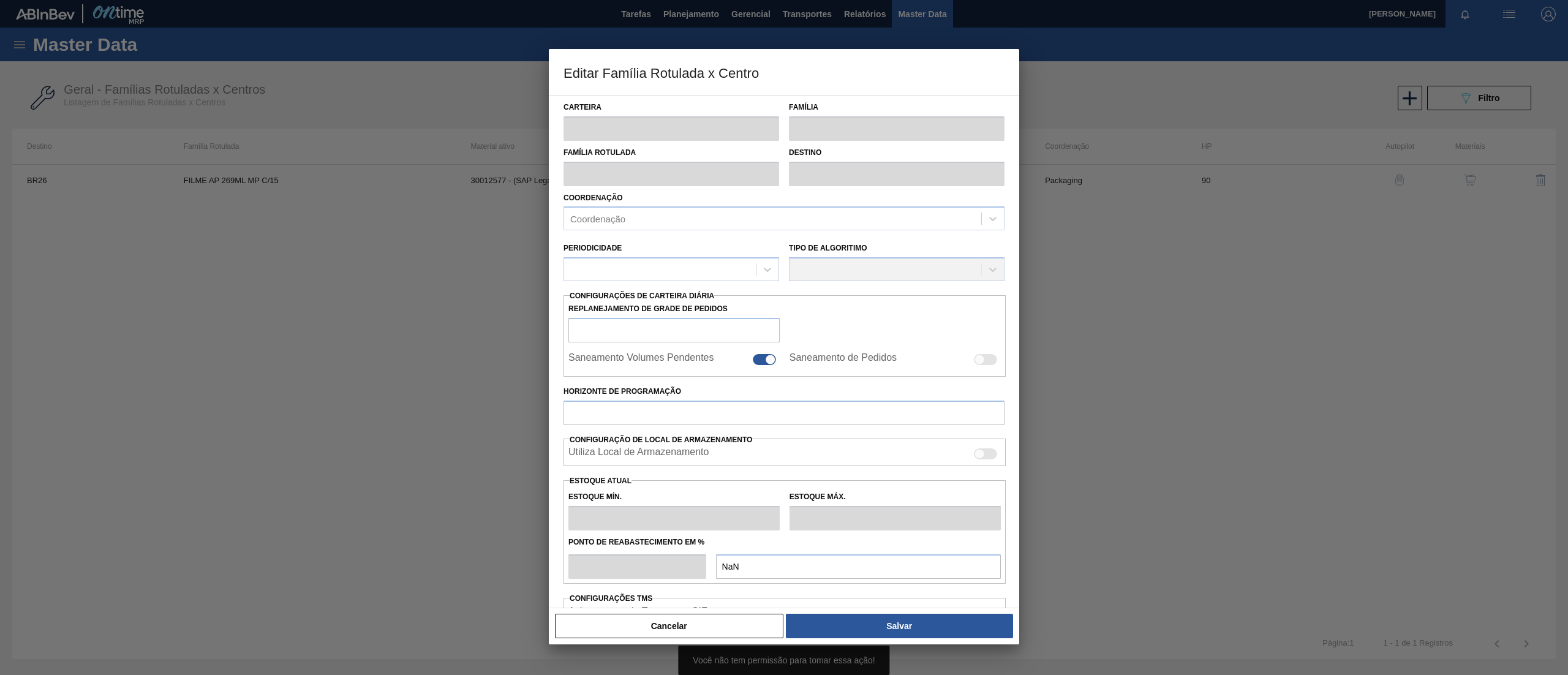
type input "5.422,862"
type input "21.691,45"
type input "75"
type input "17.624,303"
checkbox input "true"
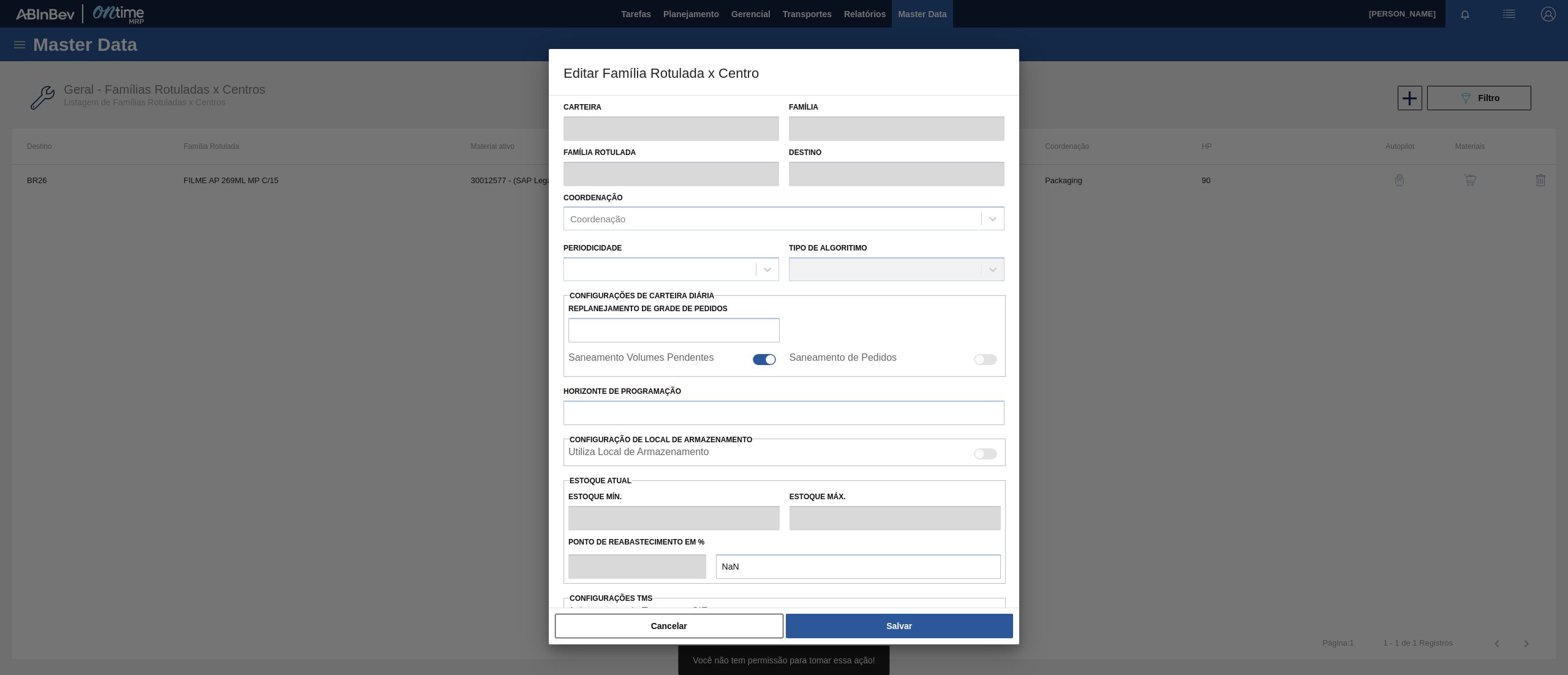
checkbox input "true"
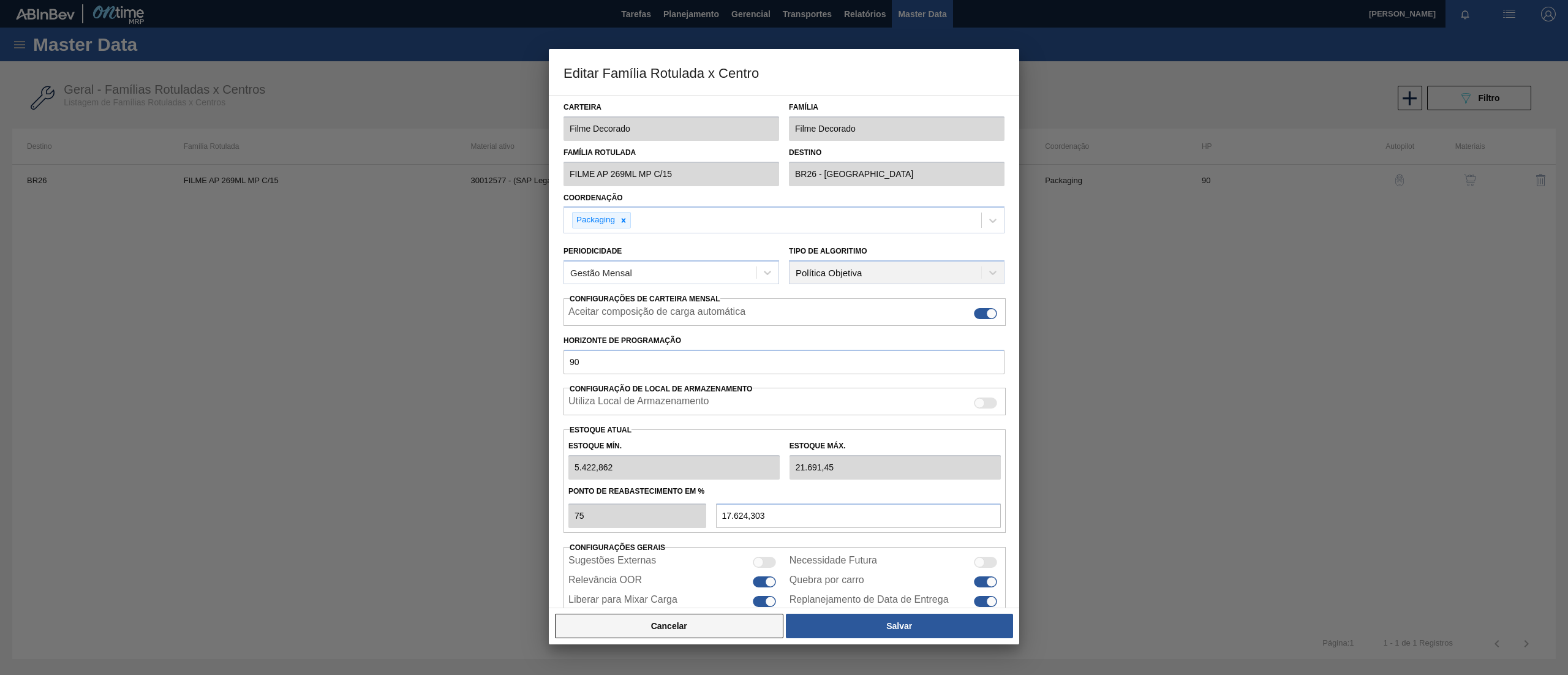
click at [716, 506] on button "Cancelar" at bounding box center [669, 626] width 228 height 25
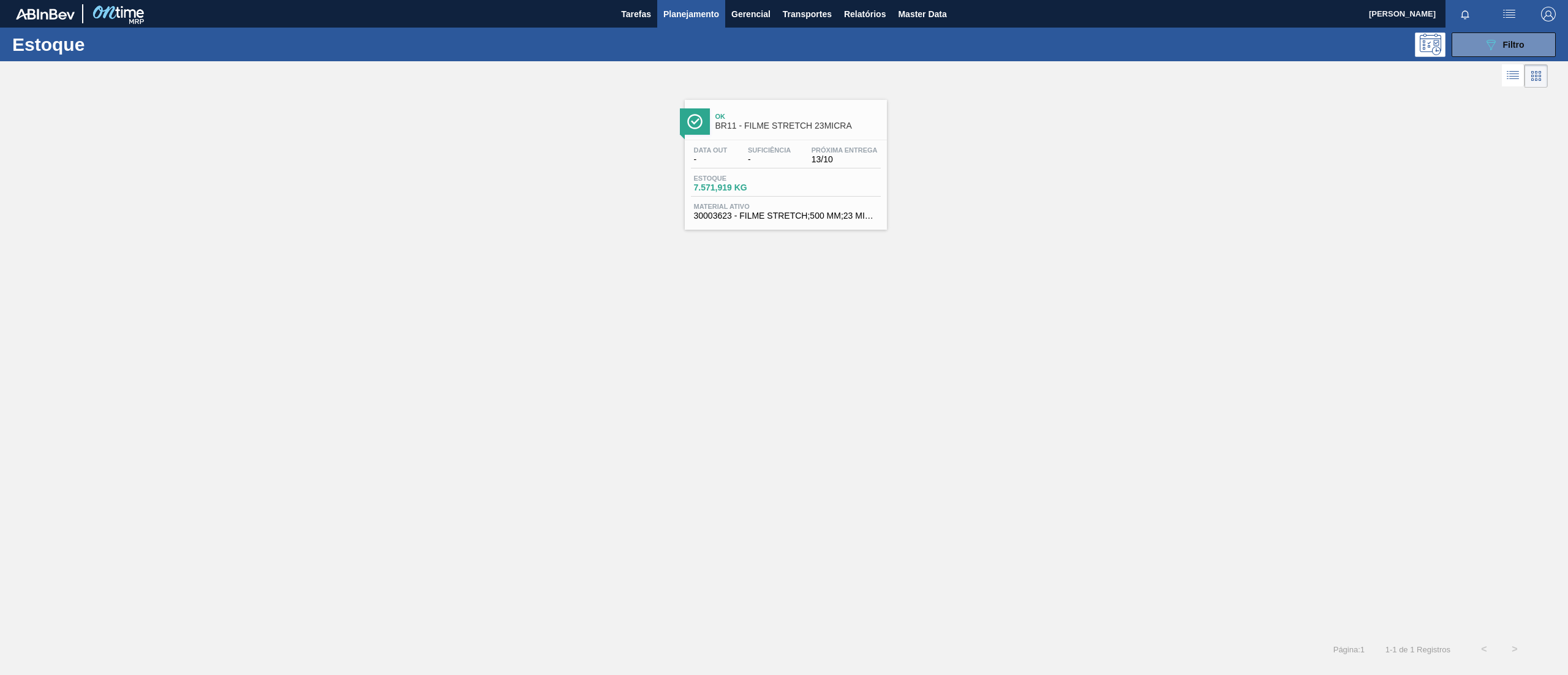
click at [847, 180] on div "Estoque 7.571,919 KG" at bounding box center [786, 185] width 190 height 22
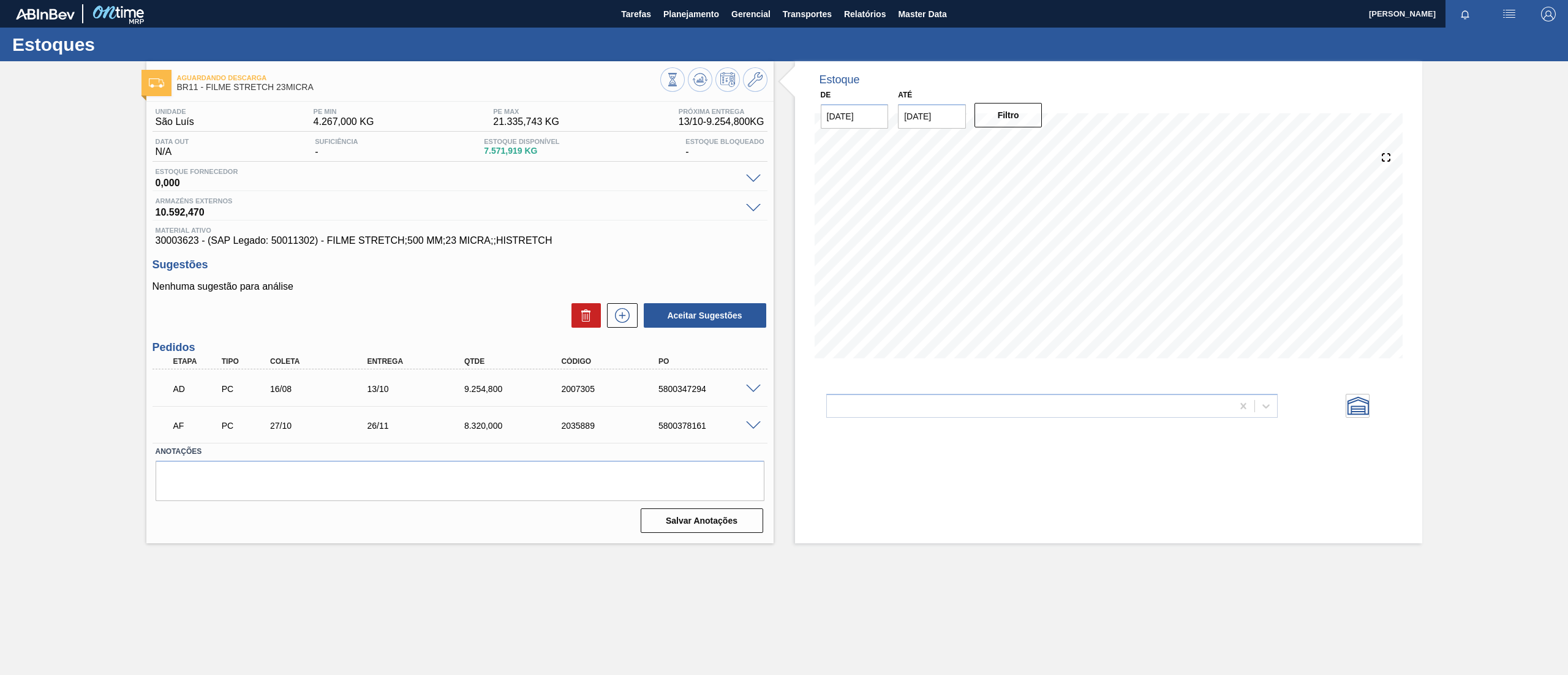
click at [758, 390] on span at bounding box center [753, 389] width 15 height 9
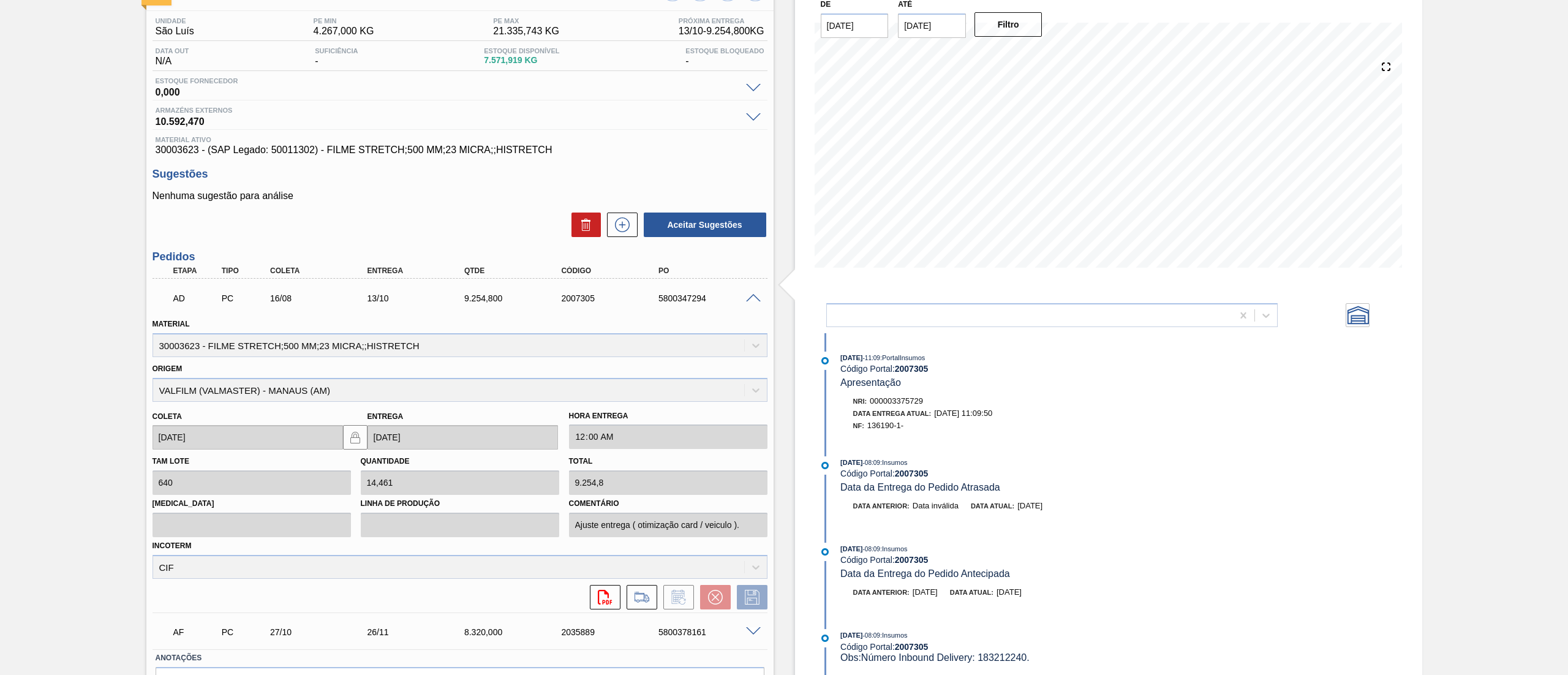
scroll to position [172, 0]
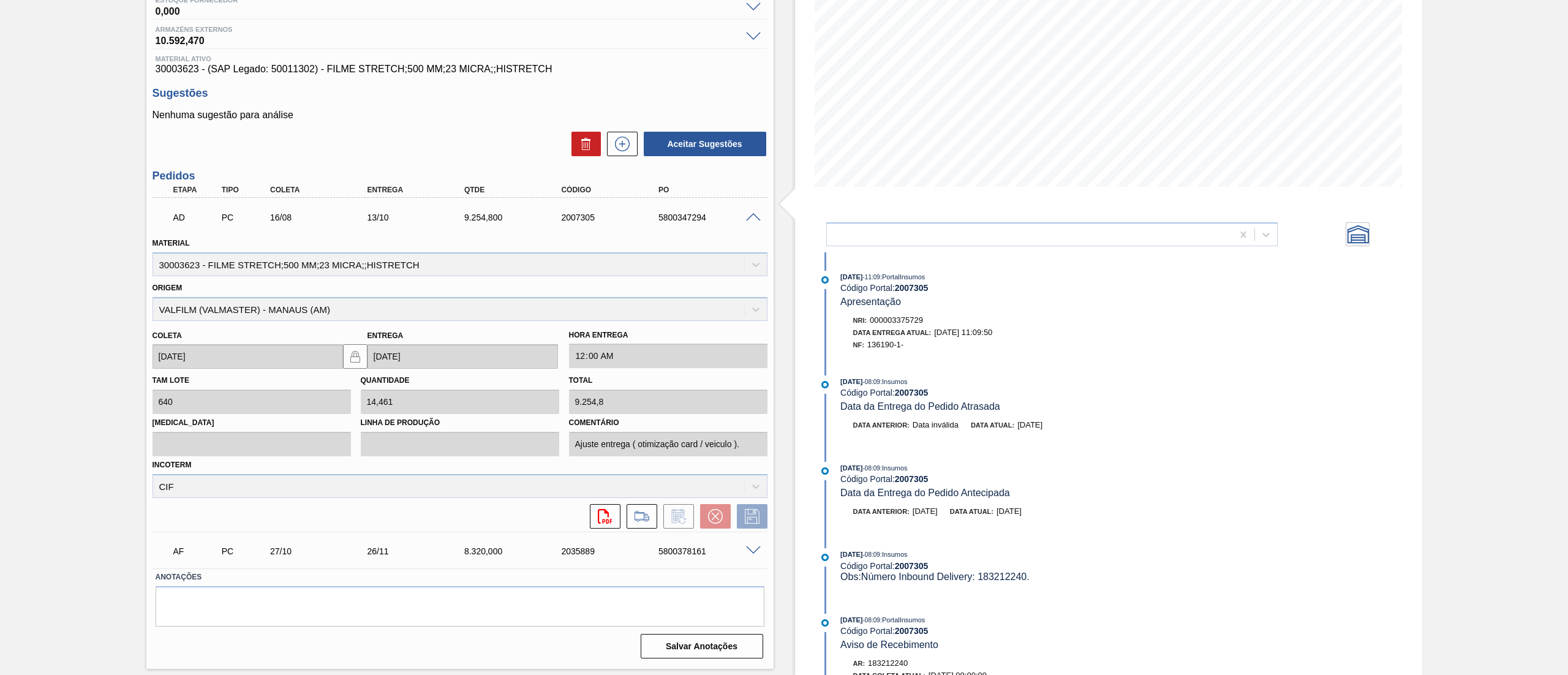
click at [756, 506] on div "AF PC 27/10 26/11 8.320,000 2035889 5800378161" at bounding box center [460, 551] width 616 height 31
click at [748, 506] on span at bounding box center [753, 551] width 15 height 9
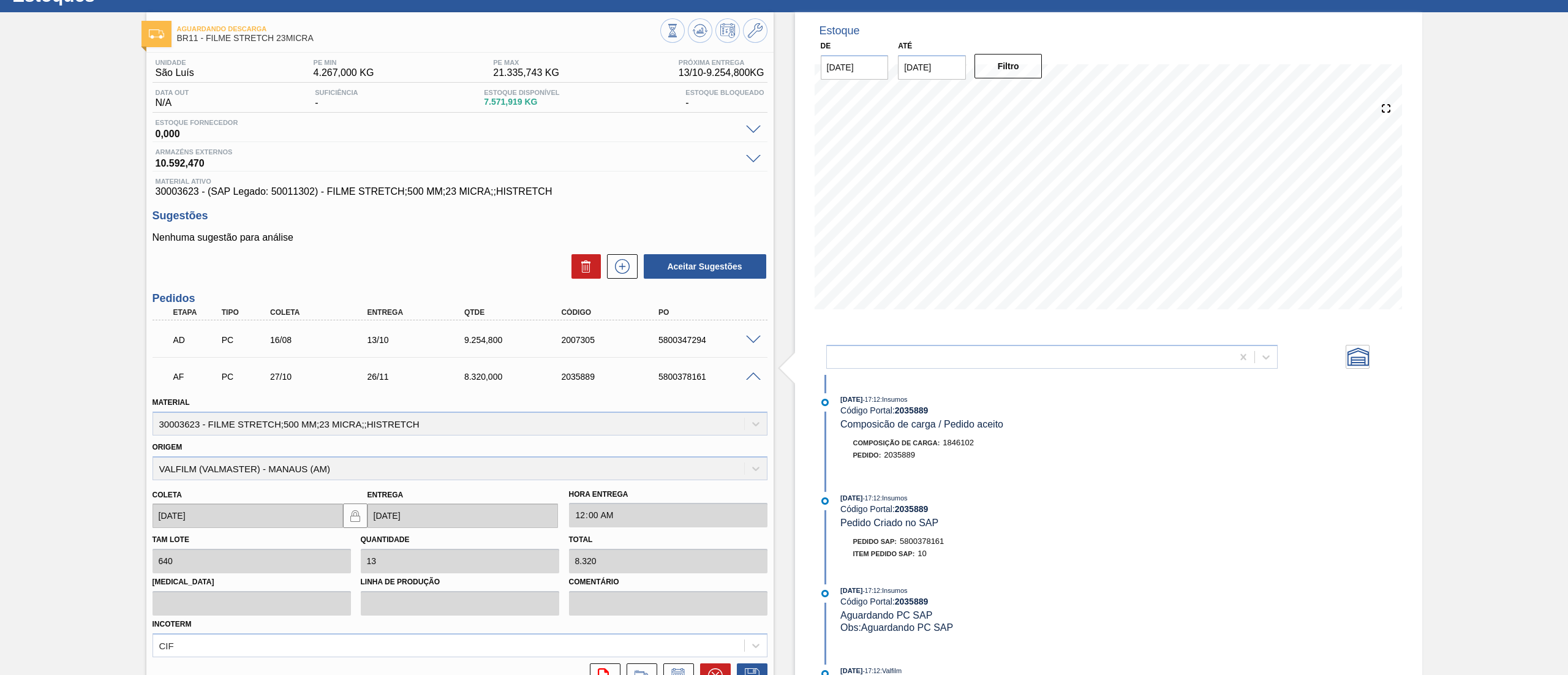
scroll to position [0, 0]
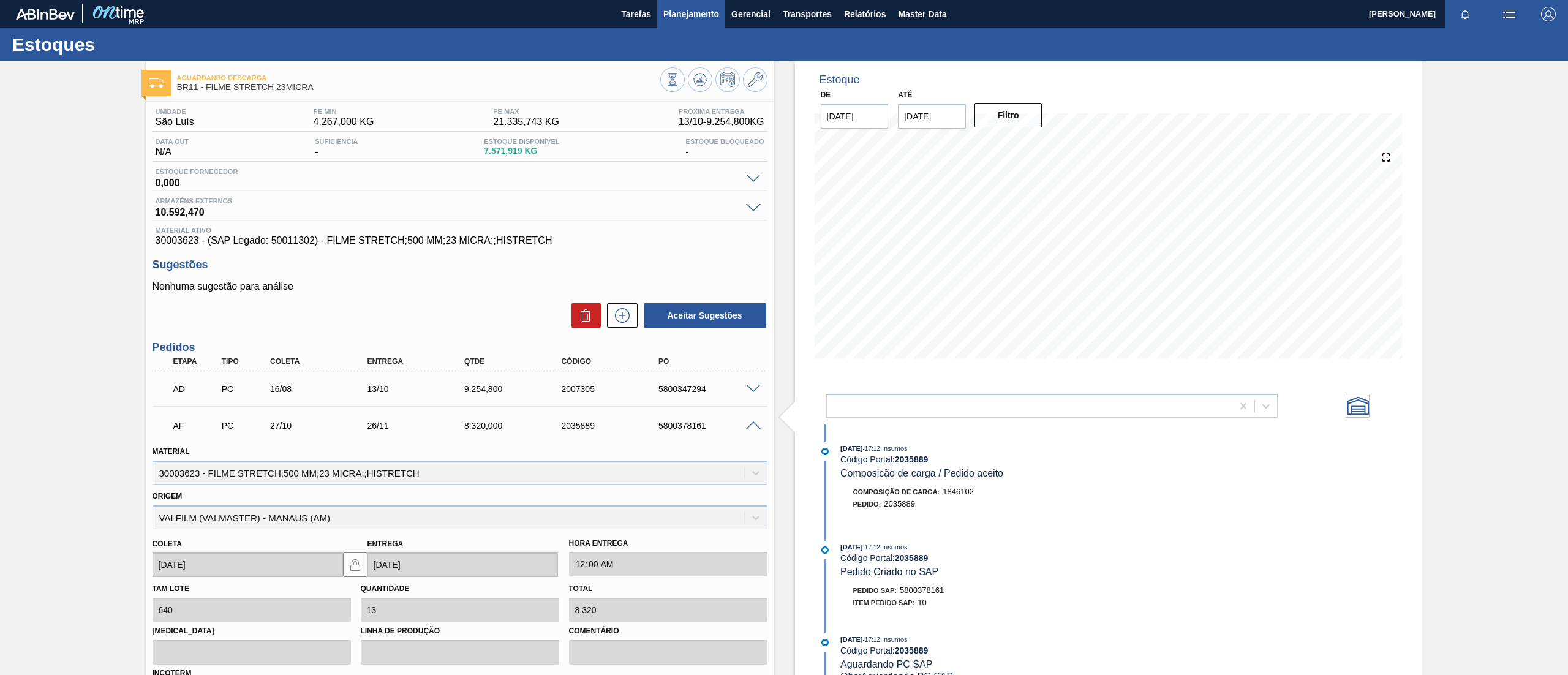
click at [674, 14] on span "Planejamento" at bounding box center [691, 14] width 56 height 15
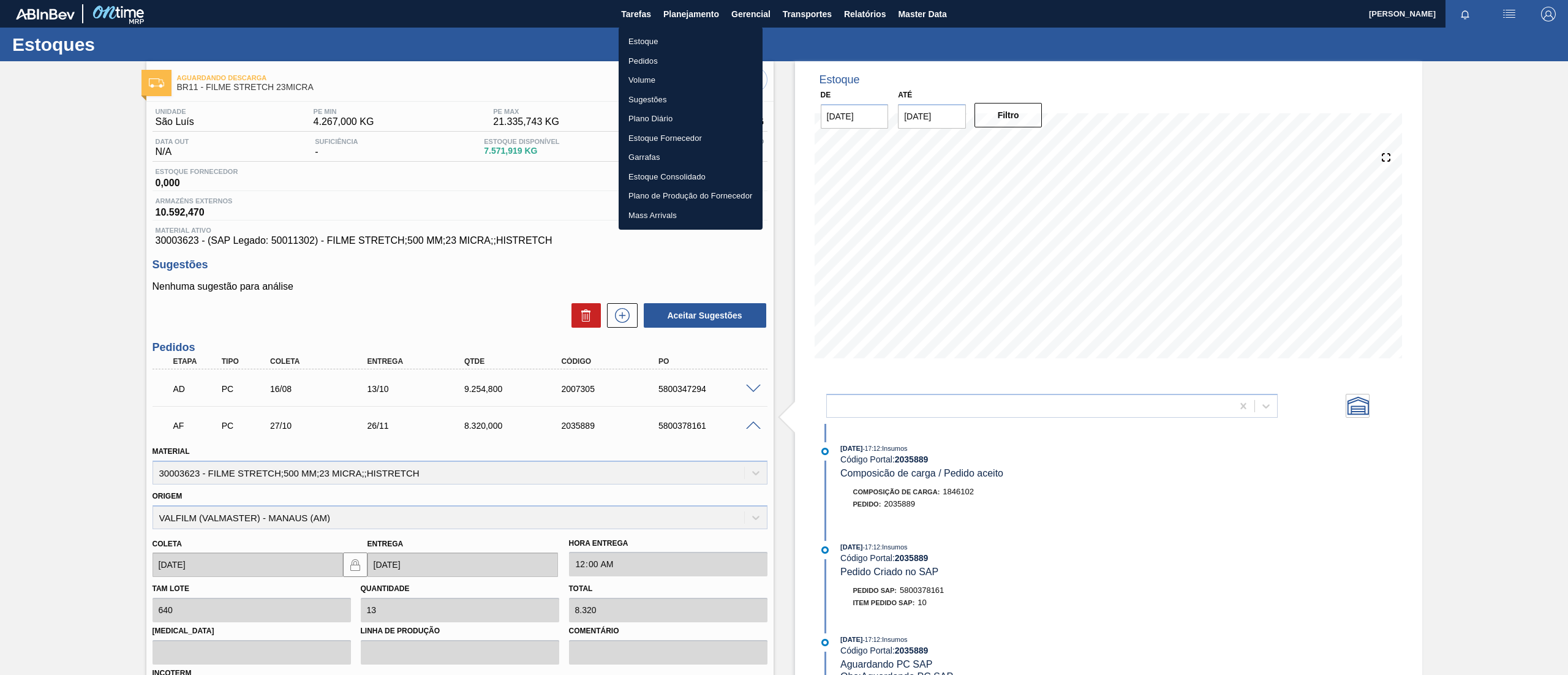
click at [684, 32] on ul "Estoque Pedidos Volume Sugestões Plano Diário Estoque Fornecedor Garrafas Estoq…" at bounding box center [691, 129] width 144 height 203
click at [686, 36] on li "Estoque" at bounding box center [691, 41] width 144 height 19
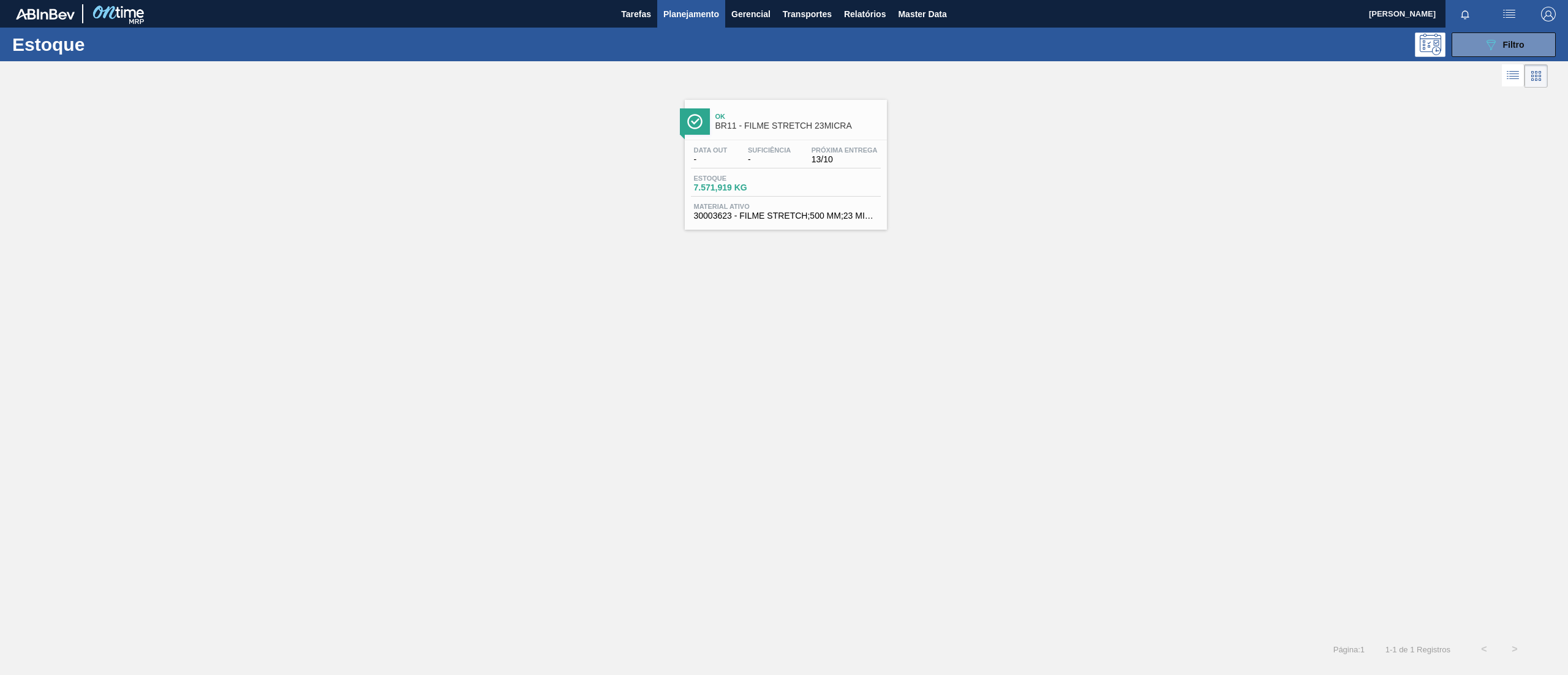
click at [455, 433] on div "Ok BR11 - FILME STRETCH 23MICRA Data out - Suficiência - Próxima Entrega 13/10 …" at bounding box center [784, 362] width 1568 height 543
click at [661, 16] on button "Planejamento" at bounding box center [691, 14] width 68 height 27
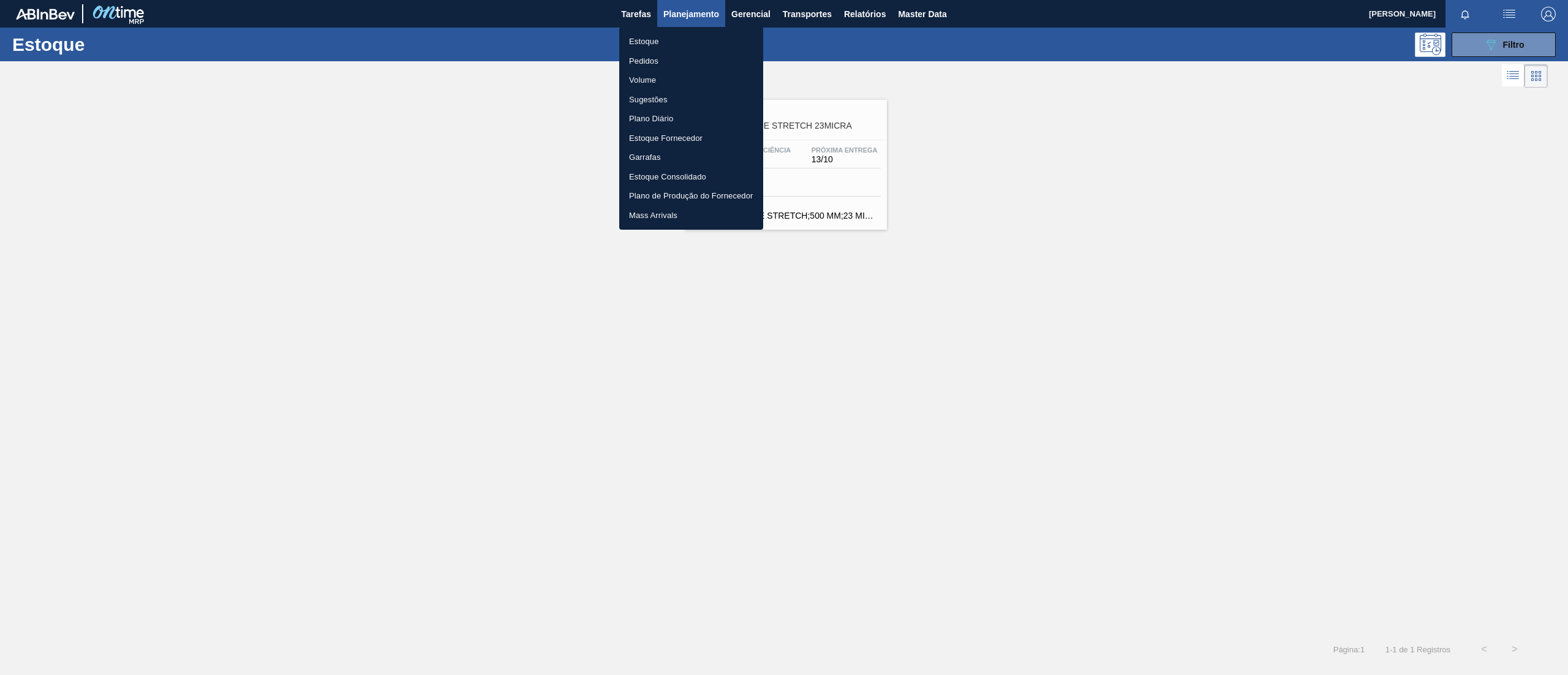
click at [678, 62] on li "Pedidos" at bounding box center [691, 60] width 144 height 19
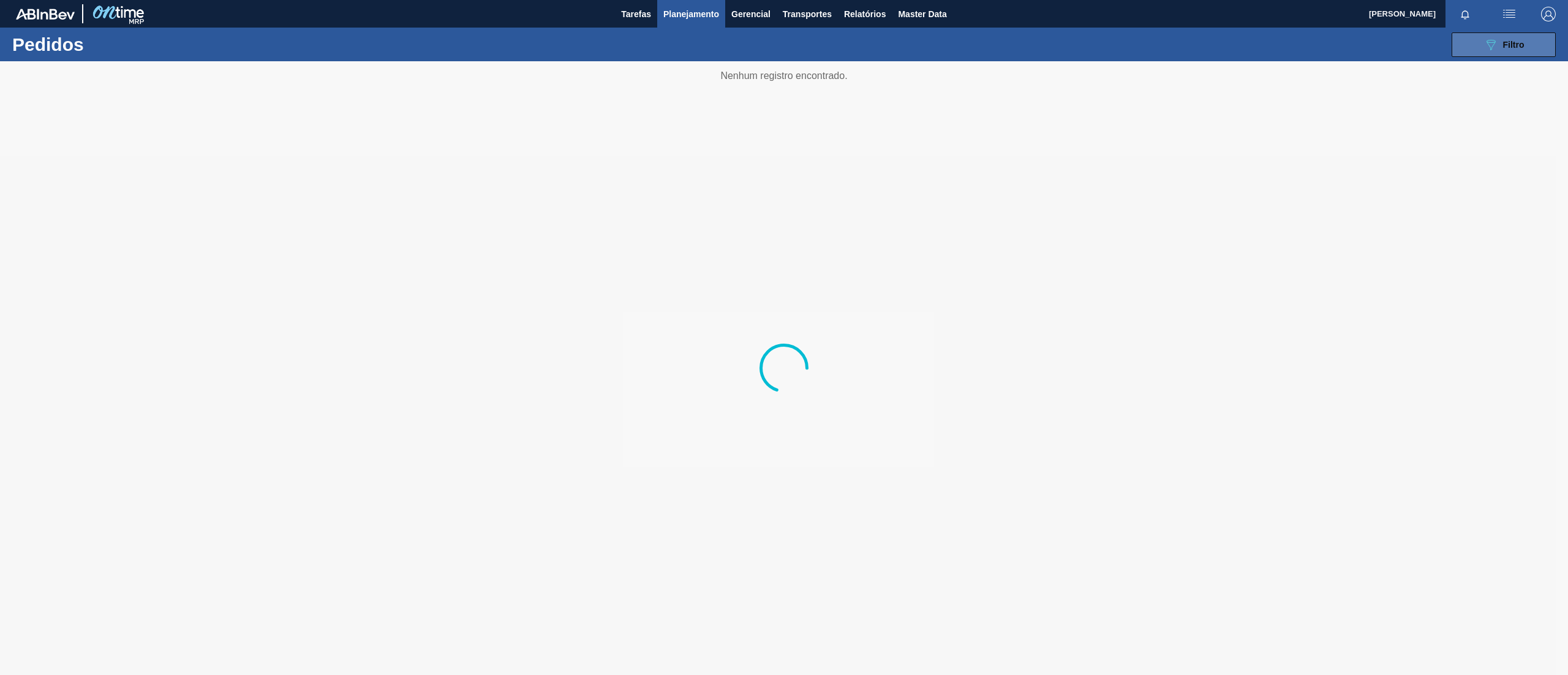
click at [1175, 53] on button "089F7B8B-B2A5-4AFE-B5C0-19BA573D28AC Filtro" at bounding box center [1504, 45] width 104 height 25
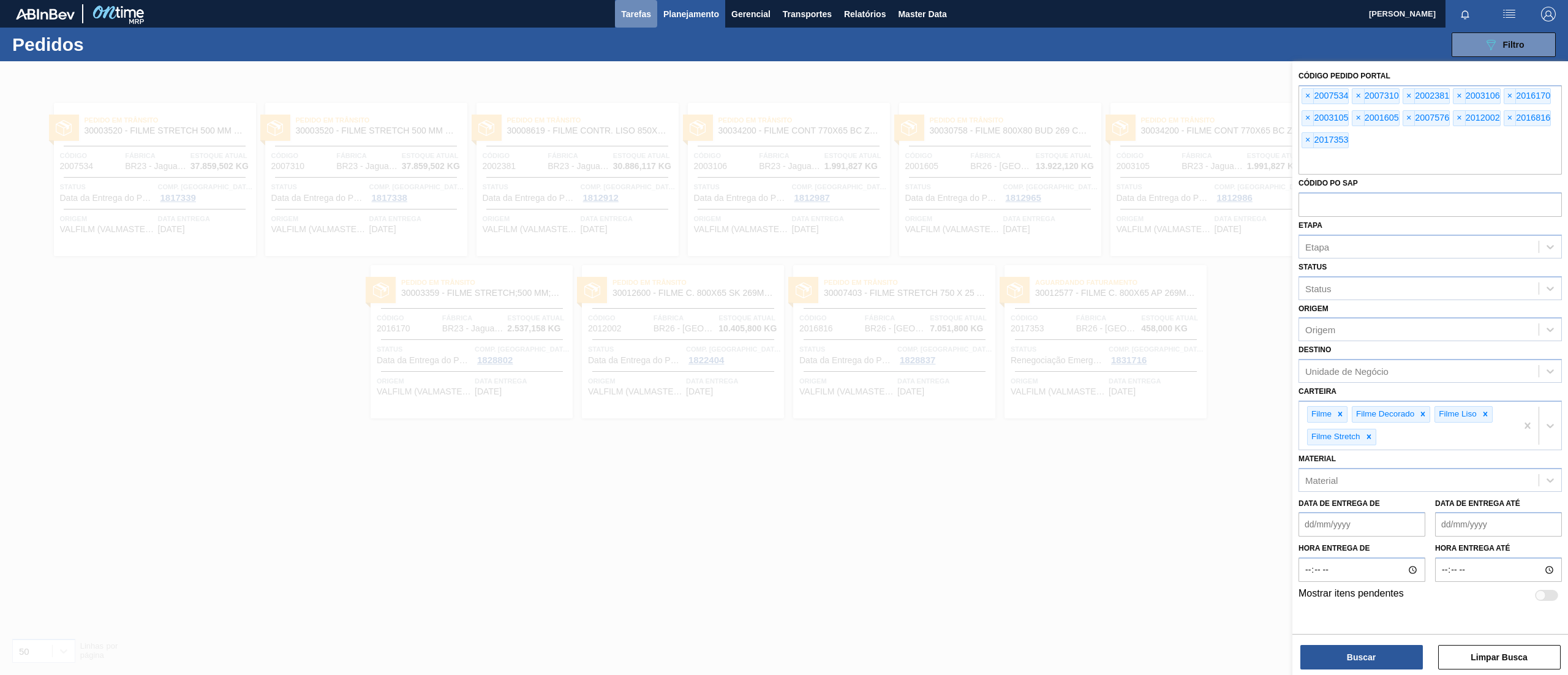
click at [647, 21] on span "Tarefas" at bounding box center [636, 14] width 30 height 15
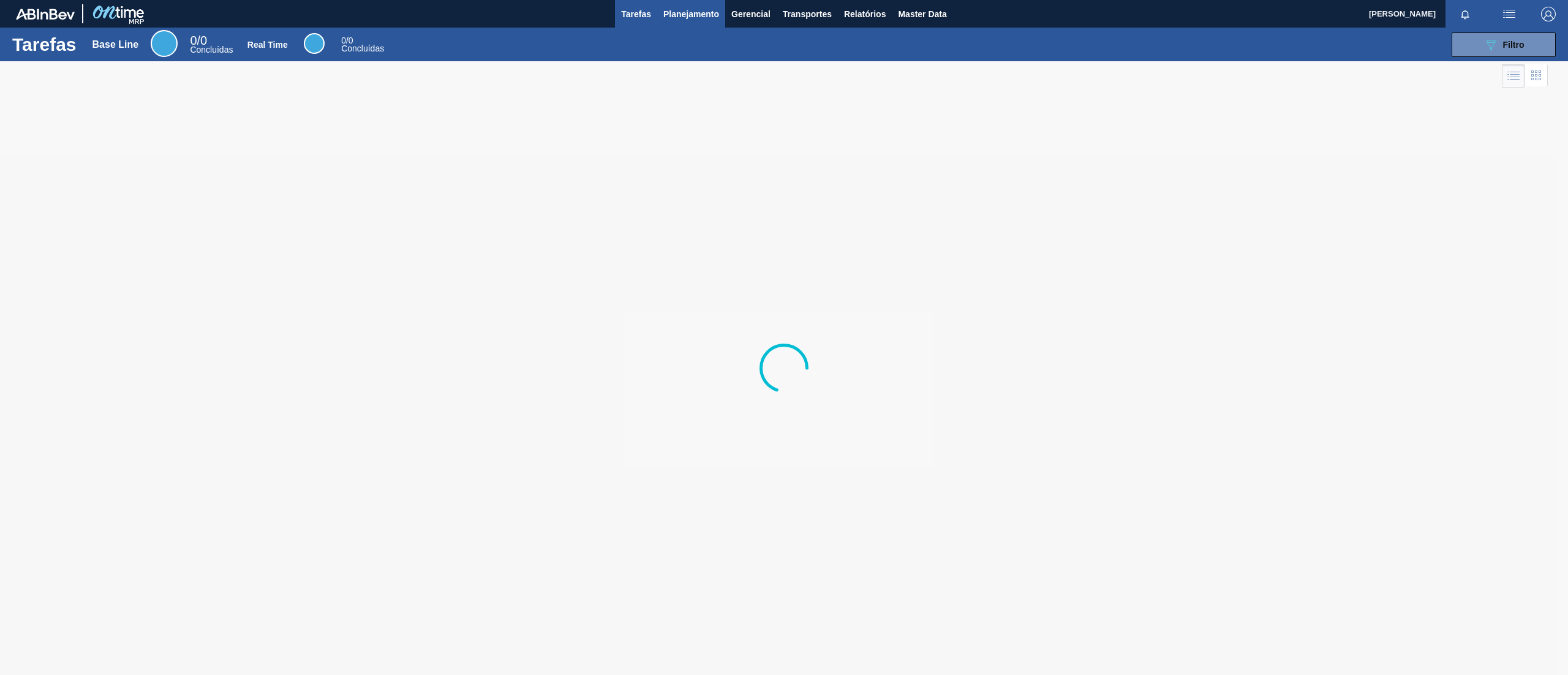
click at [664, 19] on button "Planejamento" at bounding box center [691, 14] width 68 height 27
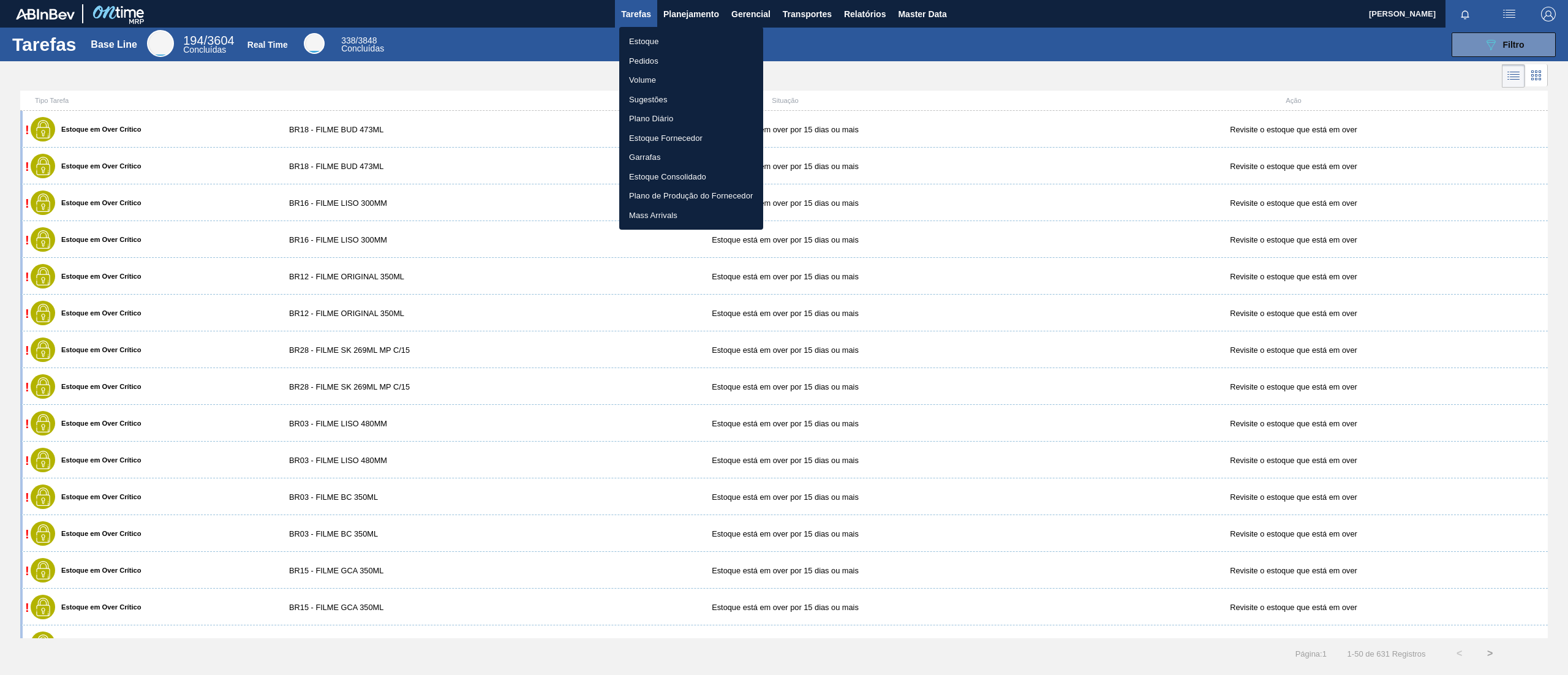
drag, startPoint x: 677, startPoint y: 31, endPoint x: 674, endPoint y: 46, distance: 15.3
click at [678, 34] on li "Estoque" at bounding box center [691, 41] width 144 height 19
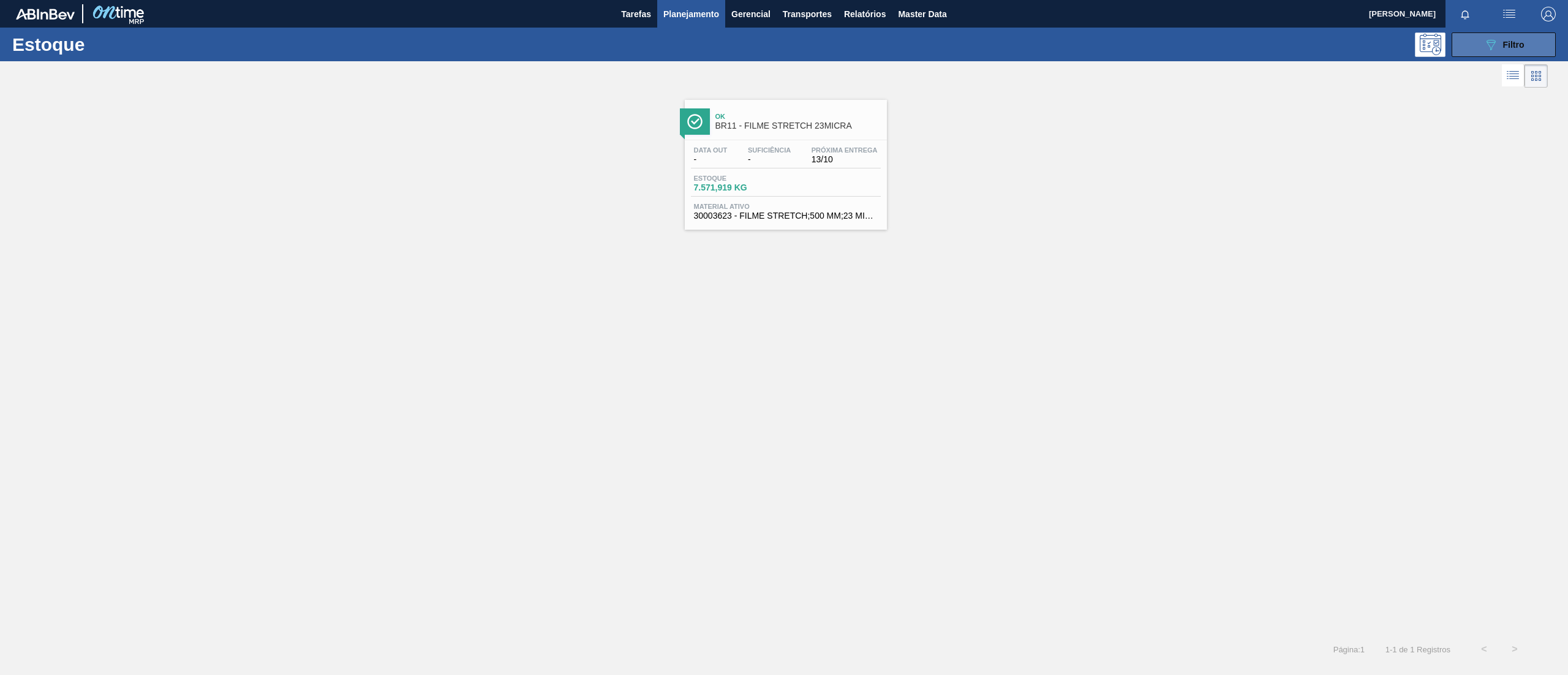
click at [1175, 48] on span "Filtro" at bounding box center [1513, 45] width 21 height 10
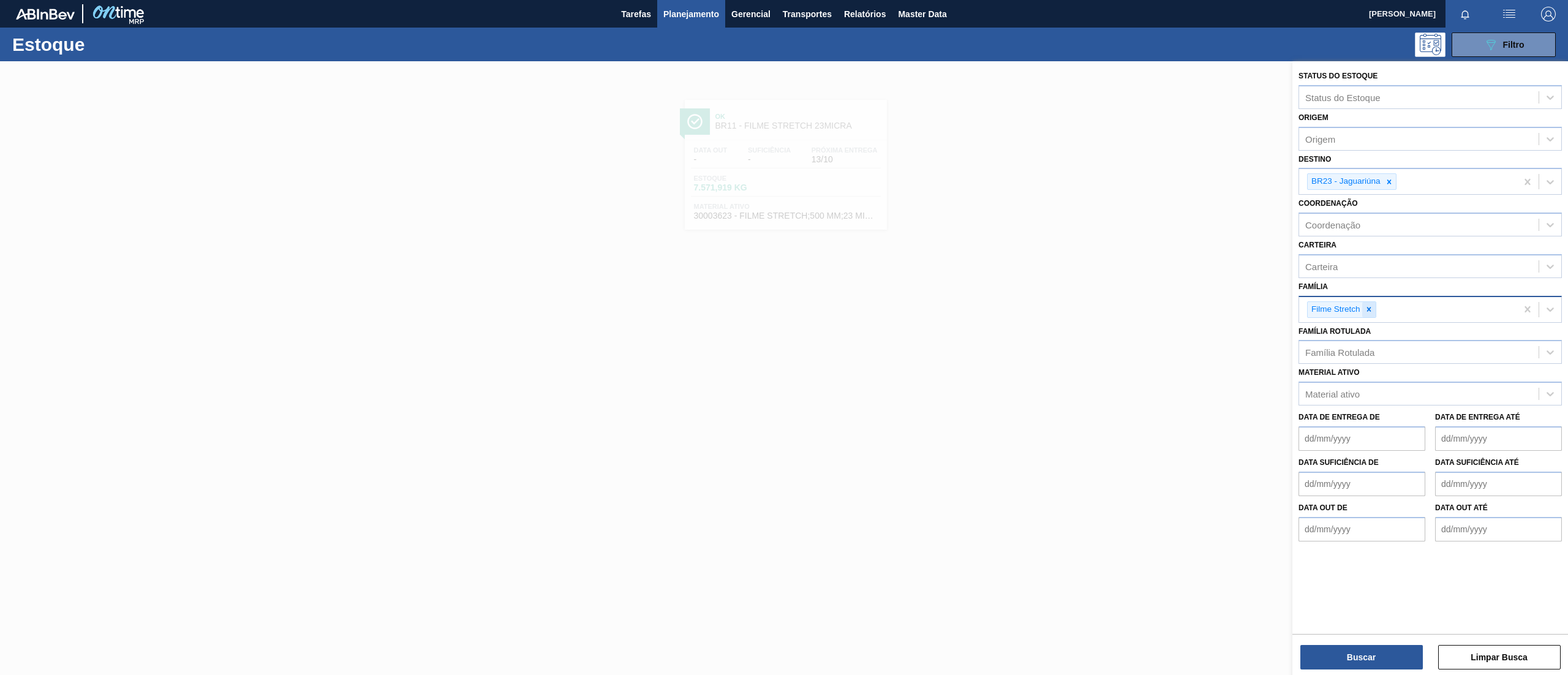
click at [1175, 308] on icon at bounding box center [1369, 309] width 5 height 5
click at [1175, 182] on icon at bounding box center [1389, 182] width 8 height 8
click at [847, 175] on div at bounding box center [784, 398] width 1568 height 675
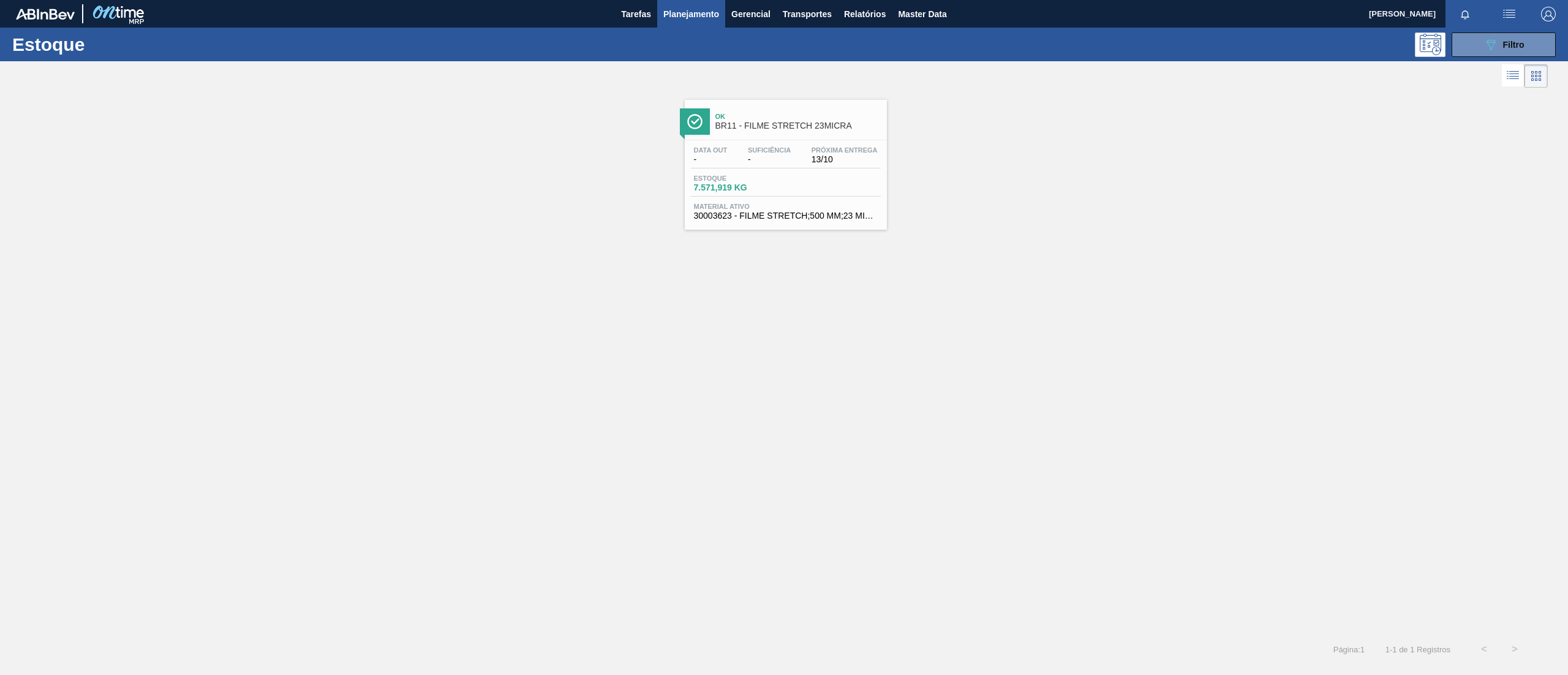
click at [679, 2] on button "Planejamento" at bounding box center [691, 14] width 68 height 27
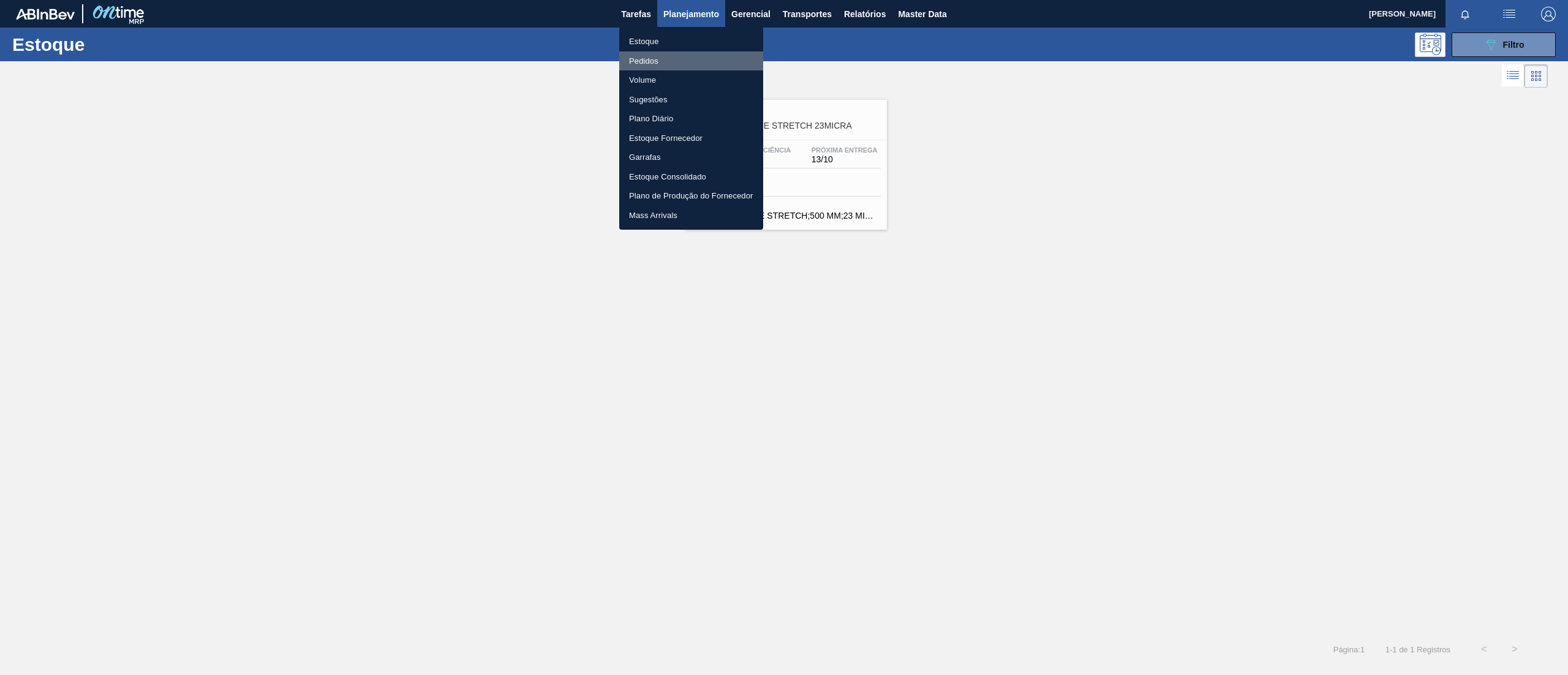
click at [675, 65] on li "Pedidos" at bounding box center [691, 60] width 144 height 19
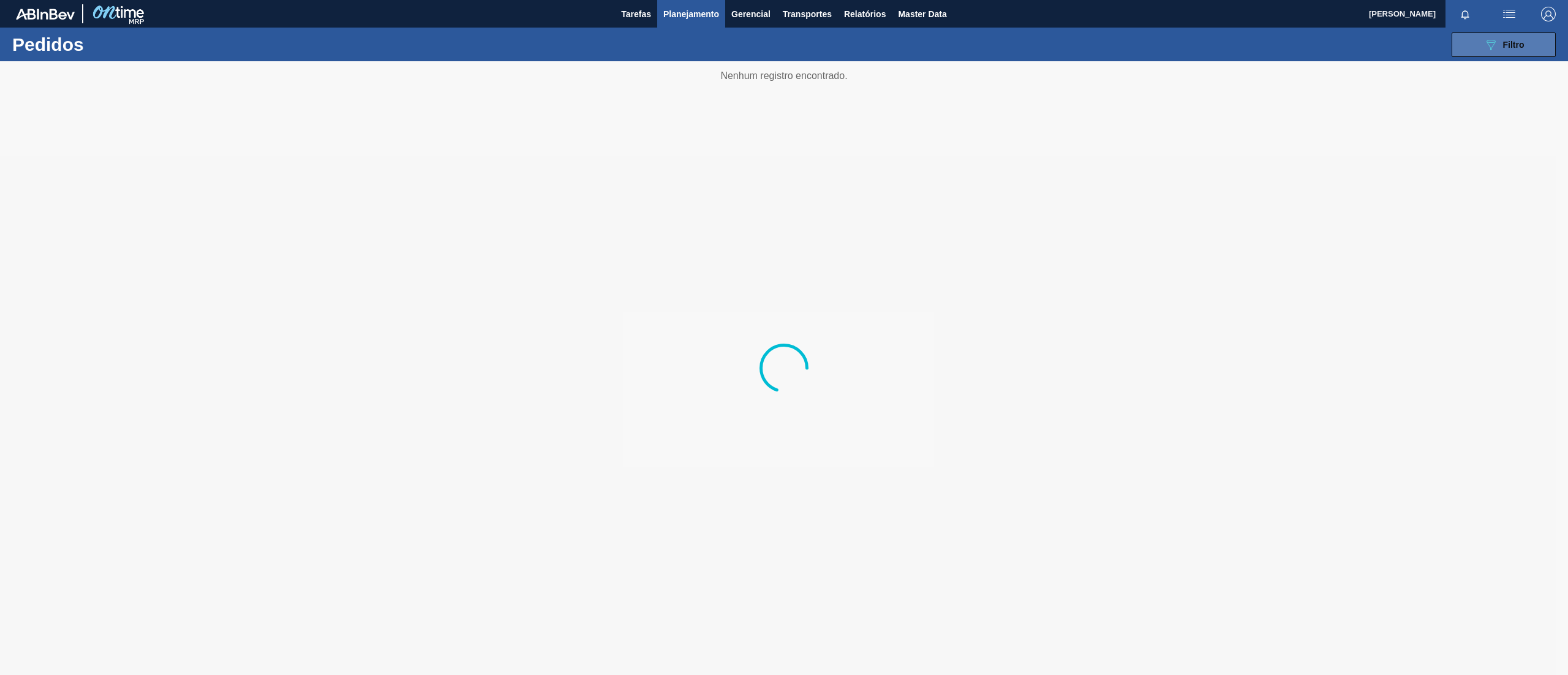
click at [1175, 46] on span "Filtro" at bounding box center [1513, 45] width 21 height 10
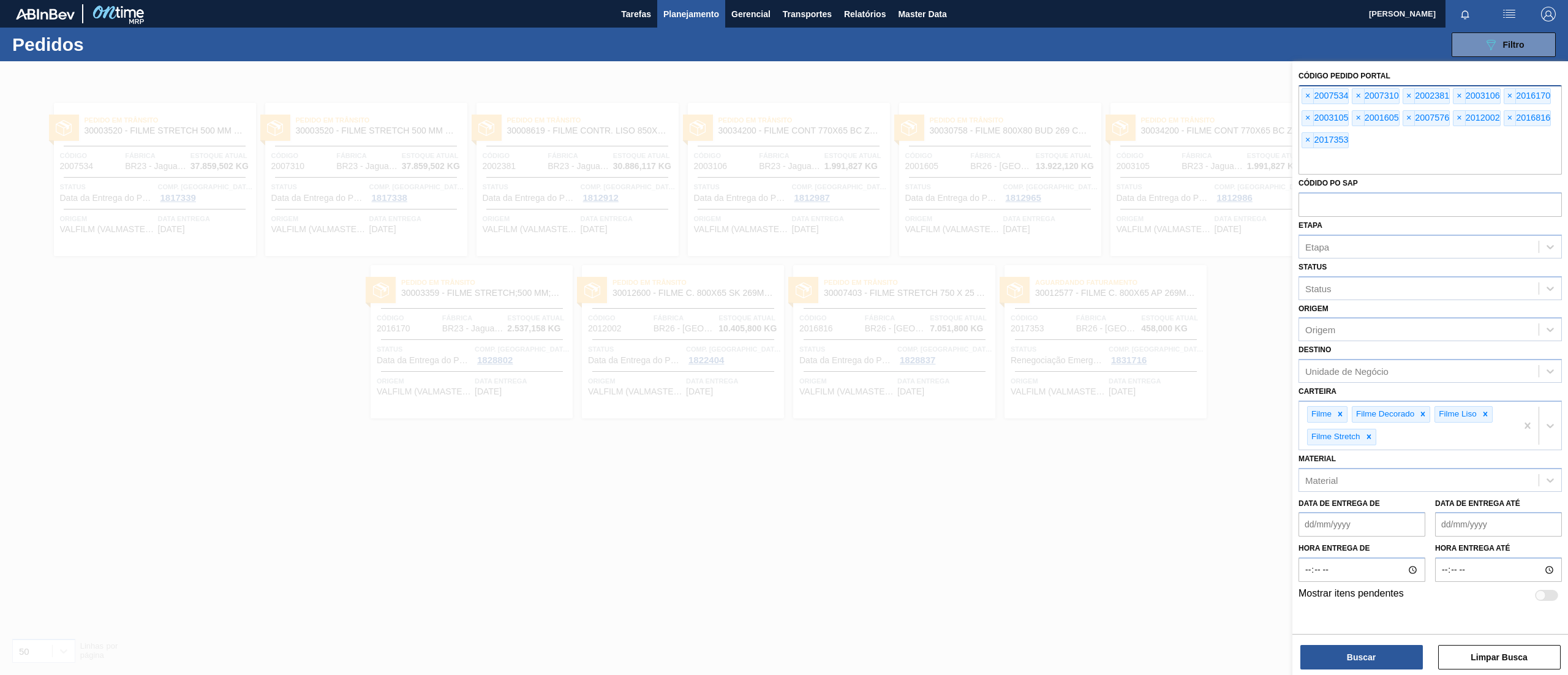
click at [1175, 159] on input "text" at bounding box center [1430, 163] width 263 height 23
paste input "2003128"
type input "2003128"
click at [1175, 506] on button "Buscar" at bounding box center [1362, 657] width 122 height 25
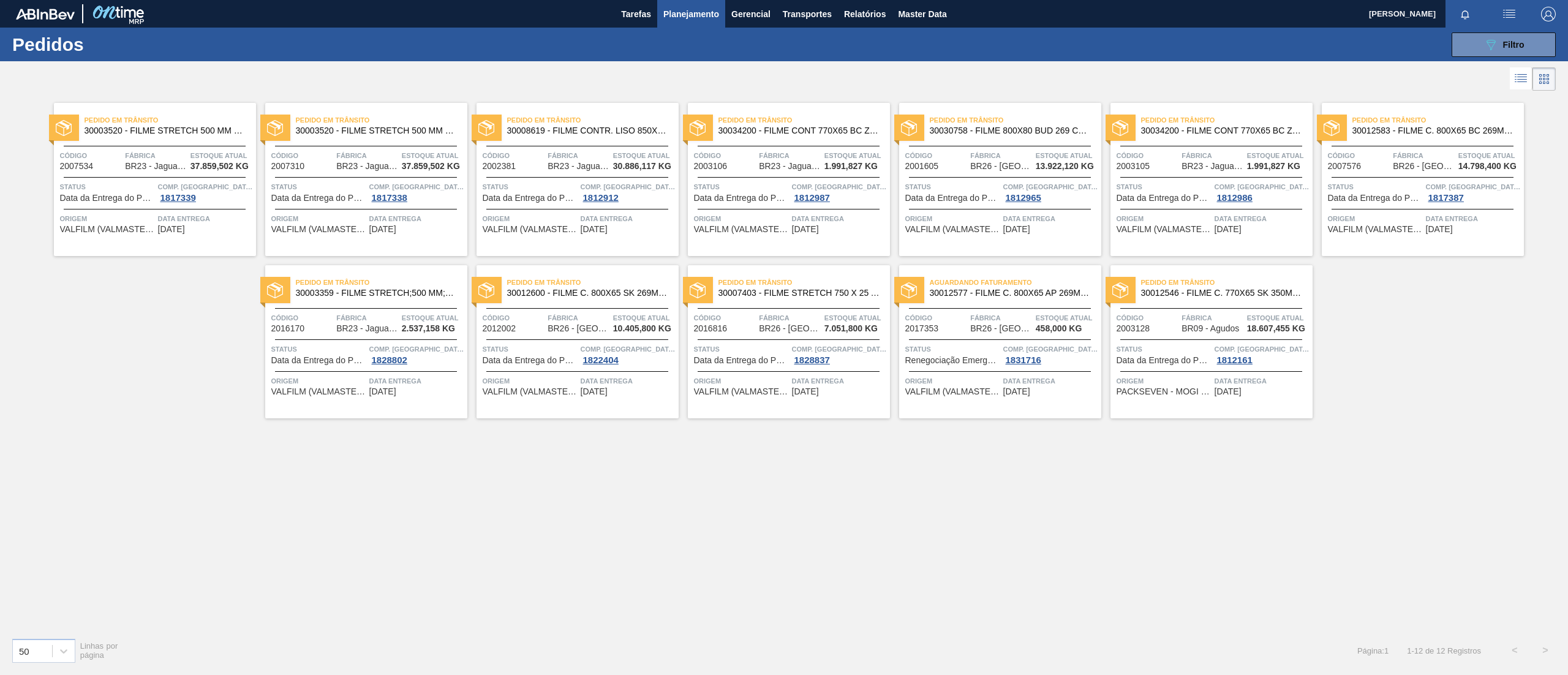
click at [1175, 304] on div "Pedido em Trânsito 30012546 - FILME C. 770X65 SK 350ML C12 429 Código 2003128 F…" at bounding box center [1211, 342] width 202 height 153
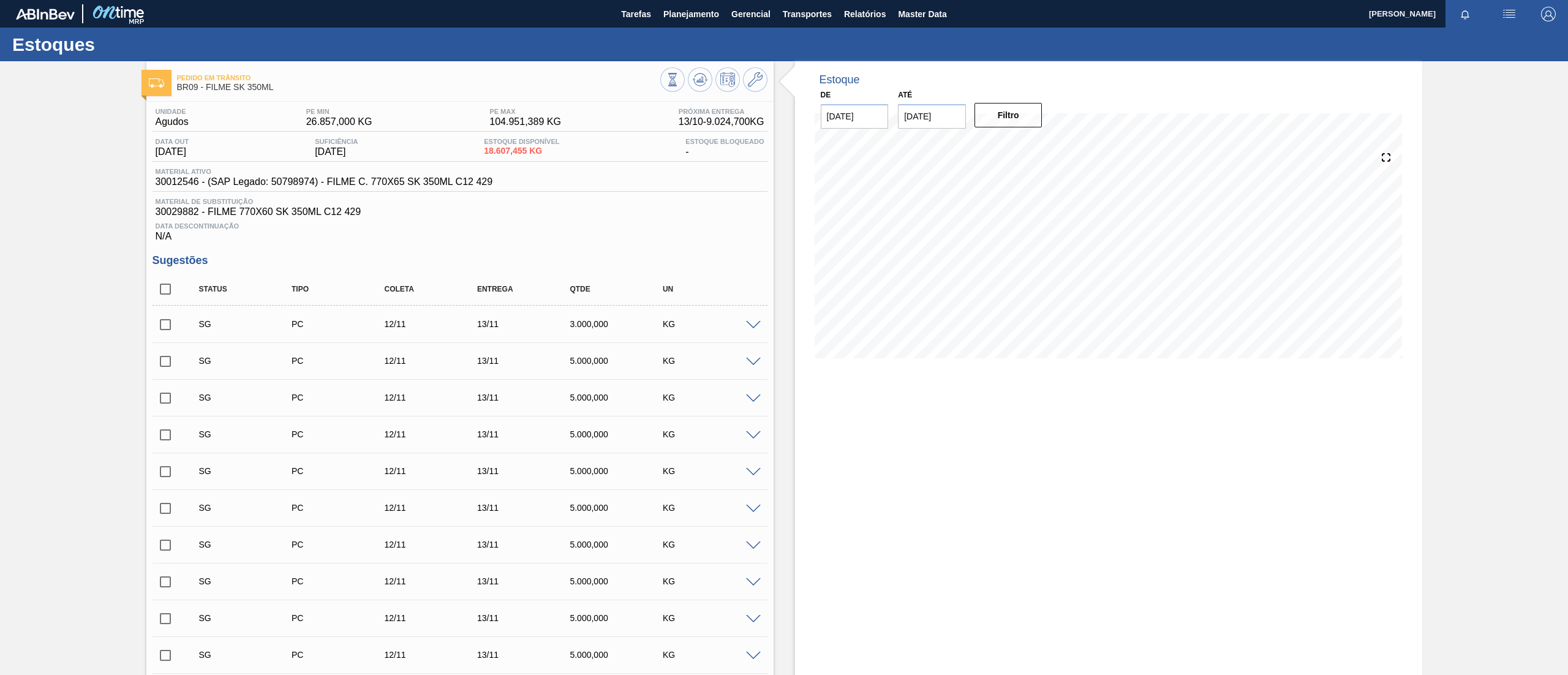
scroll to position [430, 0]
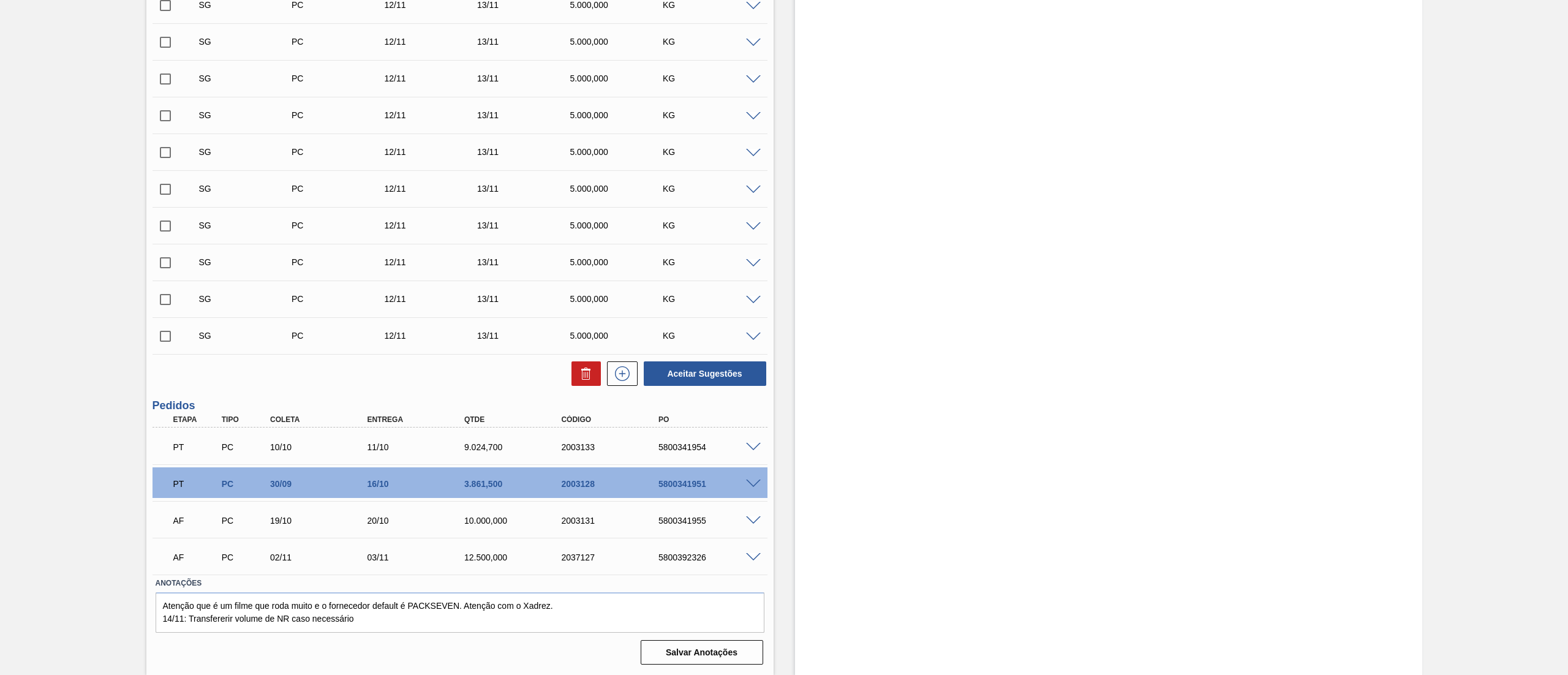
click at [733, 483] on div "5800341951" at bounding box center [710, 484] width 110 height 10
click at [738, 477] on div "PT PC 30/09 16/10 3.861,500 2003128 5800341951" at bounding box center [457, 482] width 583 height 25
drag, startPoint x: 738, startPoint y: 477, endPoint x: 746, endPoint y: 480, distance: 8.5
click at [738, 477] on div "PT PC 30/09 16/10 3.861,500 2003128 5800341951" at bounding box center [457, 482] width 583 height 25
click at [746, 481] on span at bounding box center [753, 484] width 15 height 9
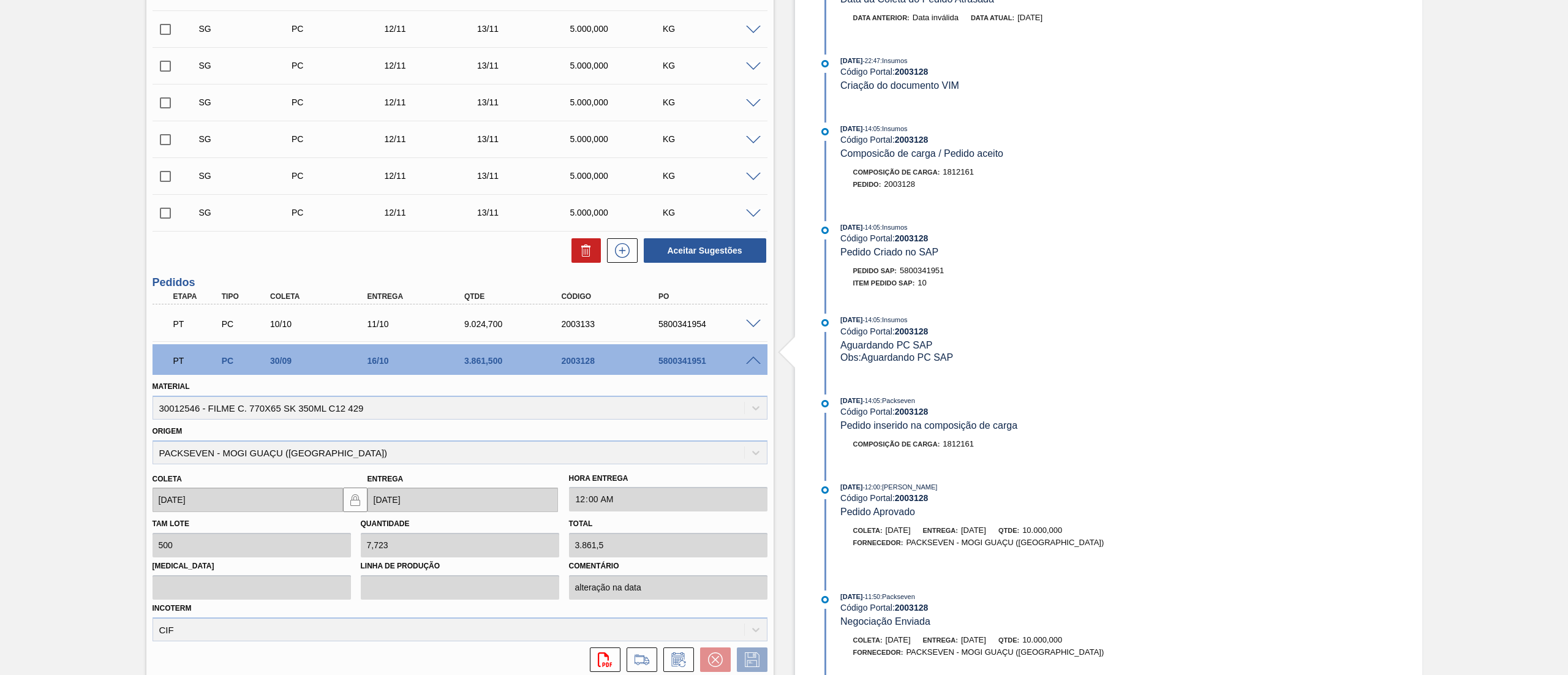
scroll to position [295, 0]
click at [746, 322] on span at bounding box center [753, 324] width 15 height 9
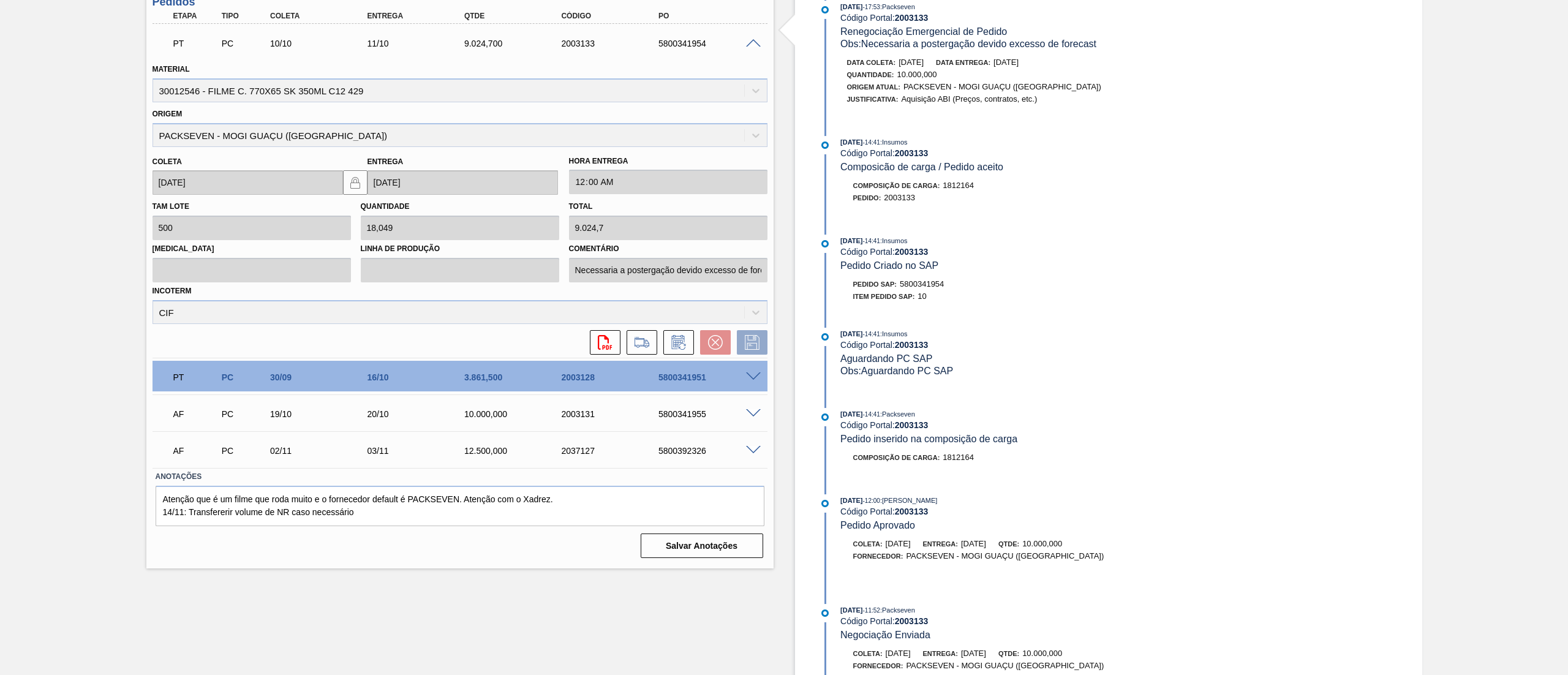
scroll to position [797, 0]
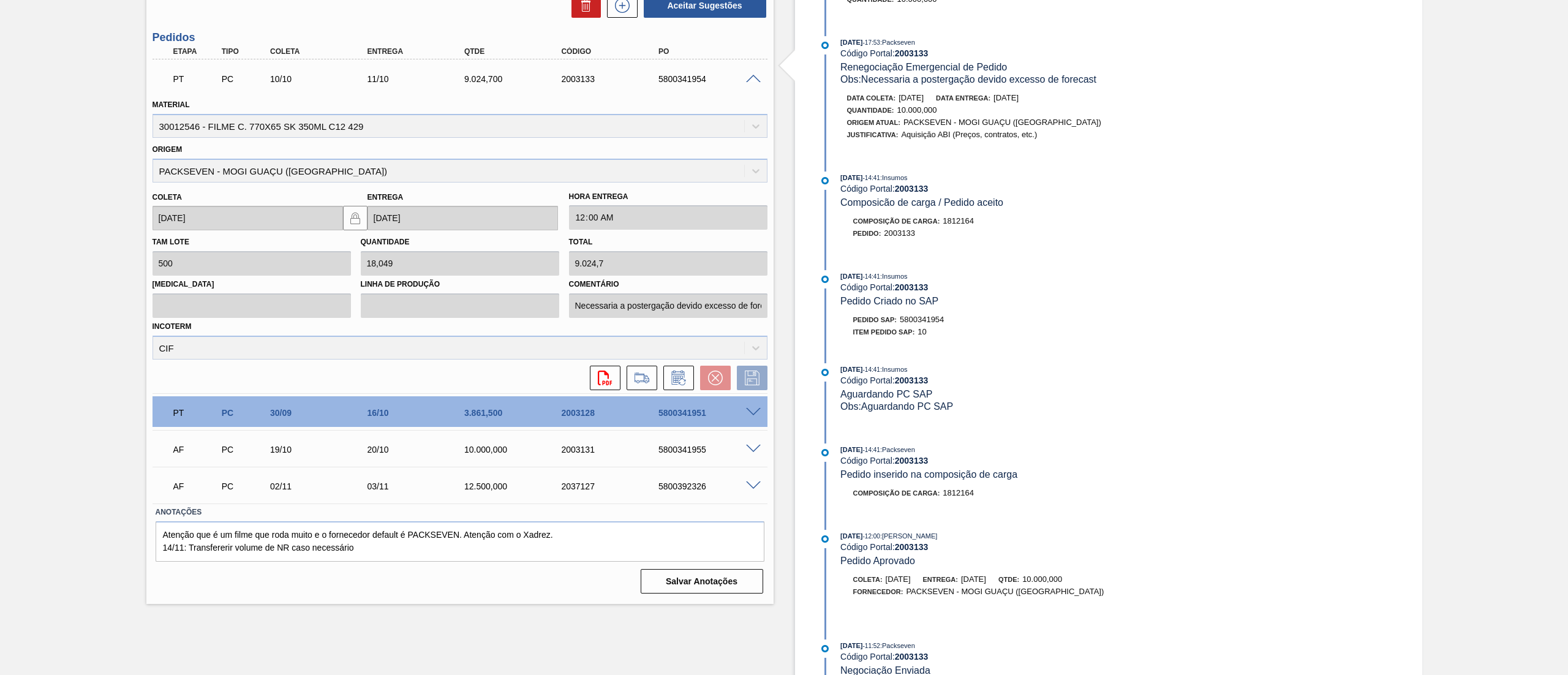
click at [758, 412] on span at bounding box center [753, 413] width 15 height 9
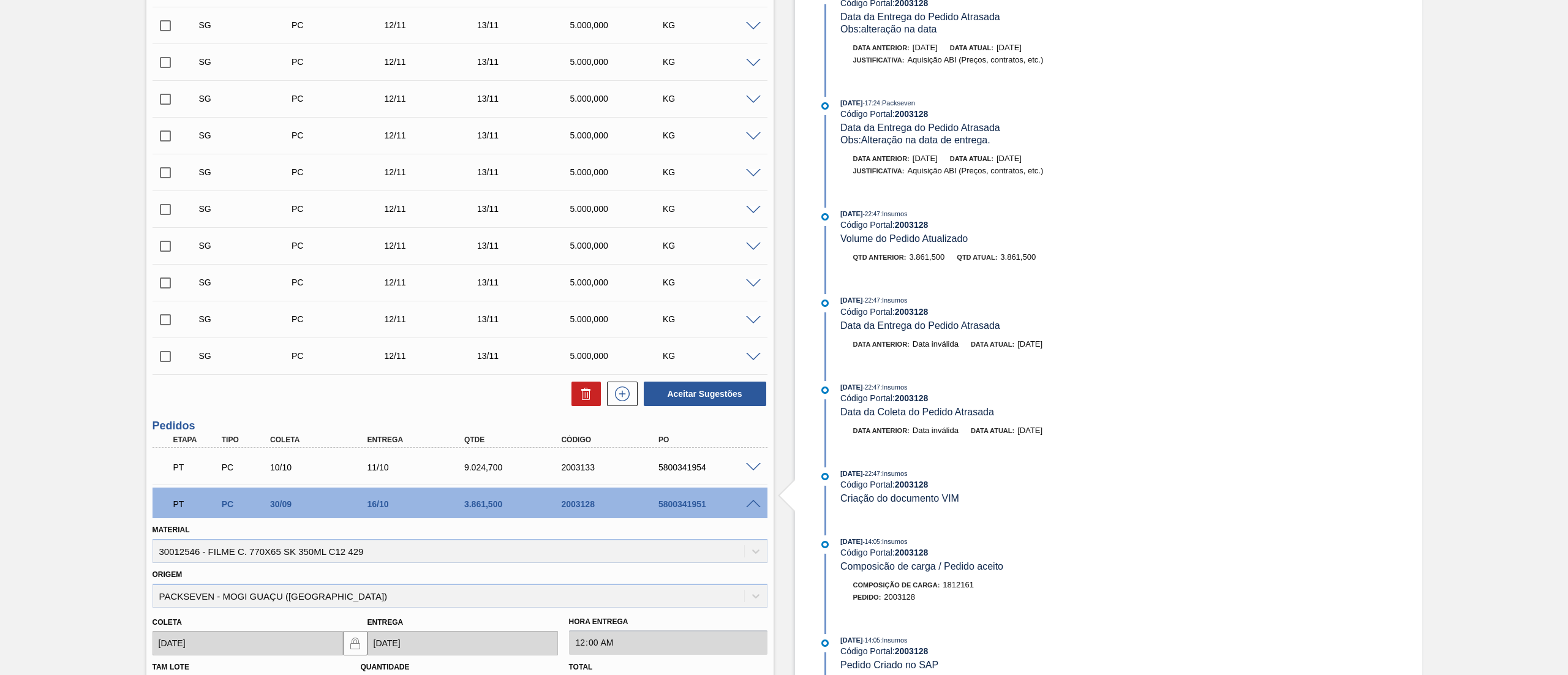
scroll to position [532, 0]
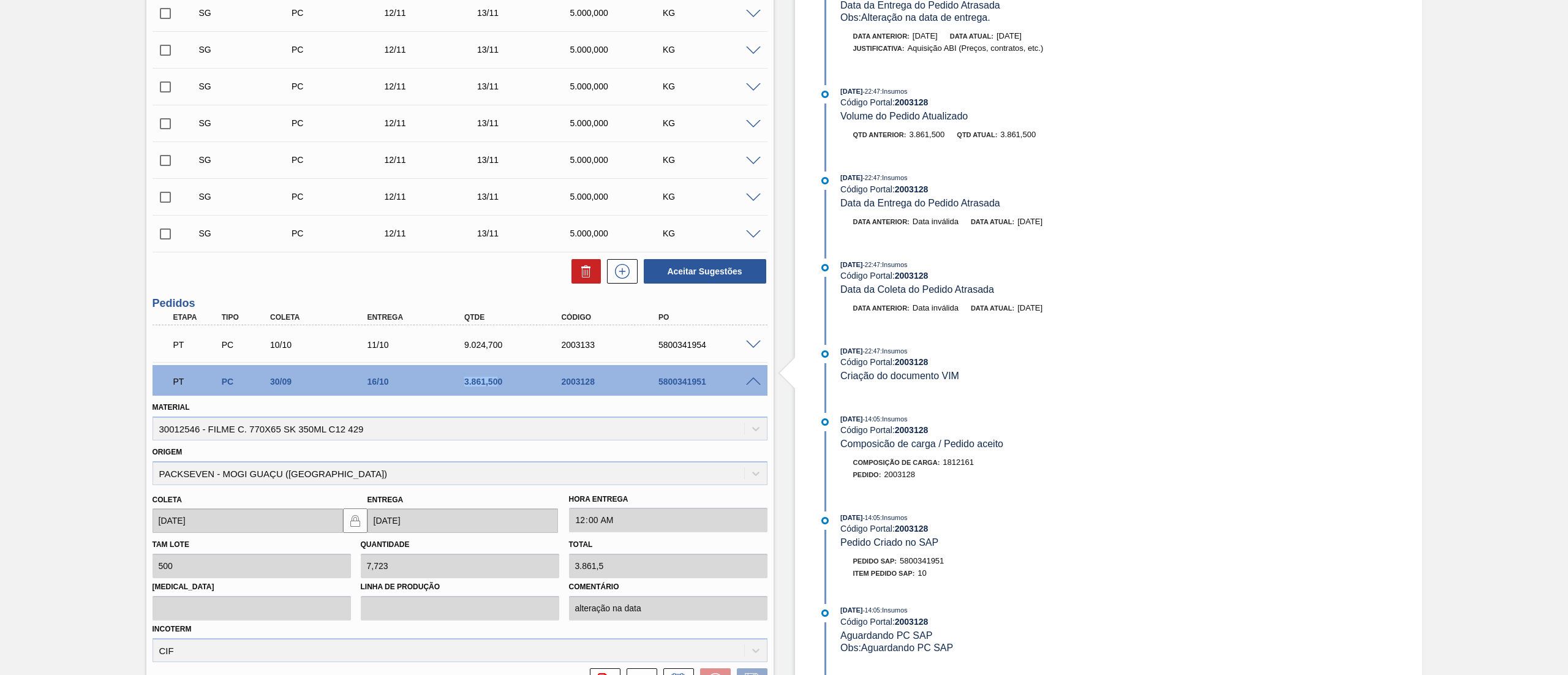
drag, startPoint x: 457, startPoint y: 379, endPoint x: 496, endPoint y: 386, distance: 39.6
click at [496, 386] on div "3.861,500" at bounding box center [505, 382] width 97 height 10
copy div "3.861,50"
click at [757, 388] on div "PT PC 30/09 16/10 3.861,500 2003128 5800341951" at bounding box center [460, 381] width 616 height 31
click at [746, 379] on span at bounding box center [753, 382] width 15 height 9
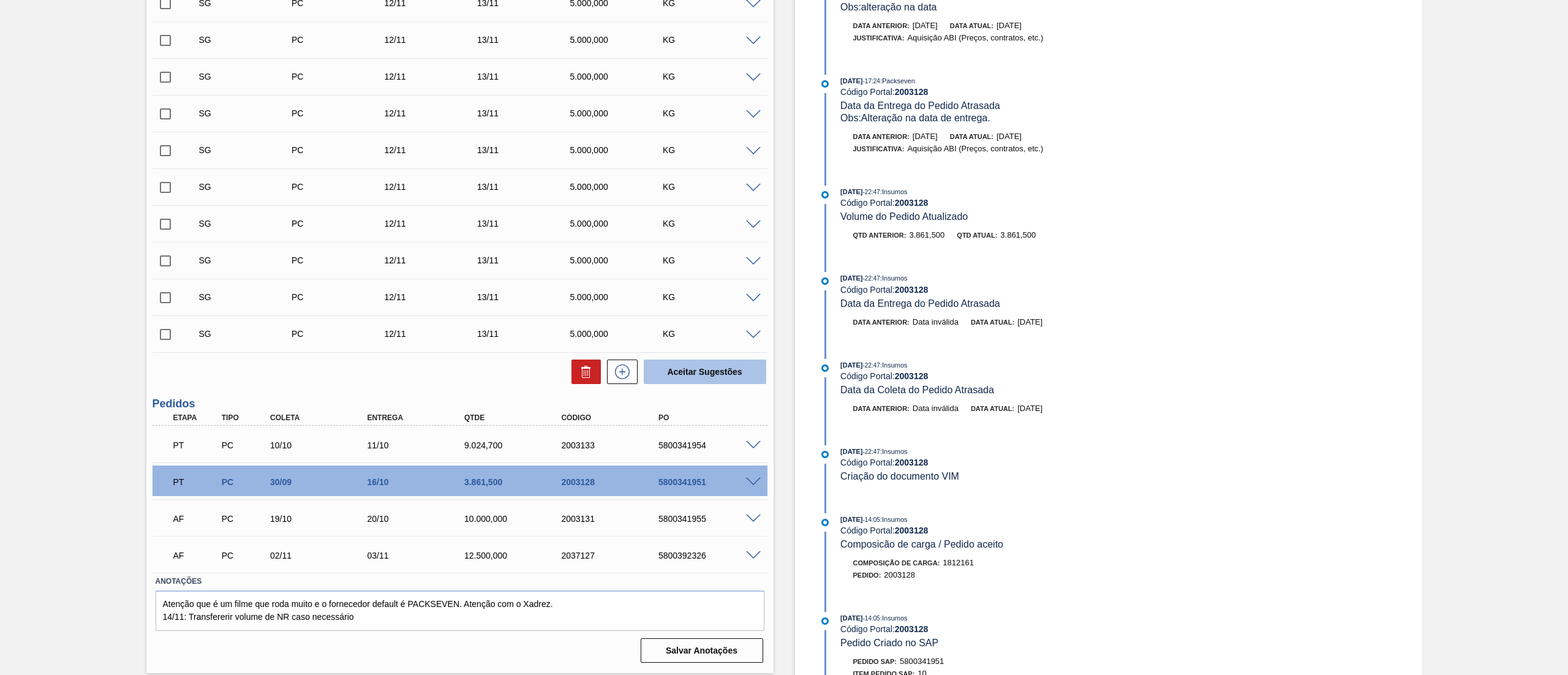
scroll to position [430, 0]
drag, startPoint x: 49, startPoint y: 453, endPoint x: 53, endPoint y: 460, distance: 8.1
click at [49, 455] on div "Pedido em Trânsito BR09 - FILME SK 350ML Unidade Agudos PE MIN 26.857,000 KG PE…" at bounding box center [784, 153] width 1568 height 1045
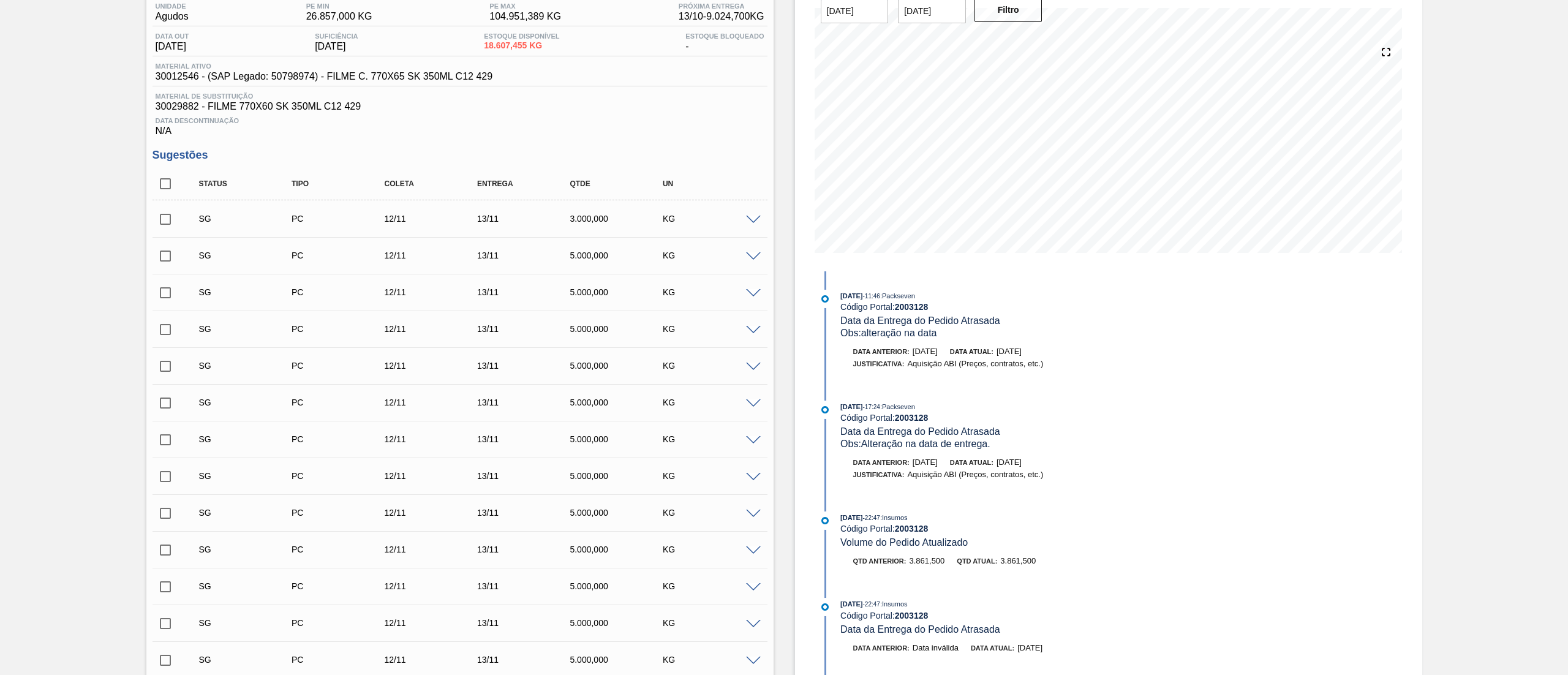
scroll to position [0, 0]
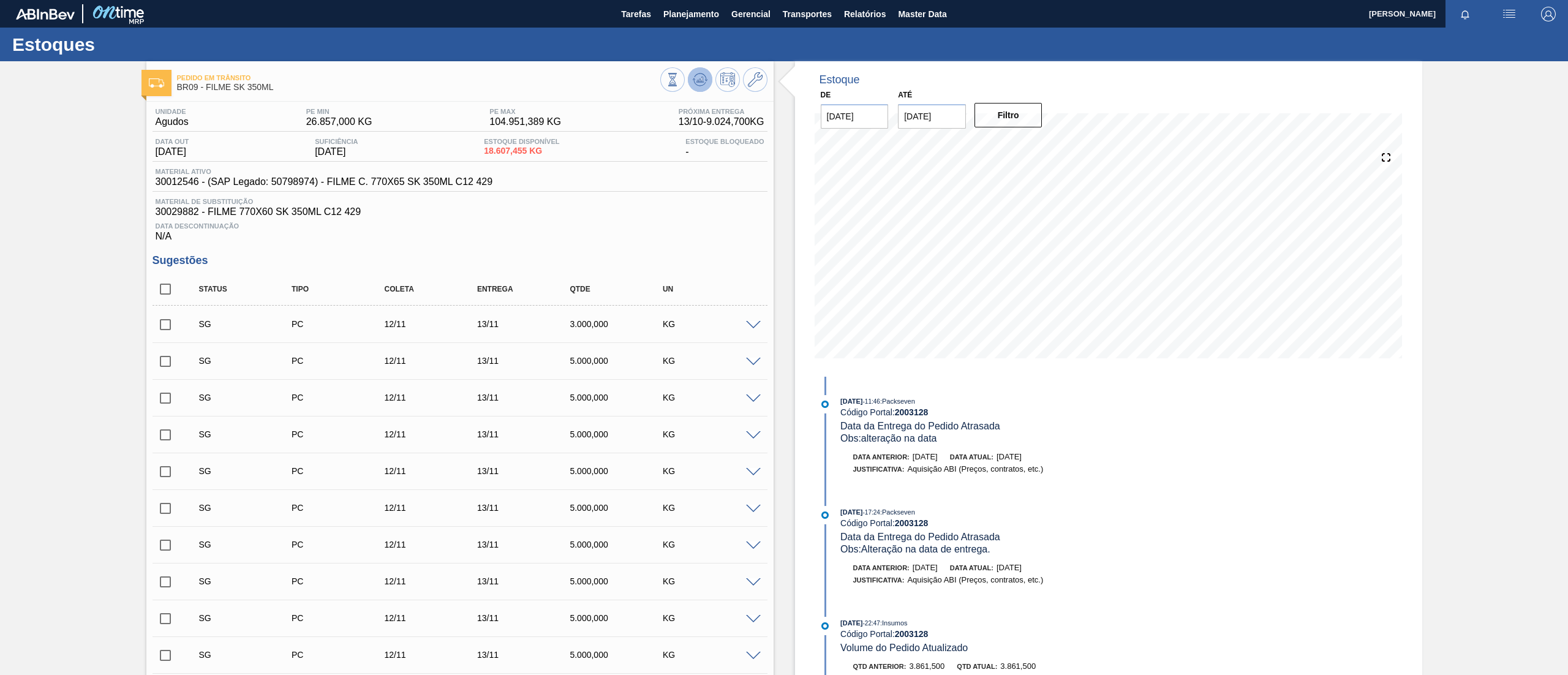
click at [704, 73] on icon at bounding box center [700, 79] width 15 height 15
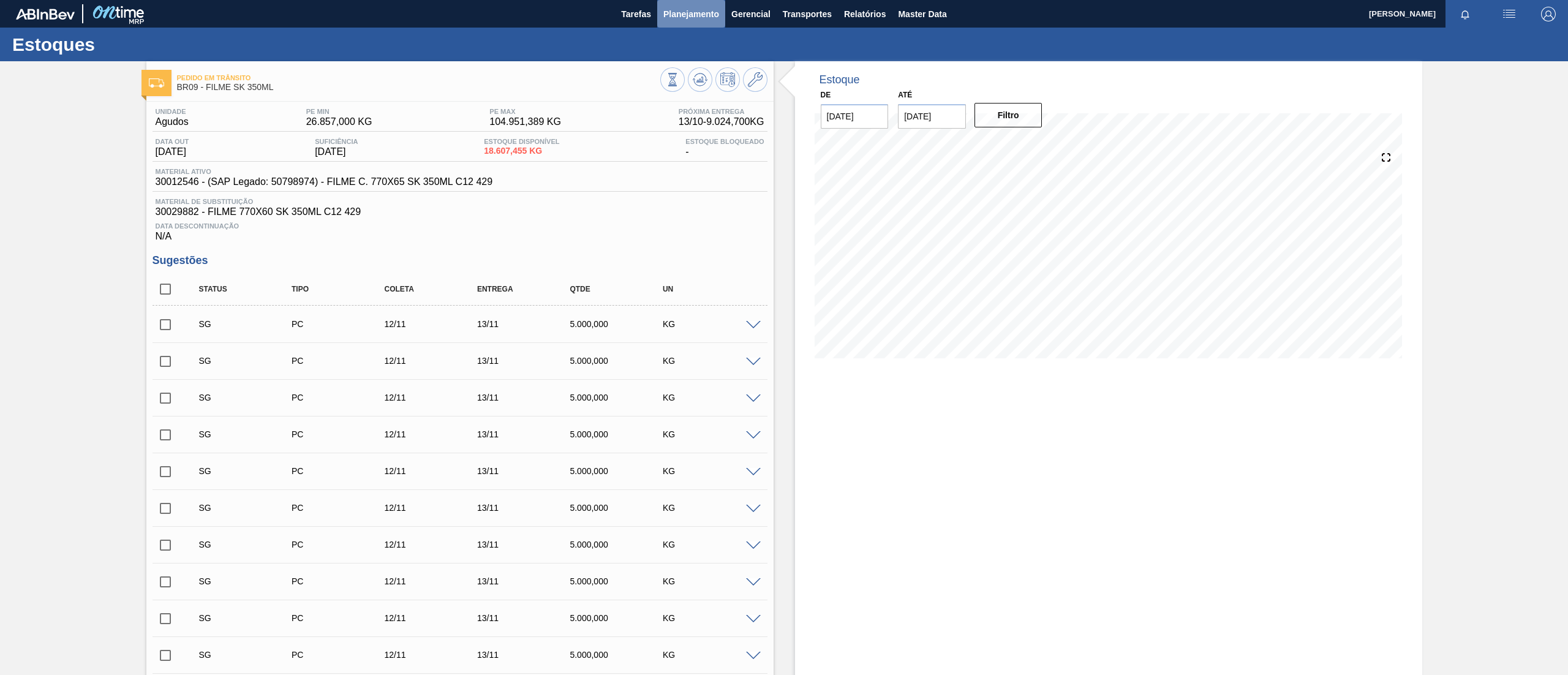
click at [687, 19] on span "Planejamento" at bounding box center [691, 14] width 56 height 15
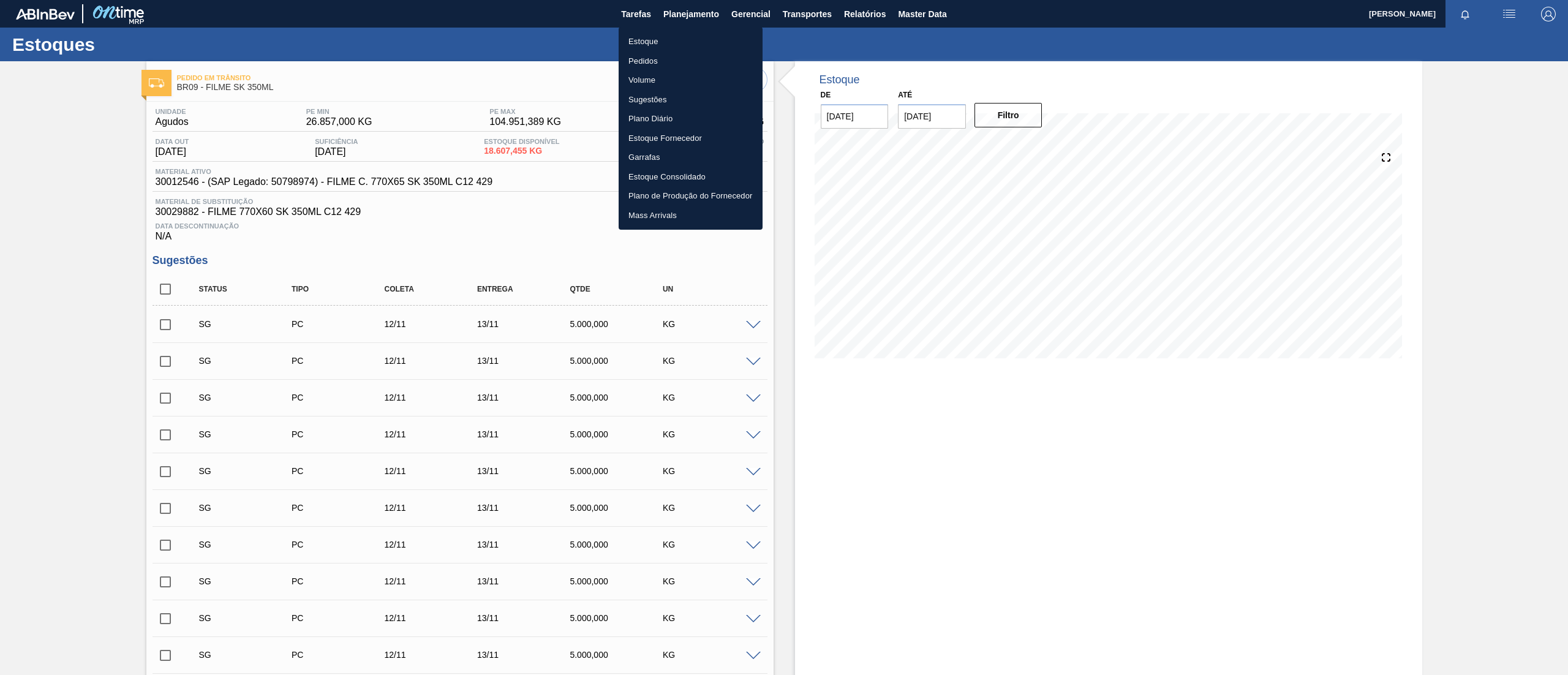
click at [684, 48] on li "Estoque" at bounding box center [691, 41] width 144 height 19
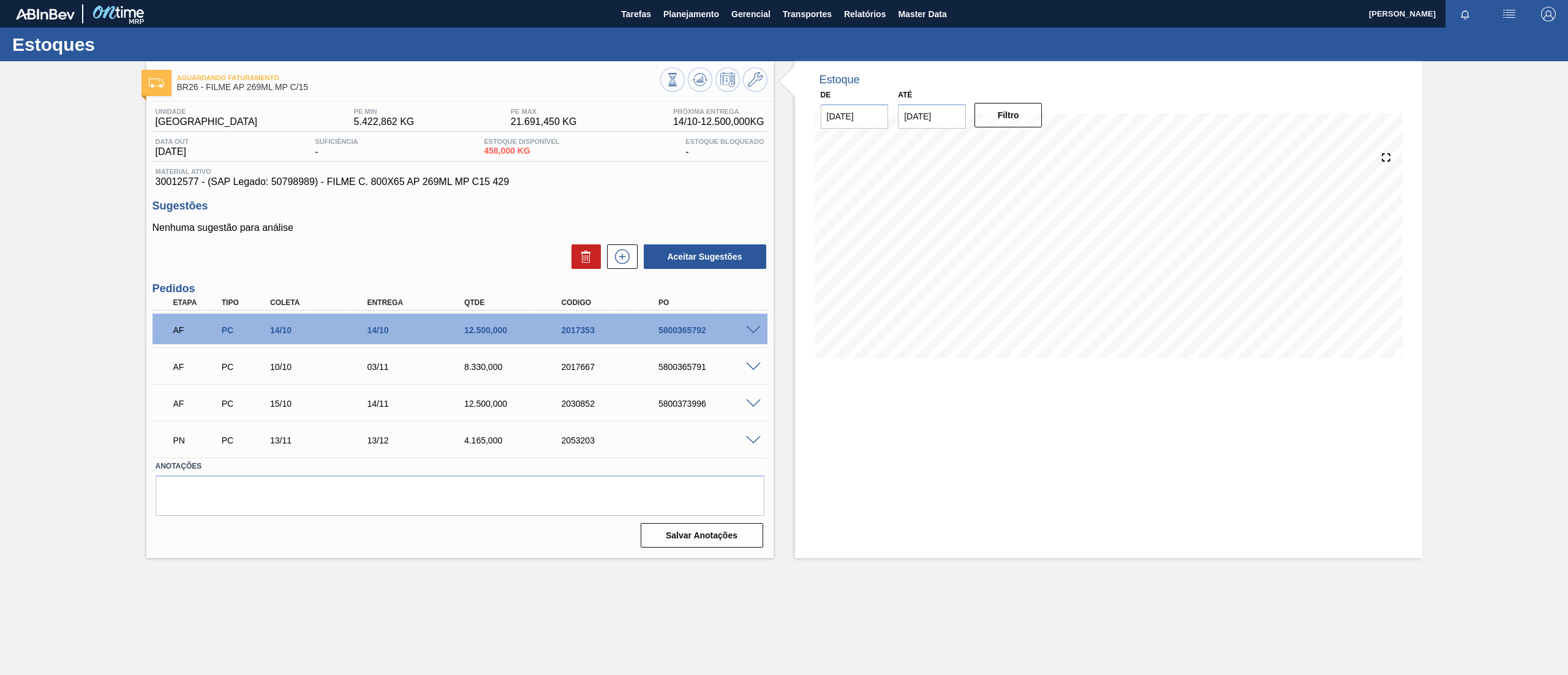
click at [763, 360] on div "AF PC 10/10 03/11 8.330,000 2017667 5800365791" at bounding box center [460, 366] width 616 height 31
click at [753, 367] on span at bounding box center [753, 367] width 15 height 9
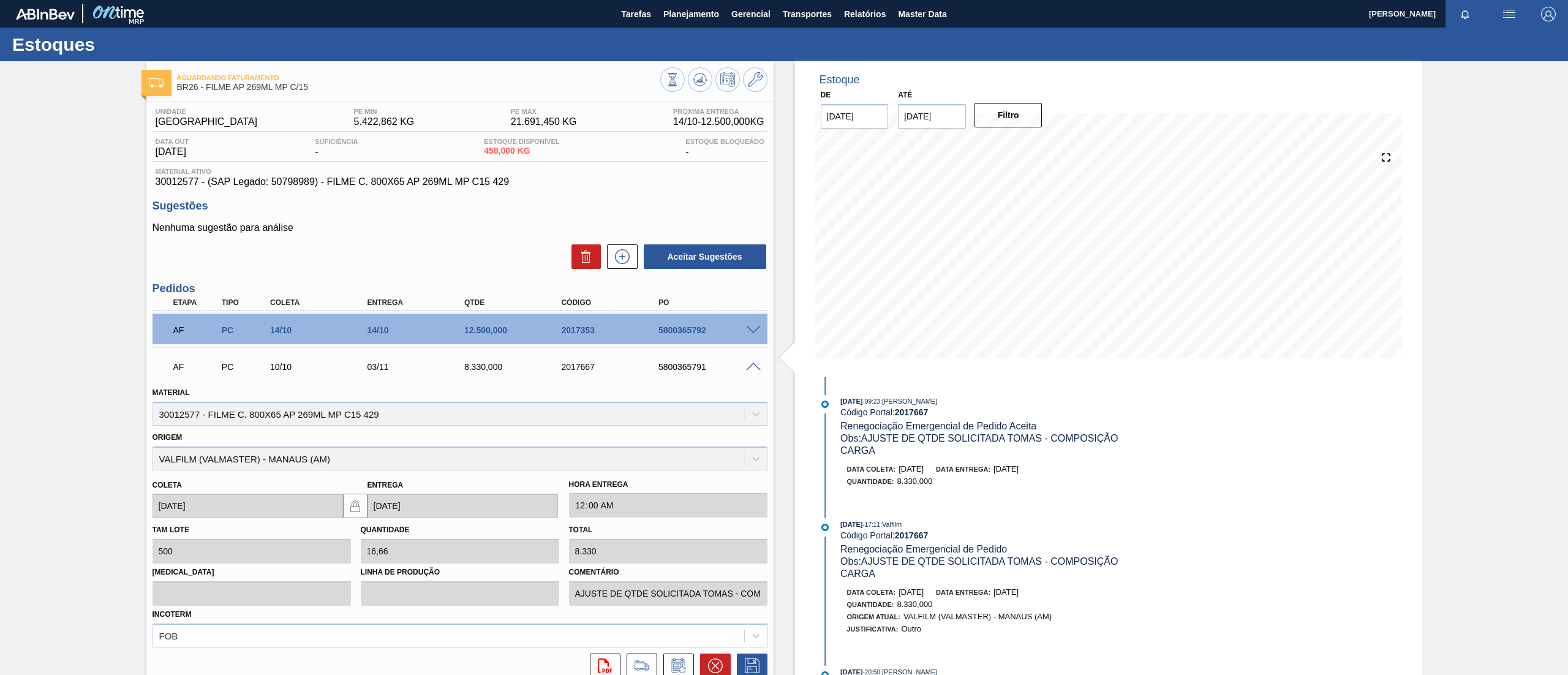
click at [753, 367] on span at bounding box center [753, 367] width 15 height 9
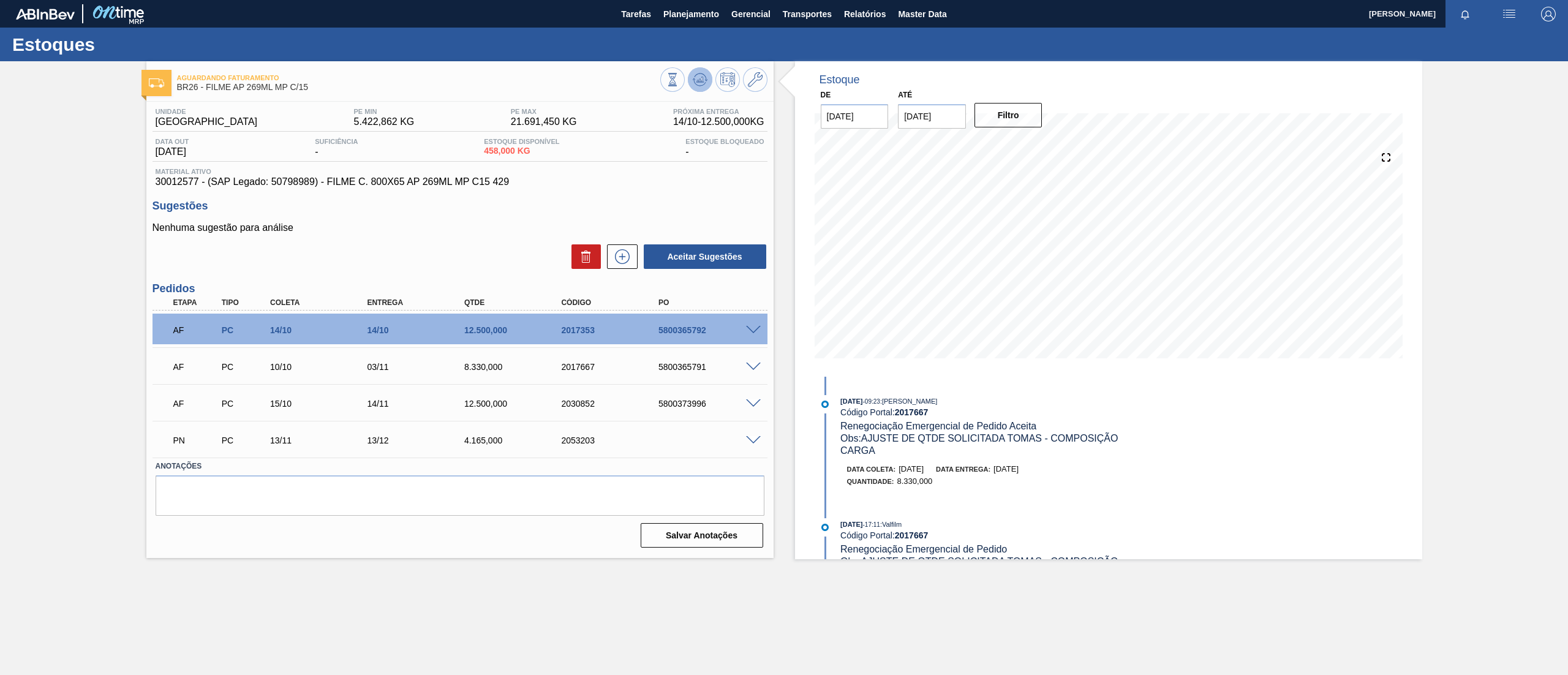
click at [703, 79] on icon at bounding box center [700, 79] width 15 height 15
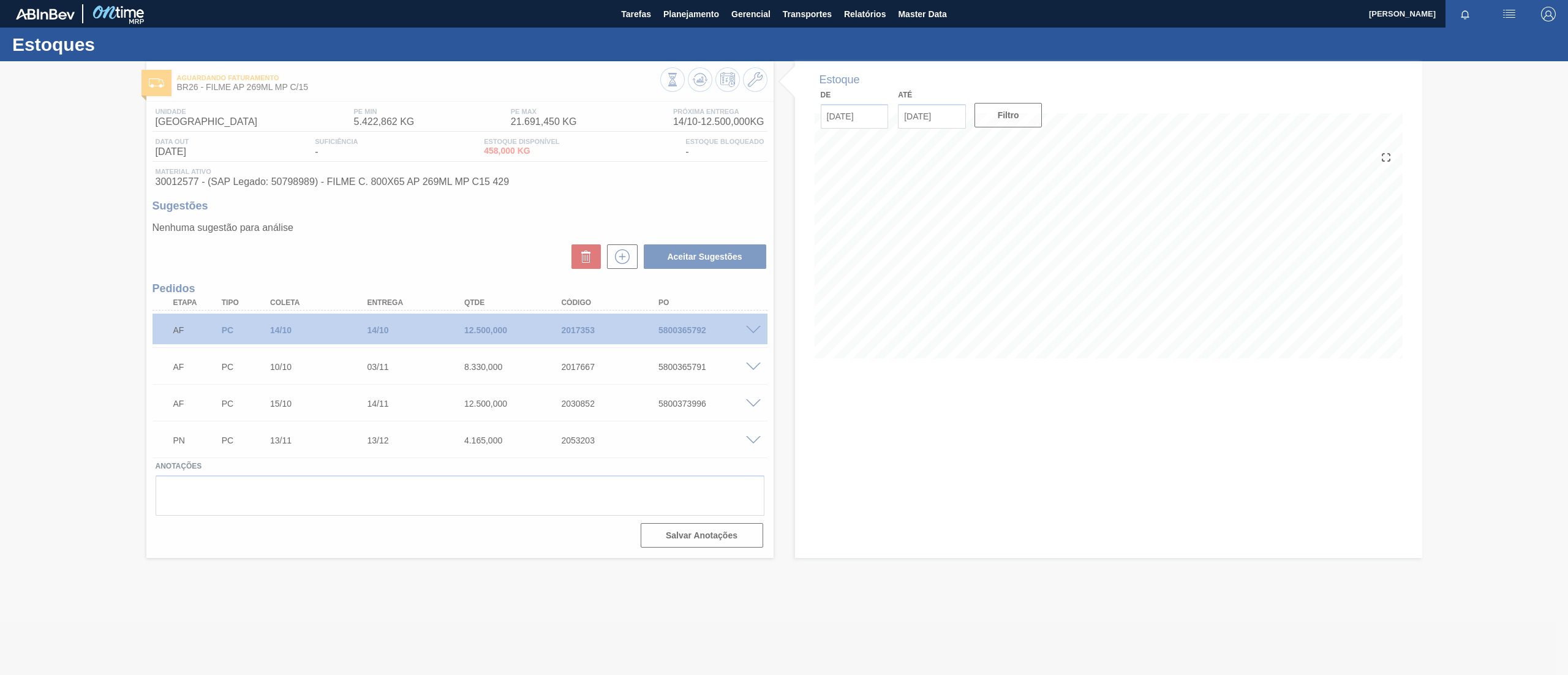
click at [751, 82] on icon at bounding box center [755, 79] width 15 height 15
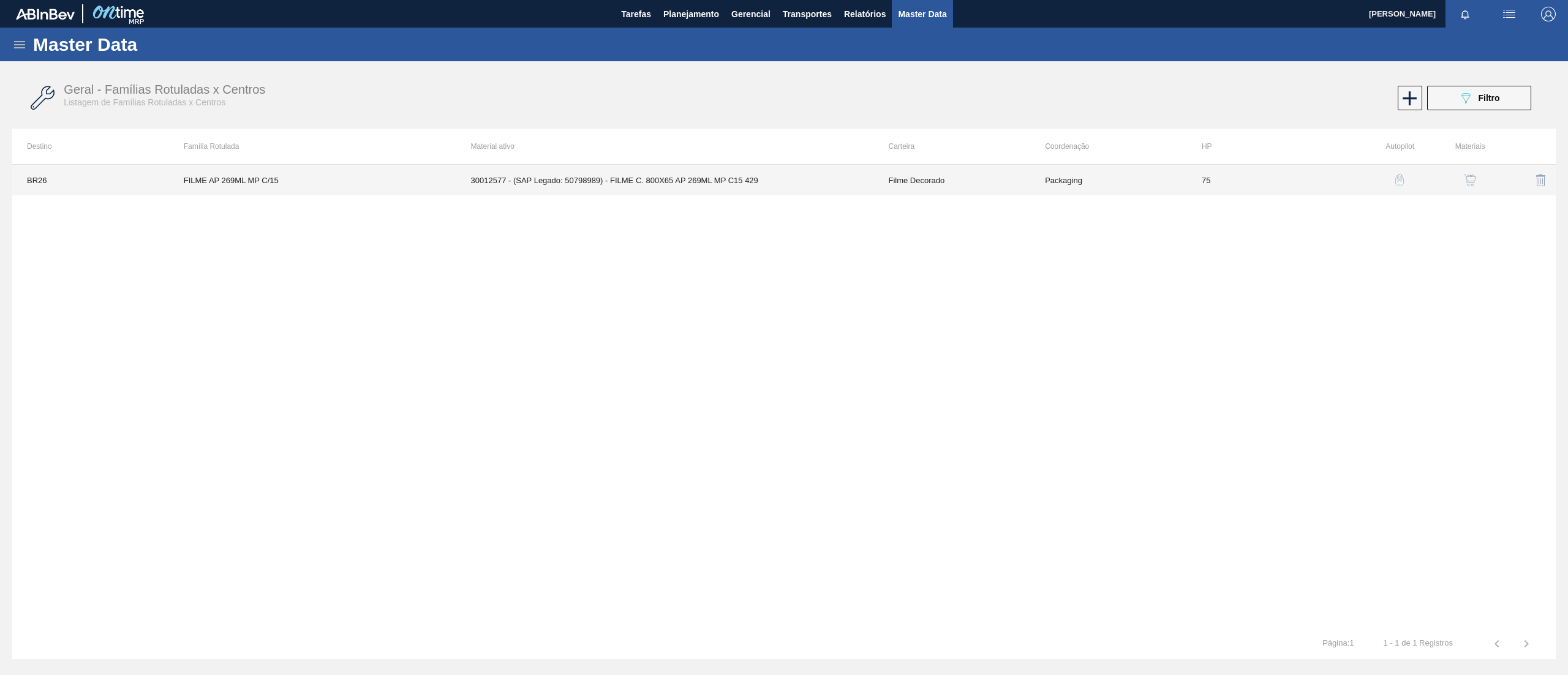
click at [1008, 200] on div "BR26 FILME AP 269ML MP C/15 30012577 - (SAP Legado: 50798989) - FILME C. 800X65…" at bounding box center [784, 396] width 1543 height 464
click at [1019, 176] on td "Filme Decorado" at bounding box center [952, 180] width 157 height 31
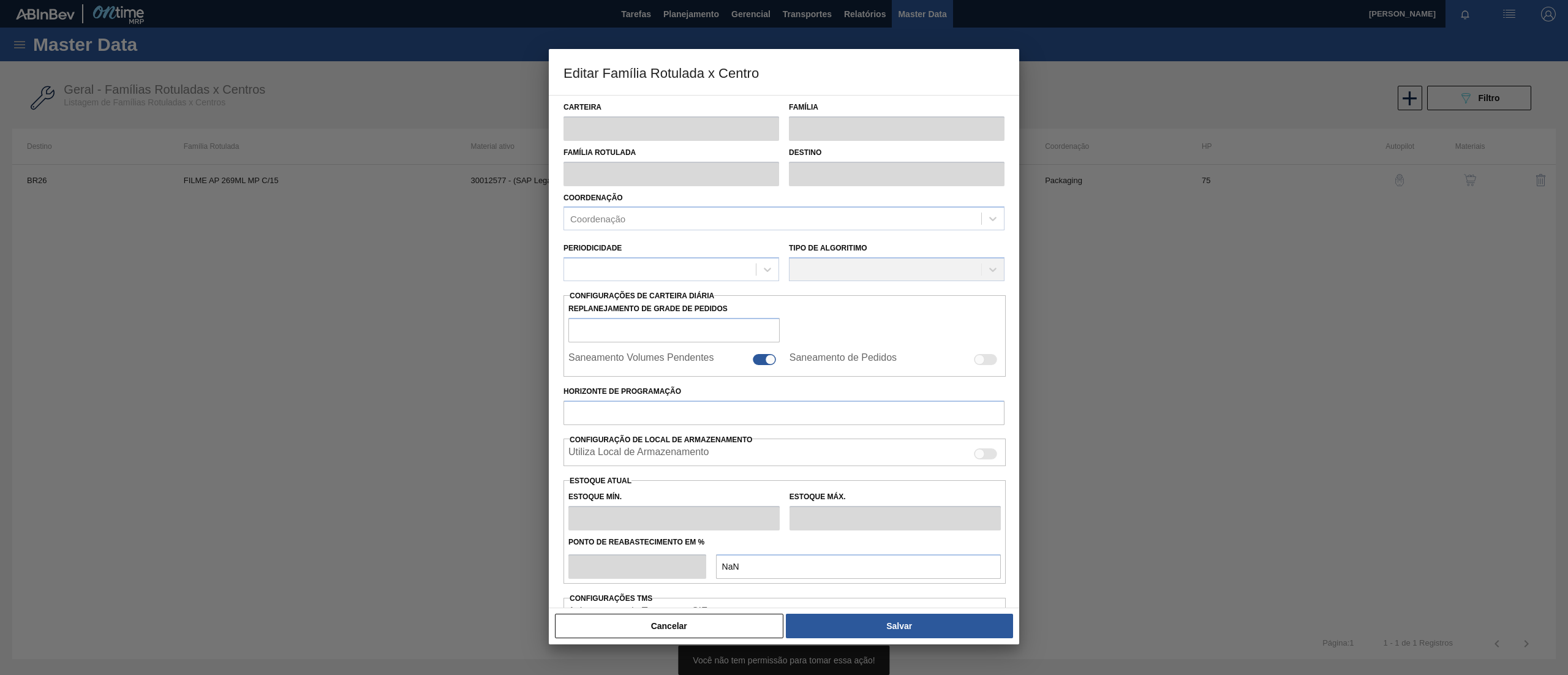
type input "Filme Decorado"
type input "FILME AP 269ML MP C/15"
type input "BR26 - [GEOGRAPHIC_DATA]"
type input "75"
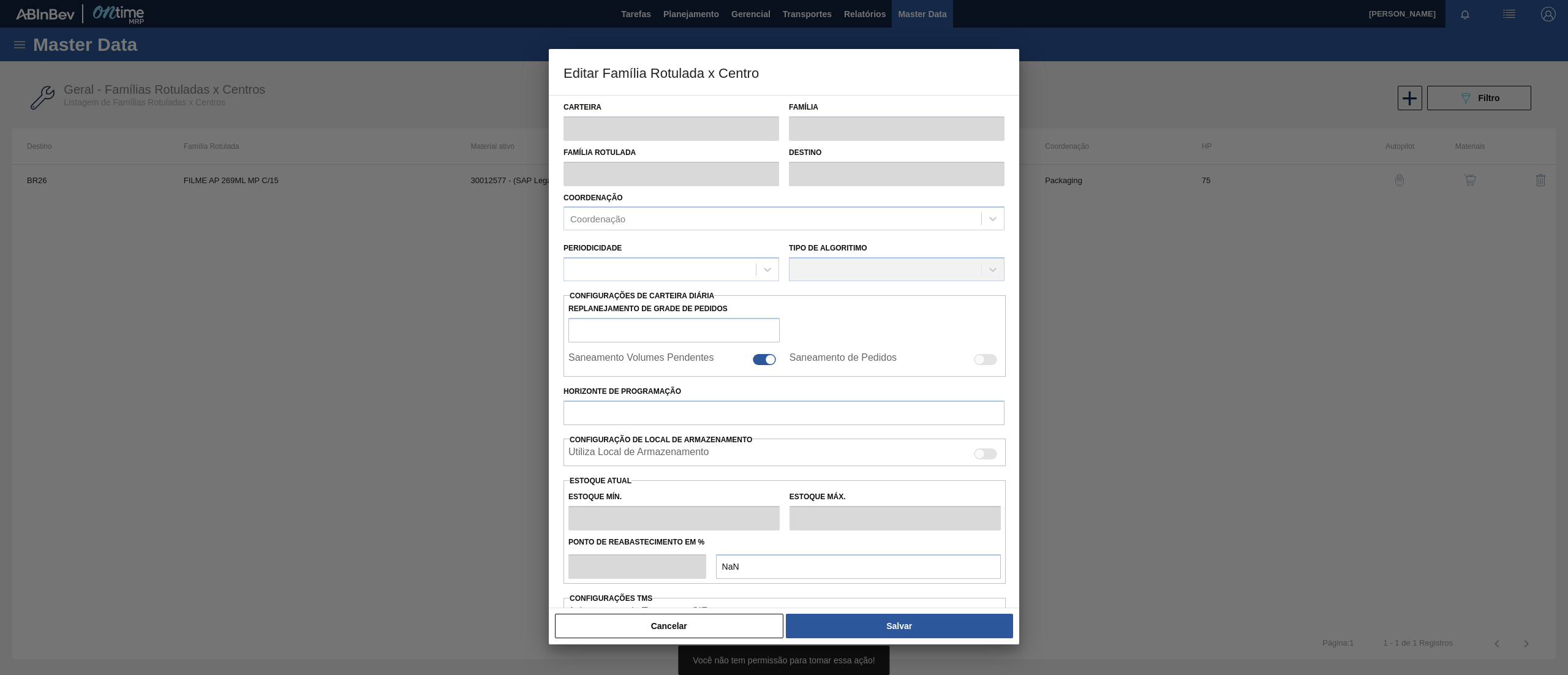
type input "5.422,862"
type input "21.691,45"
type input "75"
type input "17.624,303"
checkbox input "true"
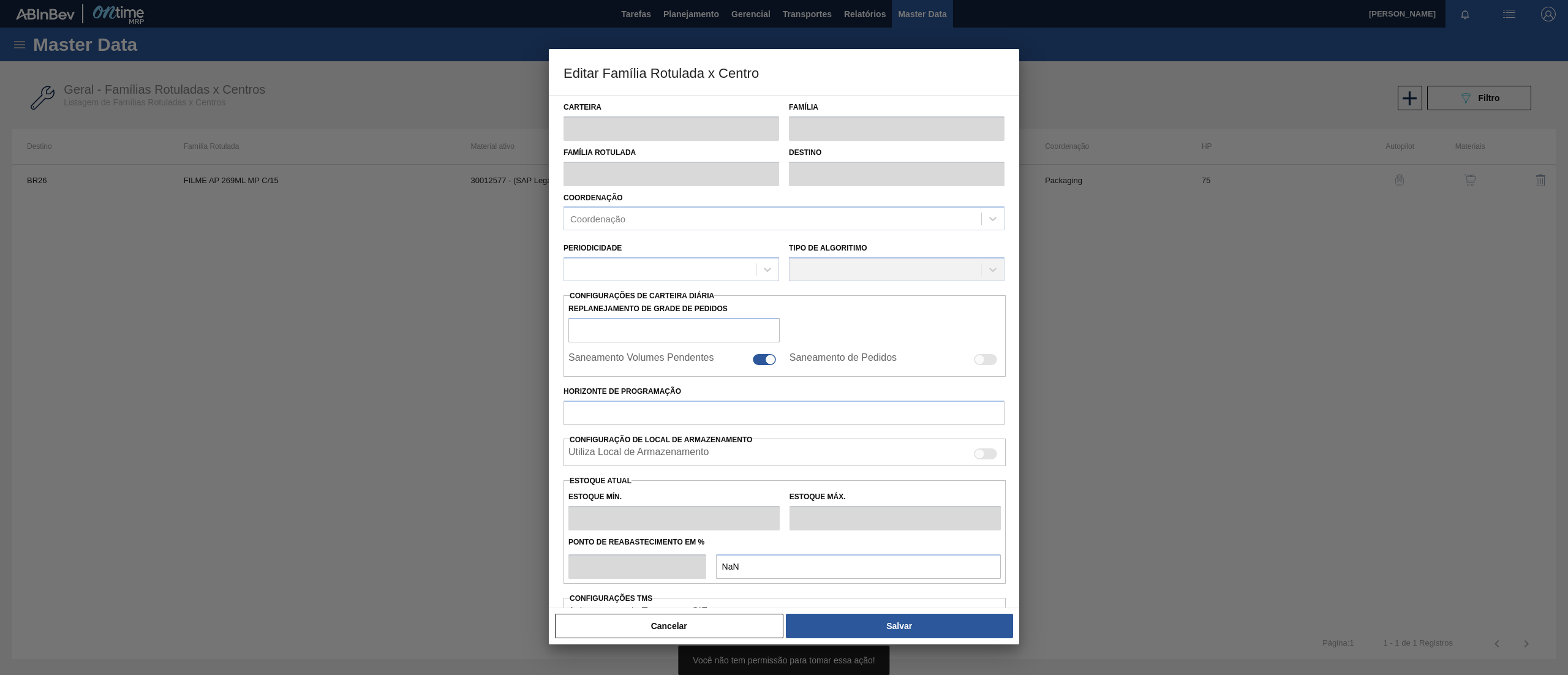
checkbox input "true"
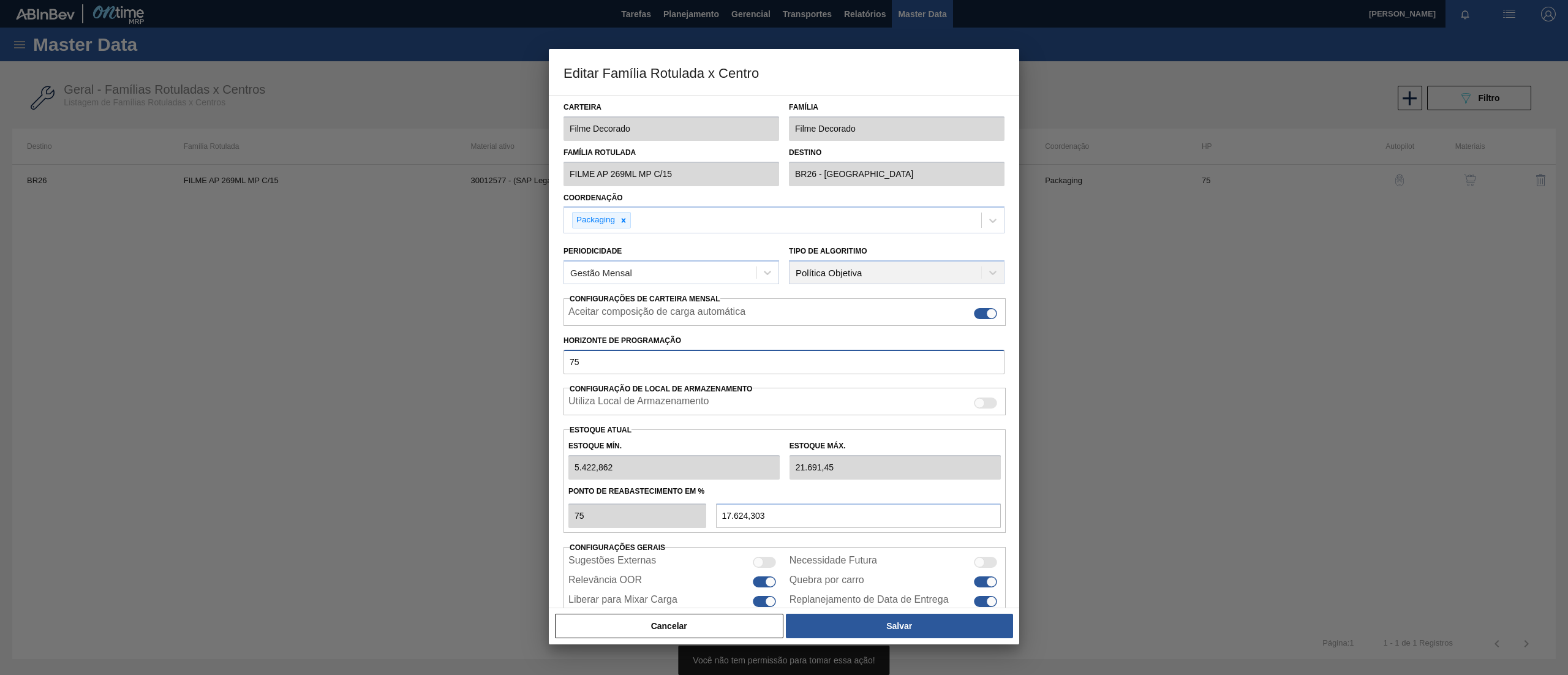
drag, startPoint x: 637, startPoint y: 357, endPoint x: 500, endPoint y: 354, distance: 137.0
click at [500, 354] on div "Editar Família Rotulada x Centro Carteira Filme Decorado Família Filme Decorado…" at bounding box center [784, 337] width 1568 height 675
click at [905, 634] on button "Salvar" at bounding box center [900, 626] width 227 height 25
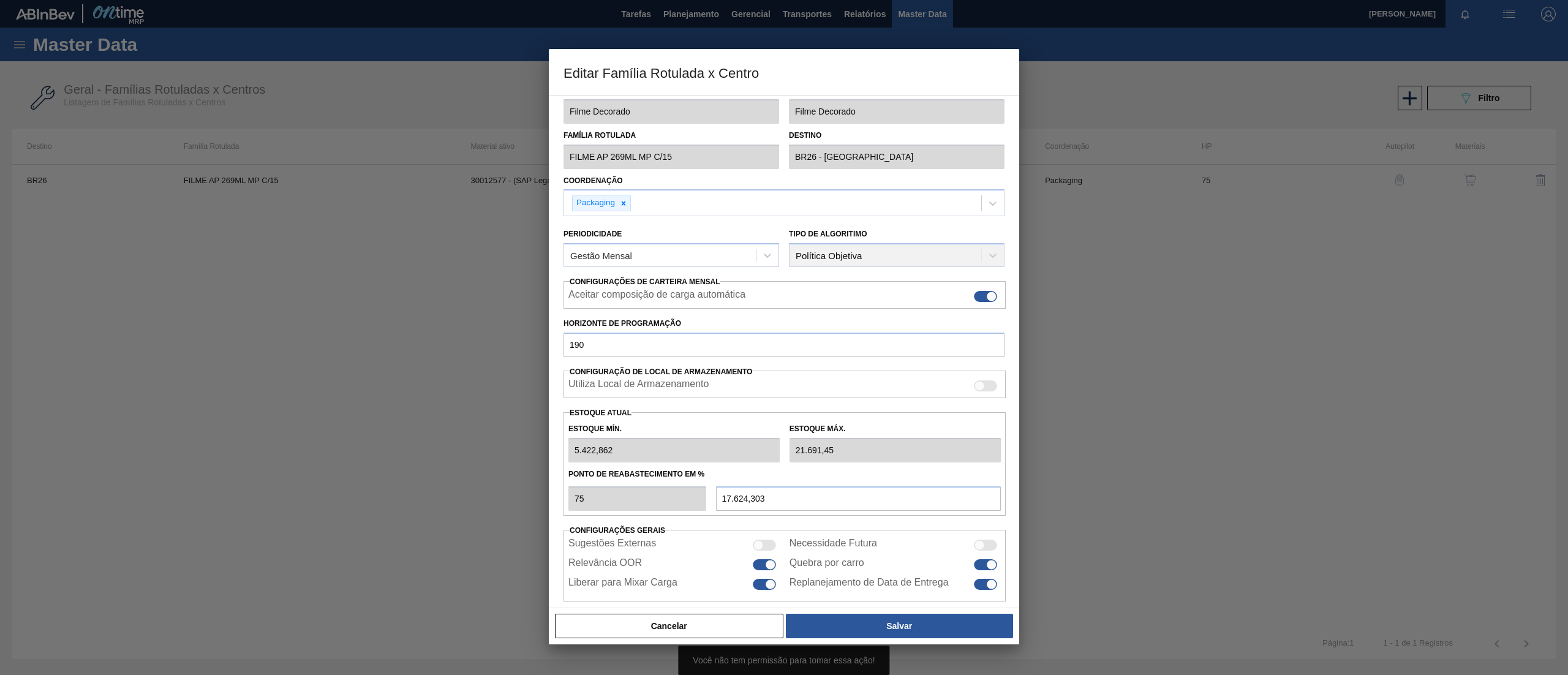
scroll to position [33, 0]
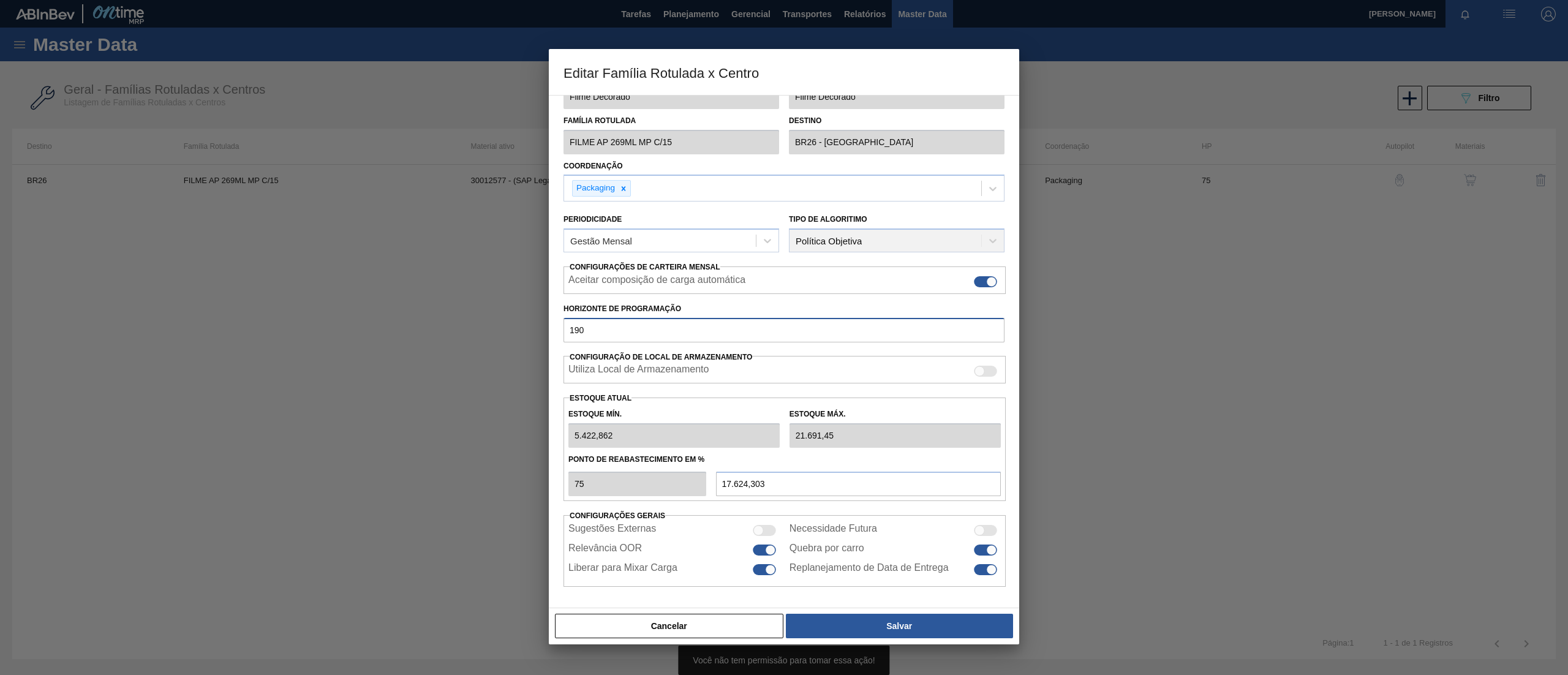
click at [579, 325] on input "190" at bounding box center [784, 330] width 441 height 25
click at [574, 327] on input "190" at bounding box center [784, 330] width 441 height 25
type input "90"
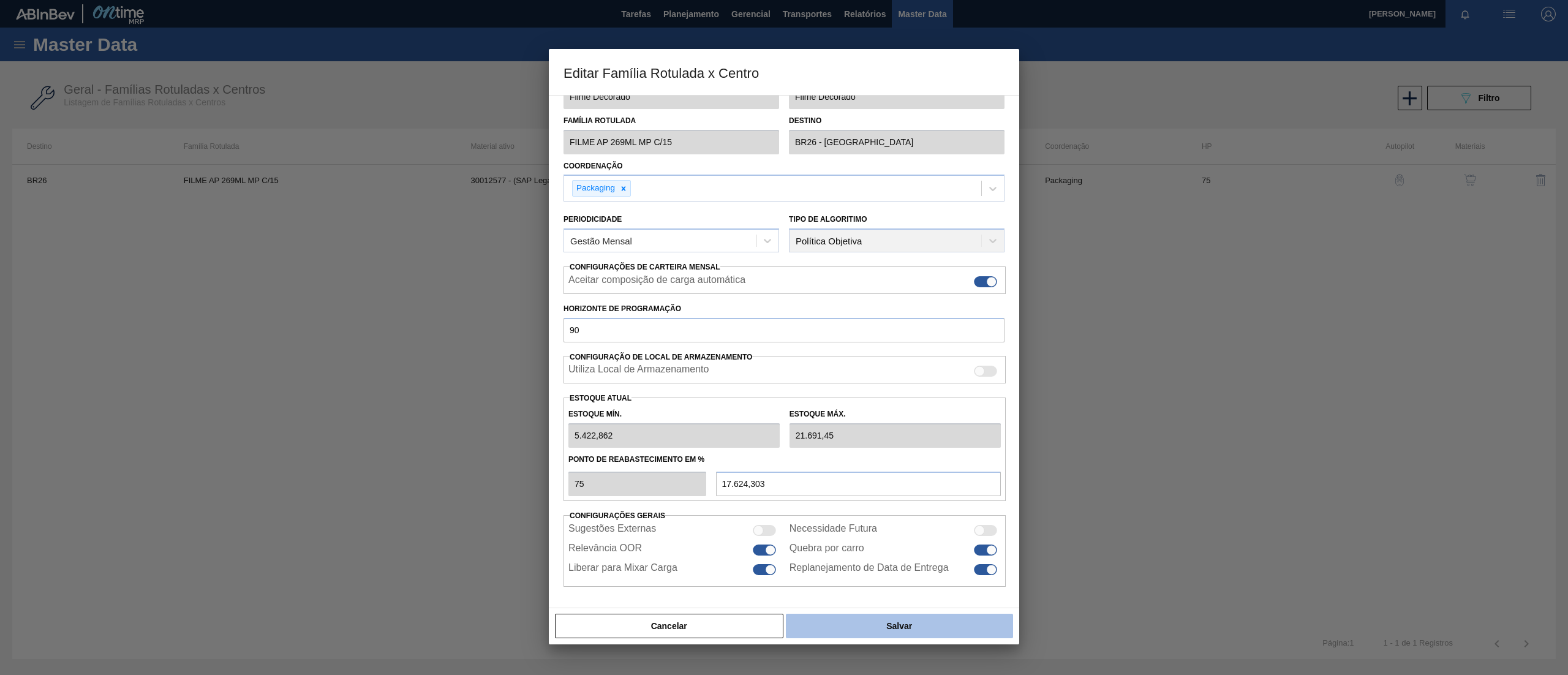
click at [829, 624] on button "Salvar" at bounding box center [900, 626] width 227 height 25
drag, startPoint x: 725, startPoint y: 628, endPoint x: 449, endPoint y: 360, distance: 384.7
click at [724, 628] on button "Cancelar" at bounding box center [669, 626] width 228 height 25
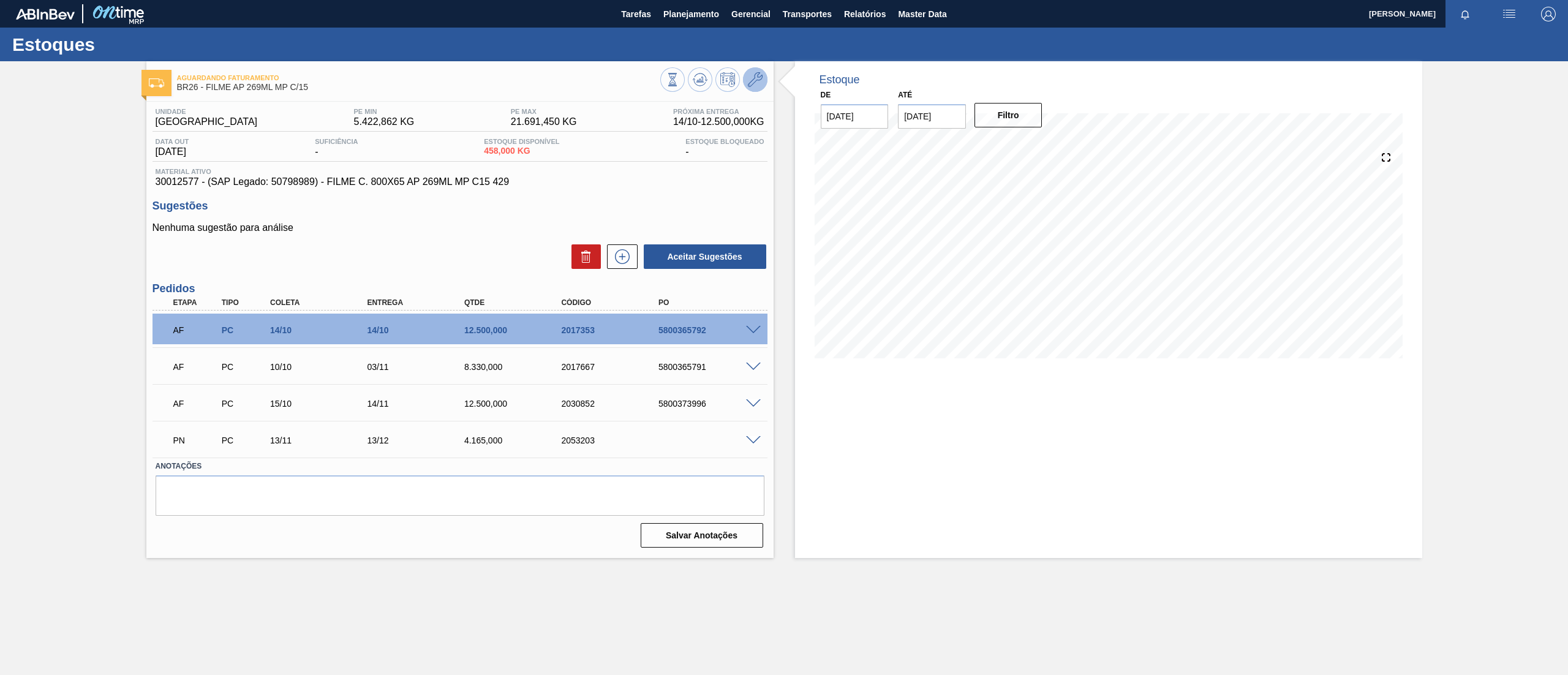
click at [763, 76] on button at bounding box center [755, 79] width 25 height 25
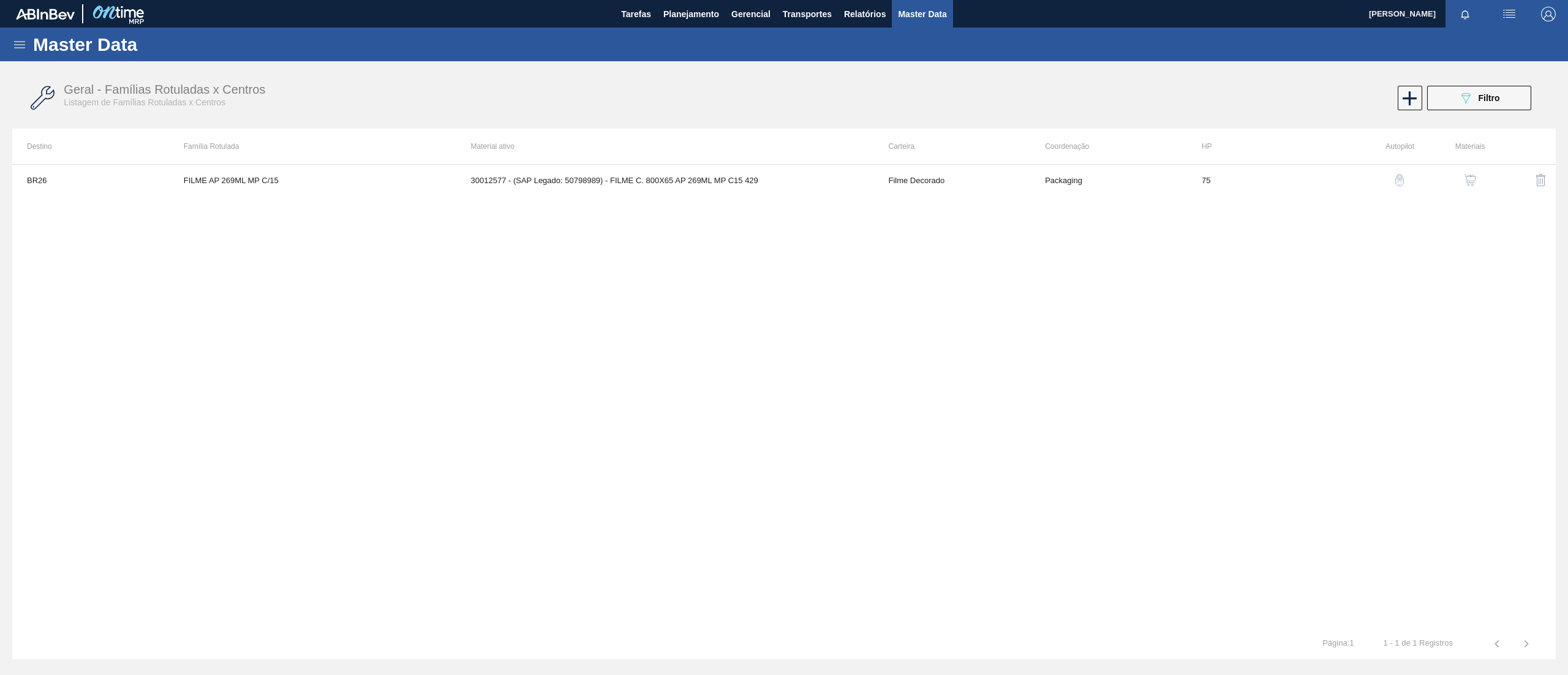
click at [320, 175] on td "FILME AP 269ML MP C/15" at bounding box center [312, 180] width 288 height 31
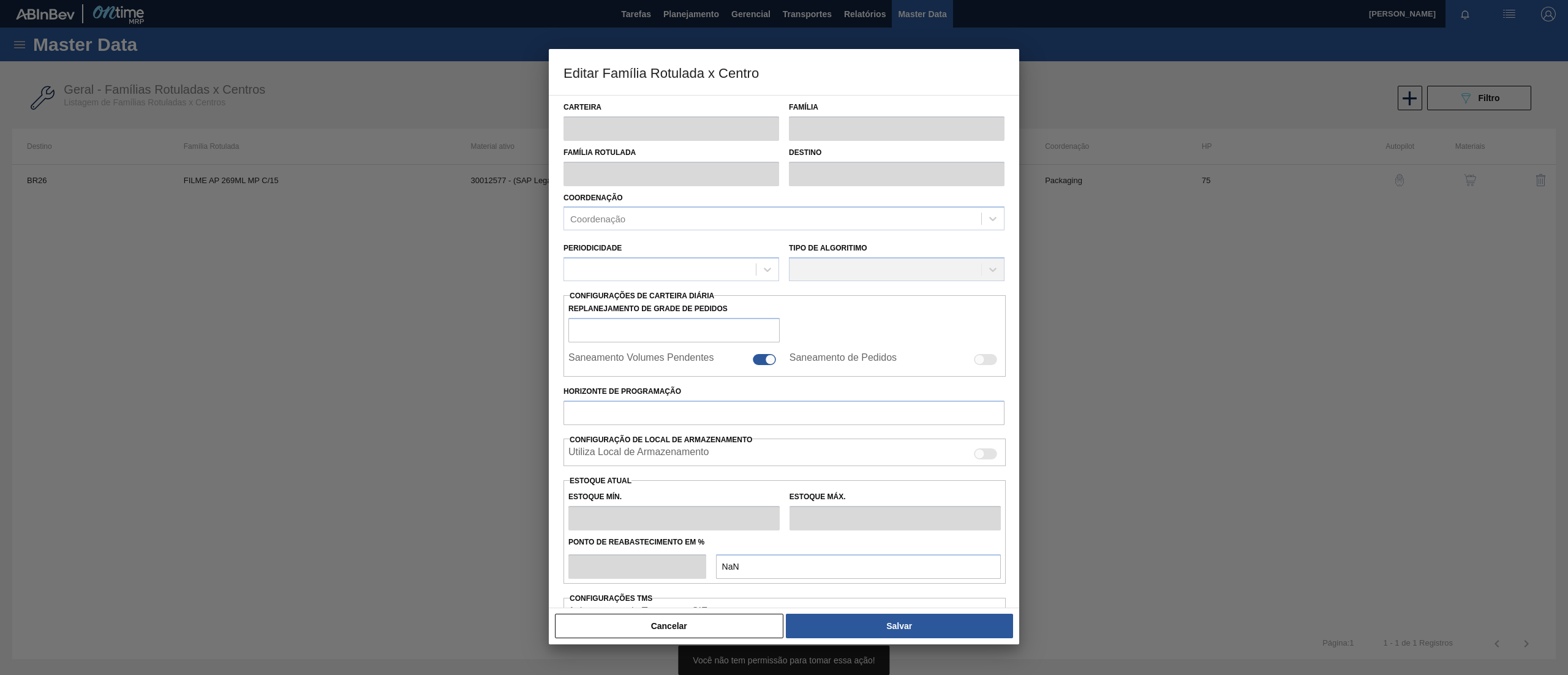
type input "Filme Decorado"
type input "FILME AP 269ML MP C/15"
type input "BR26 - [GEOGRAPHIC_DATA]"
type input "75"
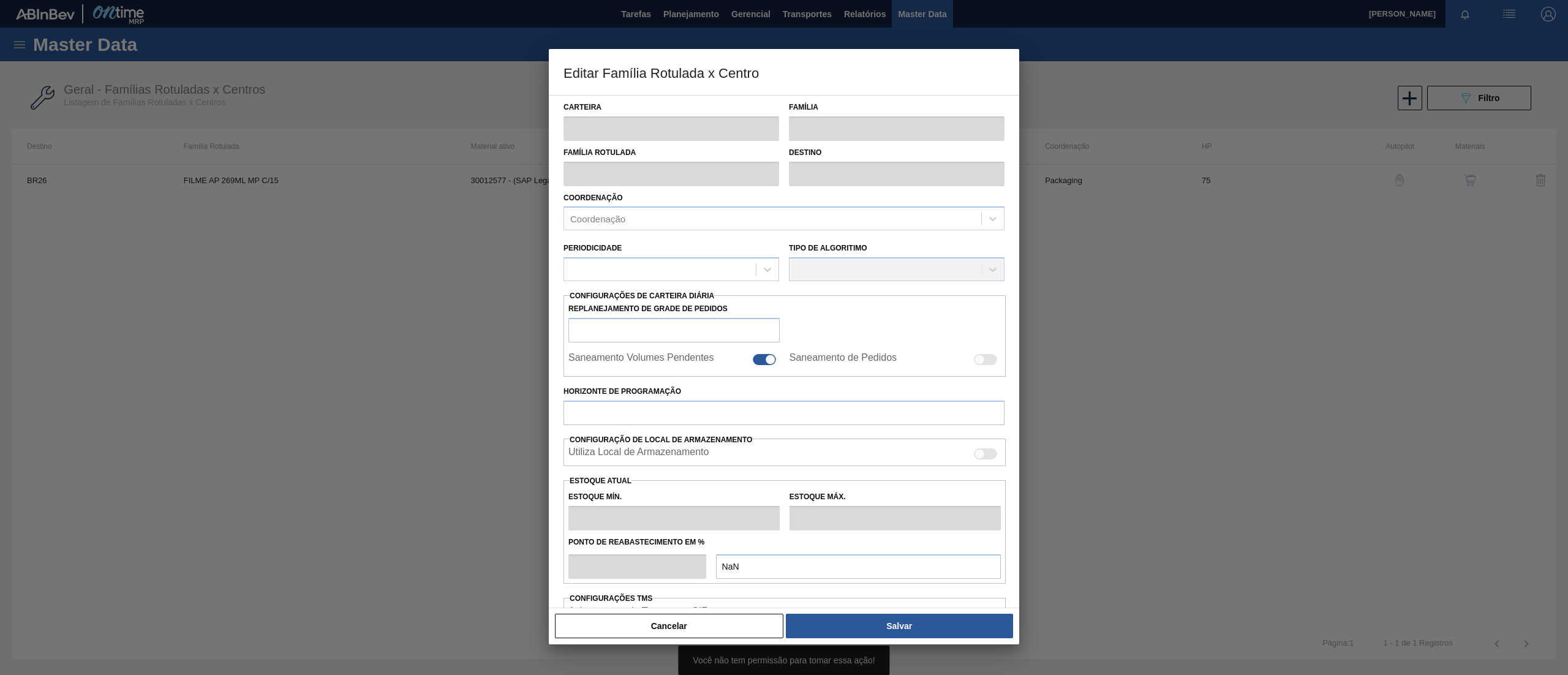
type input "5.422,862"
type input "21.691,45"
type input "75"
type input "17.624,303"
checkbox input "true"
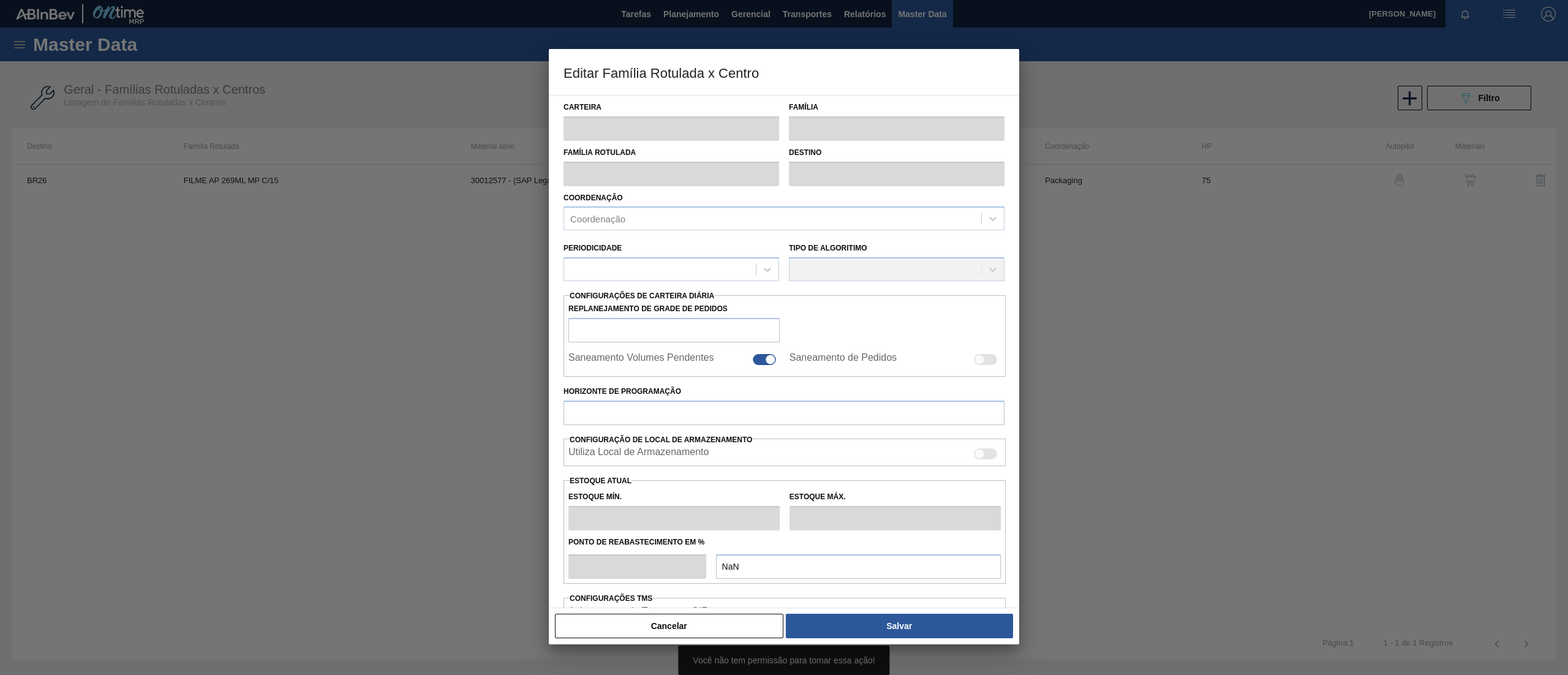
checkbox input "true"
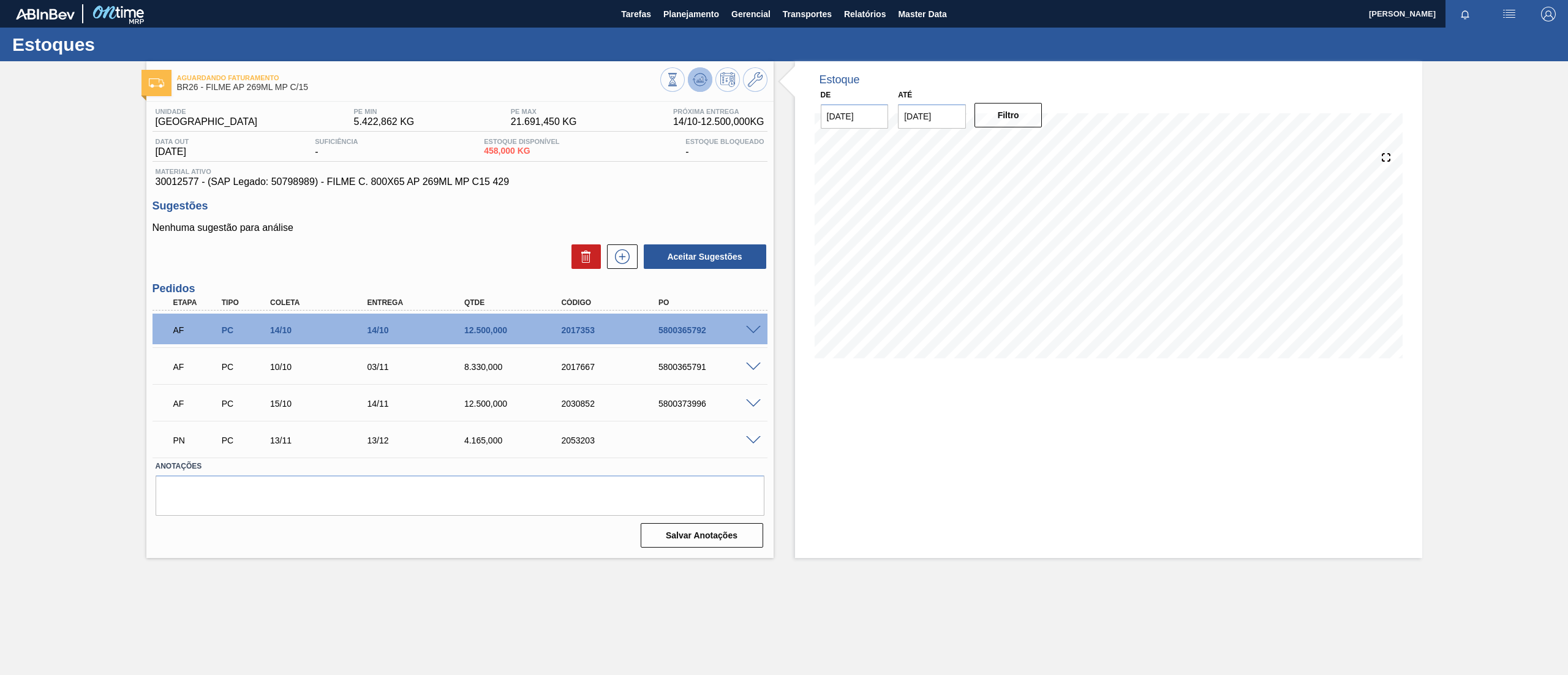
click at [703, 88] on button at bounding box center [700, 79] width 25 height 25
